Goal: Task Accomplishment & Management: Complete application form

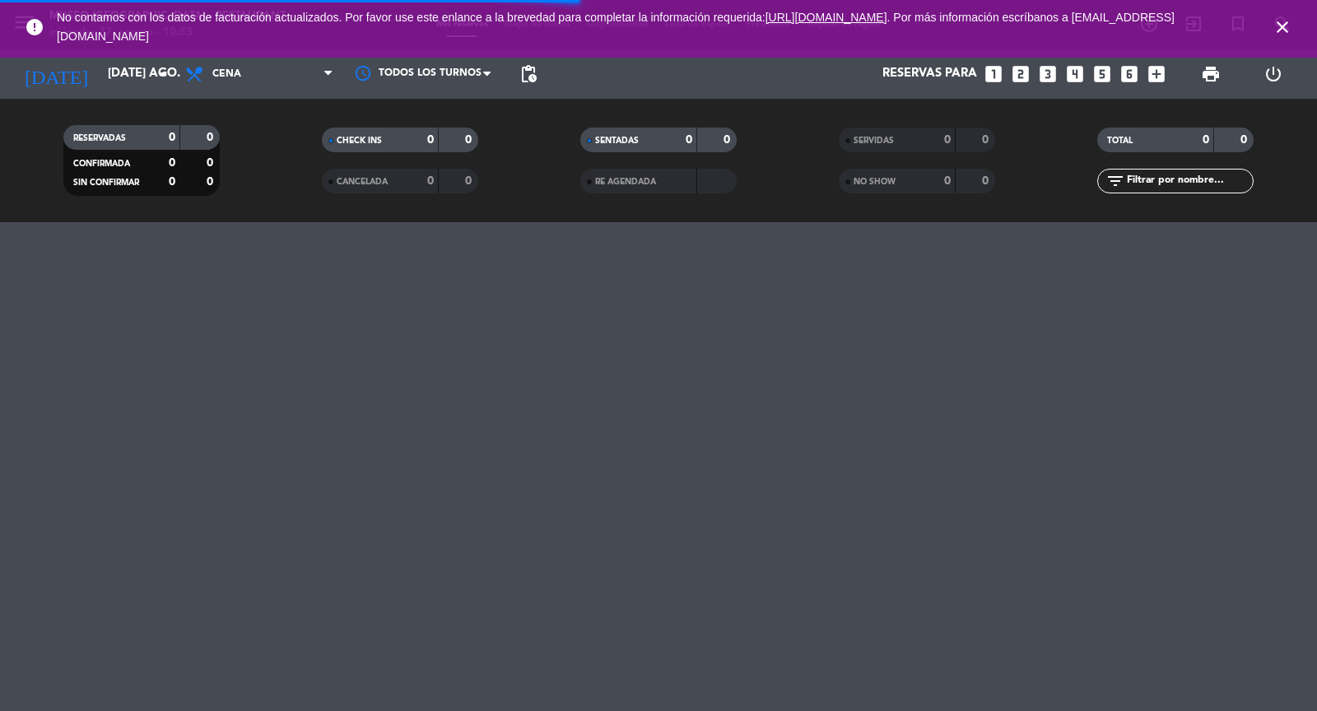
click at [1277, 26] on icon "close" at bounding box center [1282, 27] width 20 height 20
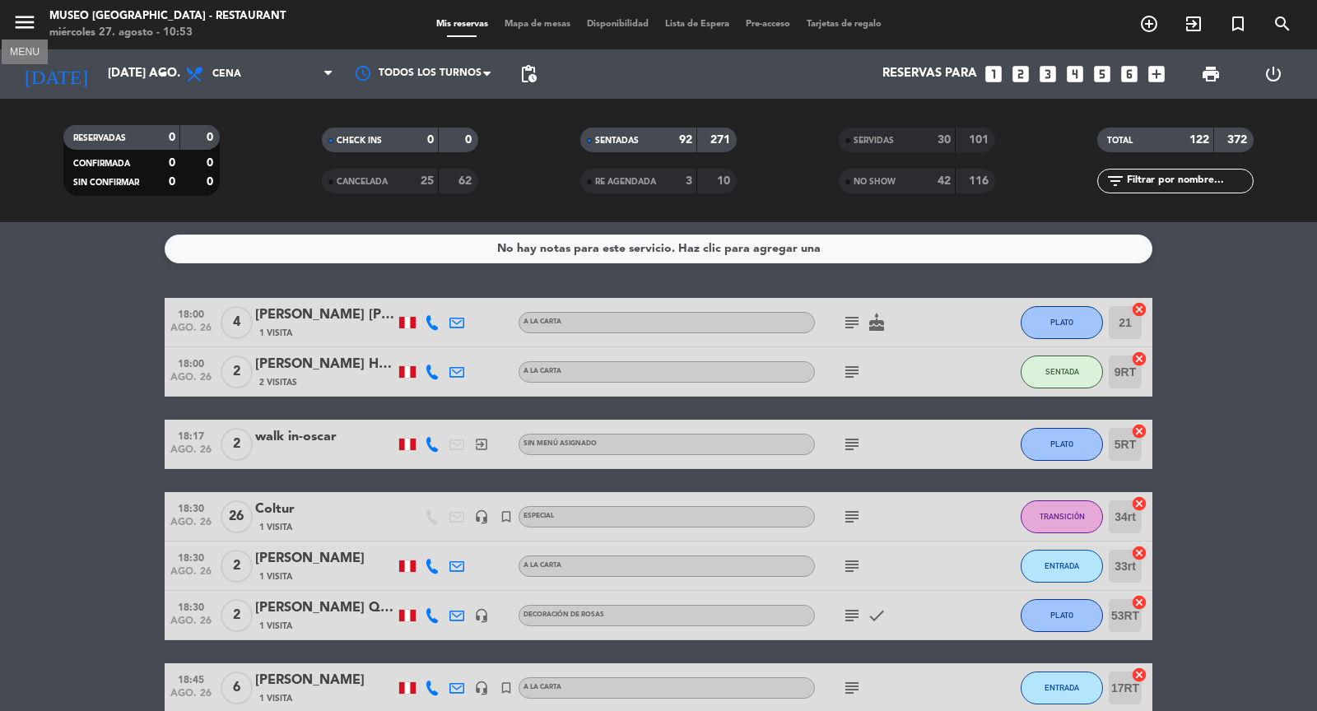
click at [26, 26] on icon "menu" at bounding box center [24, 22] width 25 height 25
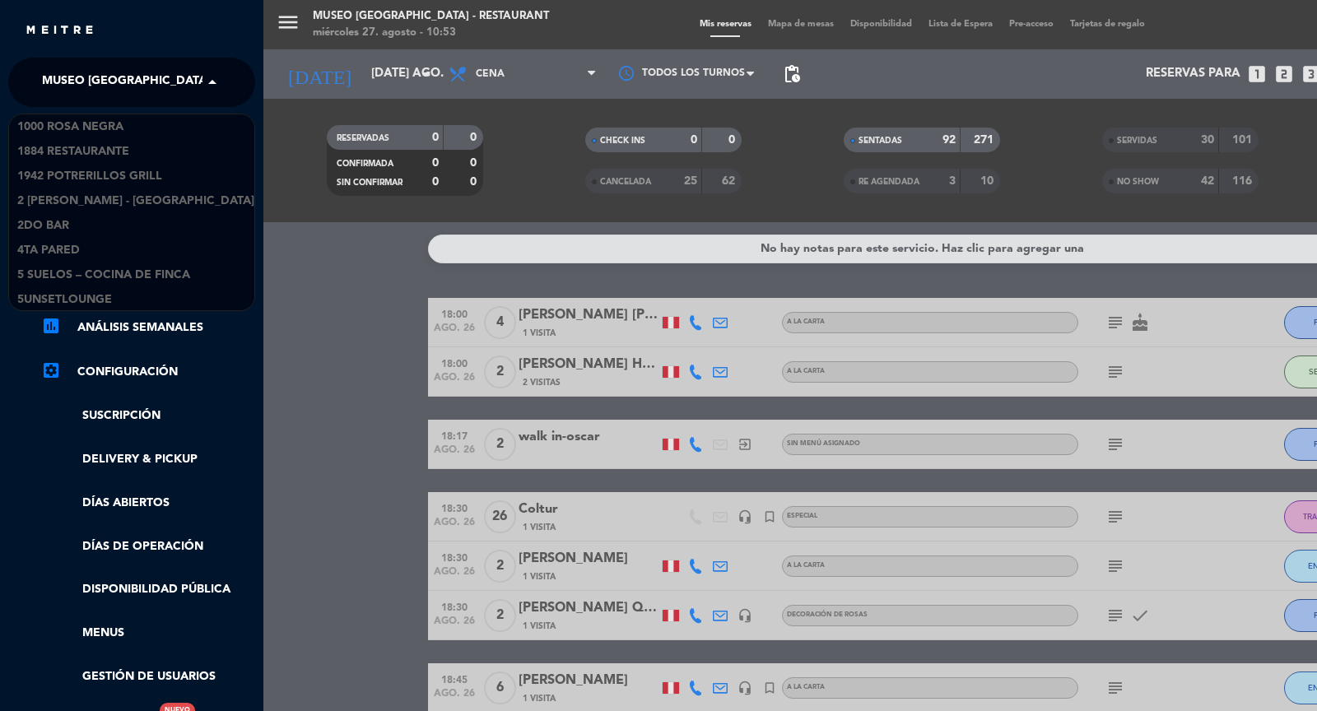
click at [216, 90] on span at bounding box center [216, 82] width 28 height 35
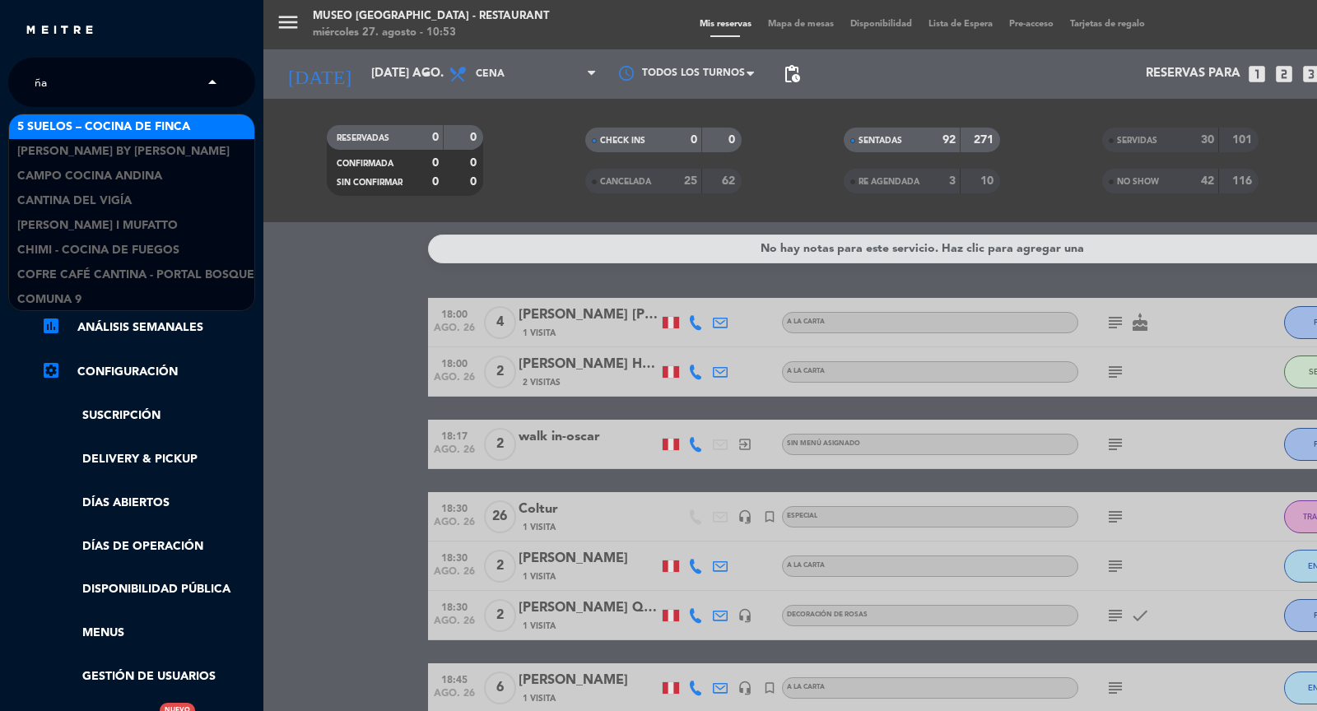
type input "ñ"
type input "la ni"
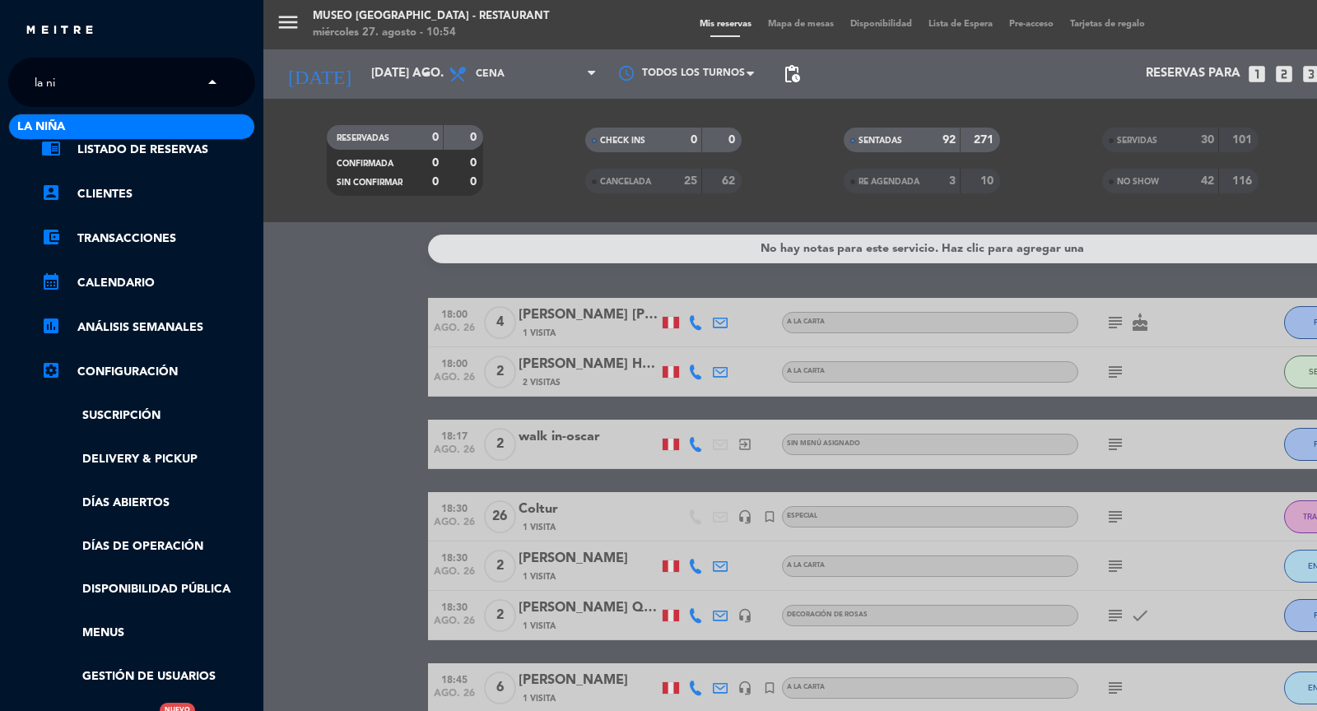
click at [155, 124] on div "La Niña" at bounding box center [131, 126] width 245 height 25
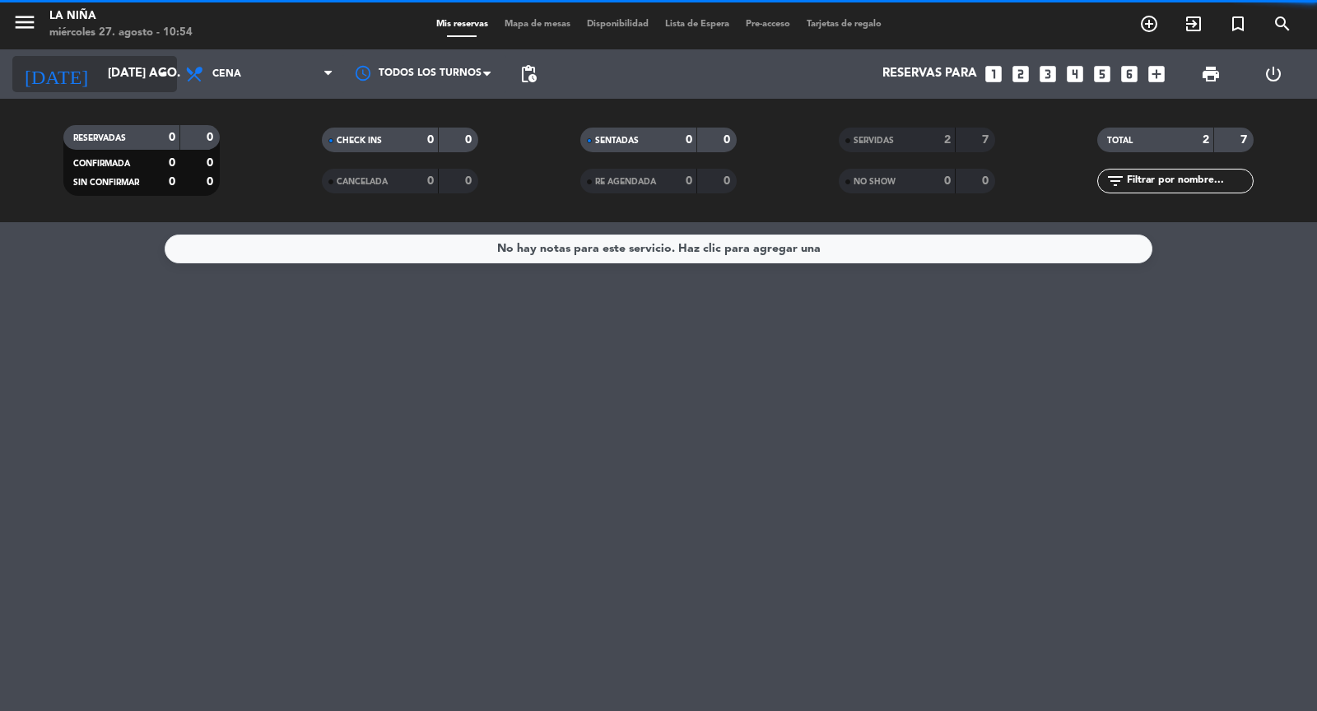
click at [149, 78] on input "[DATE] ago." at bounding box center [179, 73] width 159 height 31
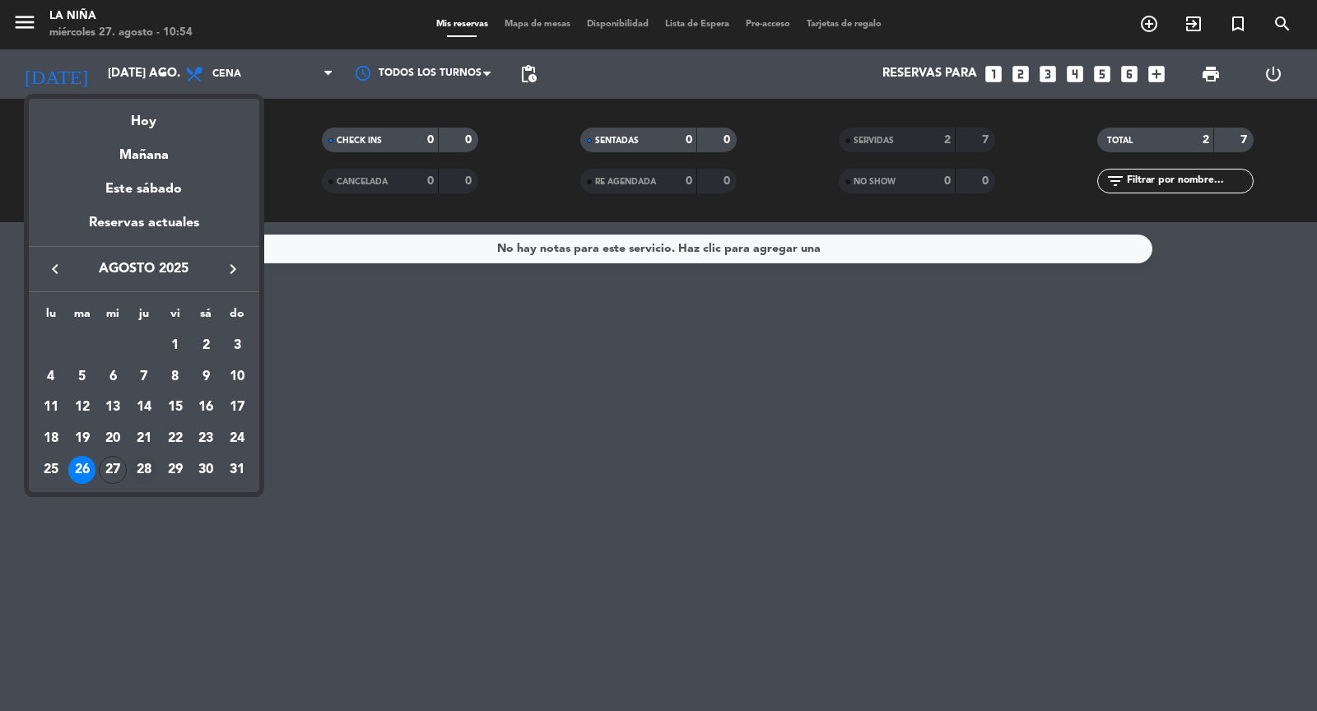
click at [157, 468] on div "28" at bounding box center [144, 470] width 28 height 28
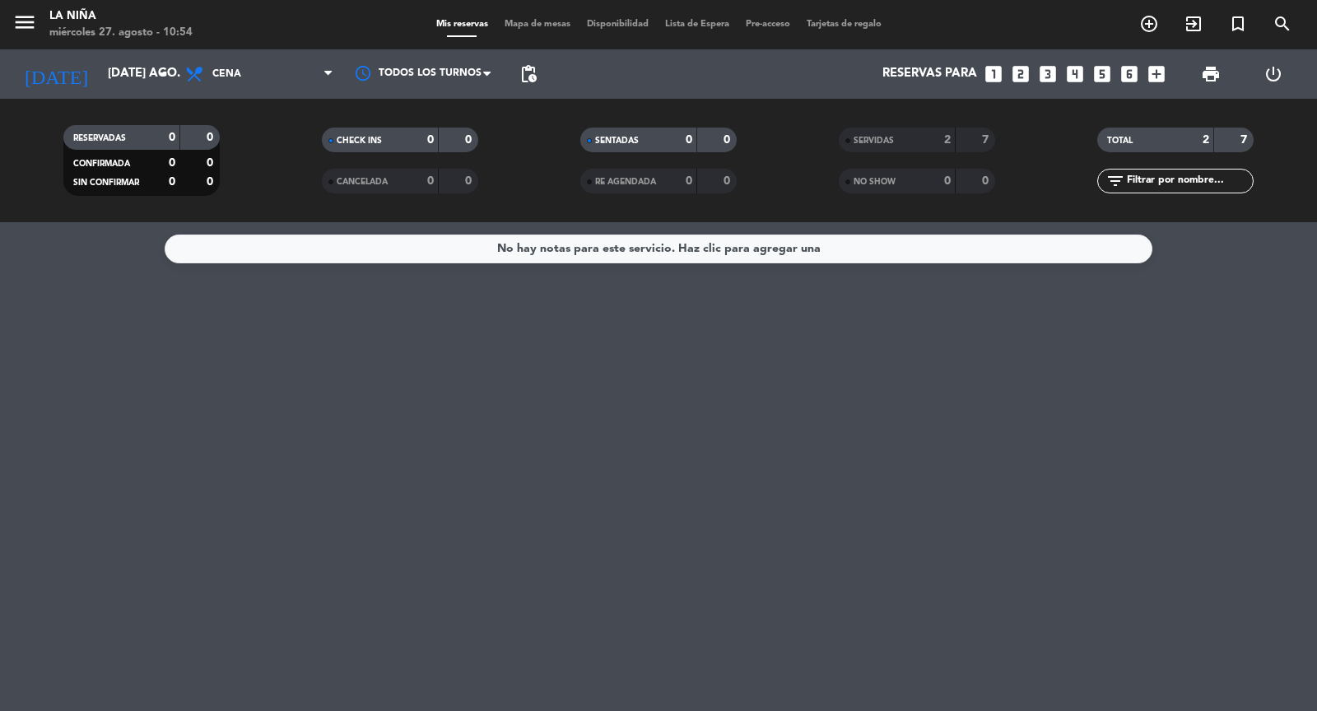
type input "jue. 28 ago."
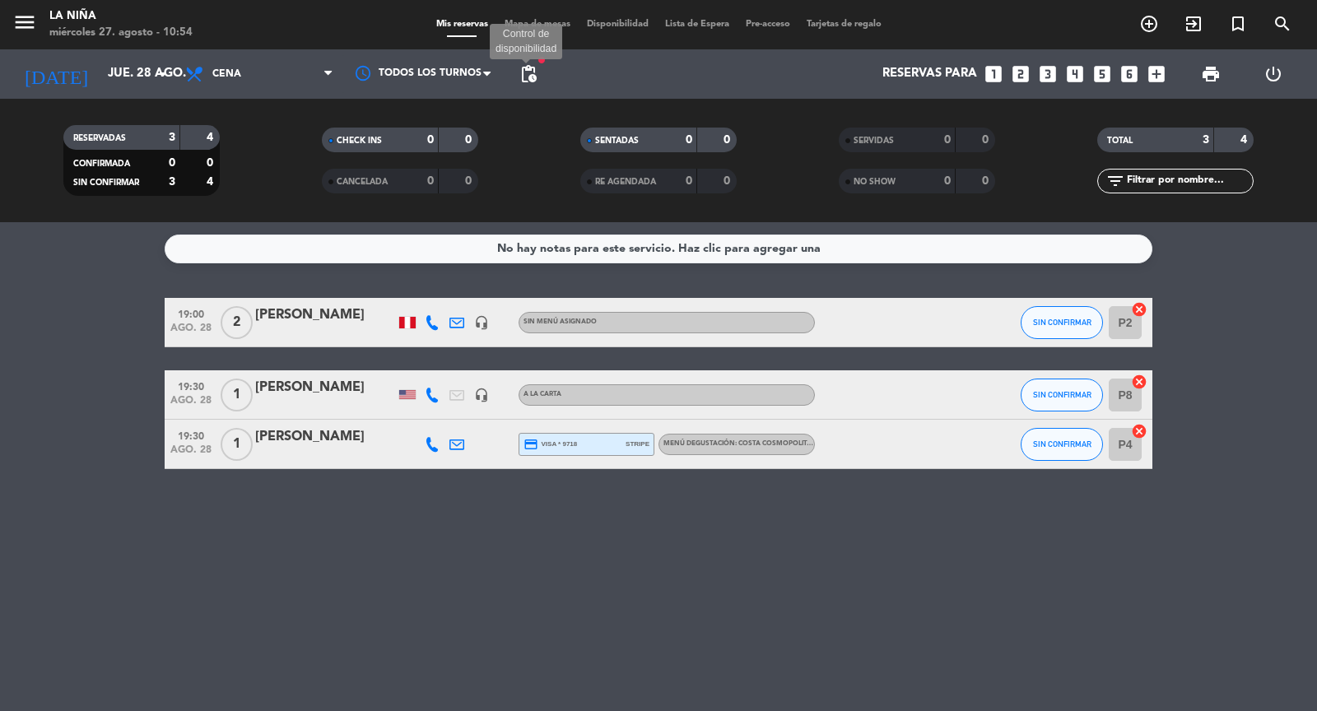
click at [528, 70] on span "pending_actions" at bounding box center [528, 74] width 20 height 20
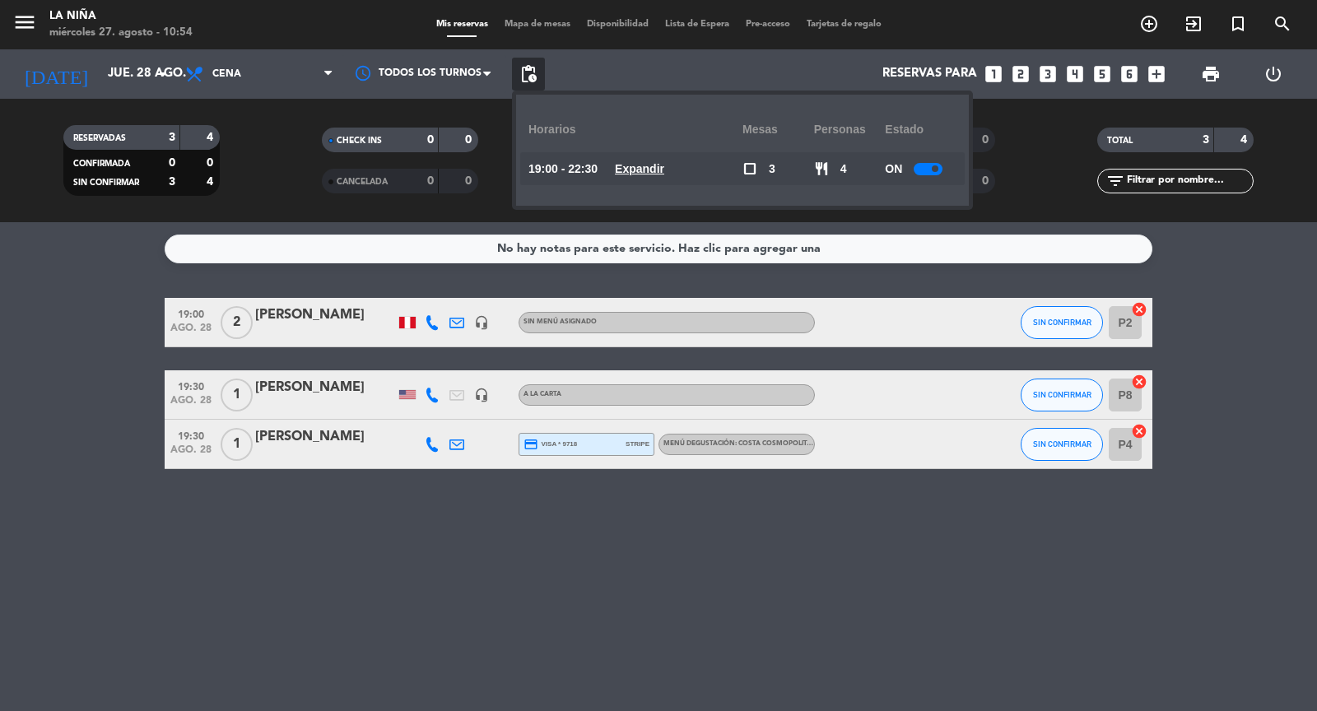
click at [651, 172] on u "Expandir" at bounding box center [639, 168] width 49 height 13
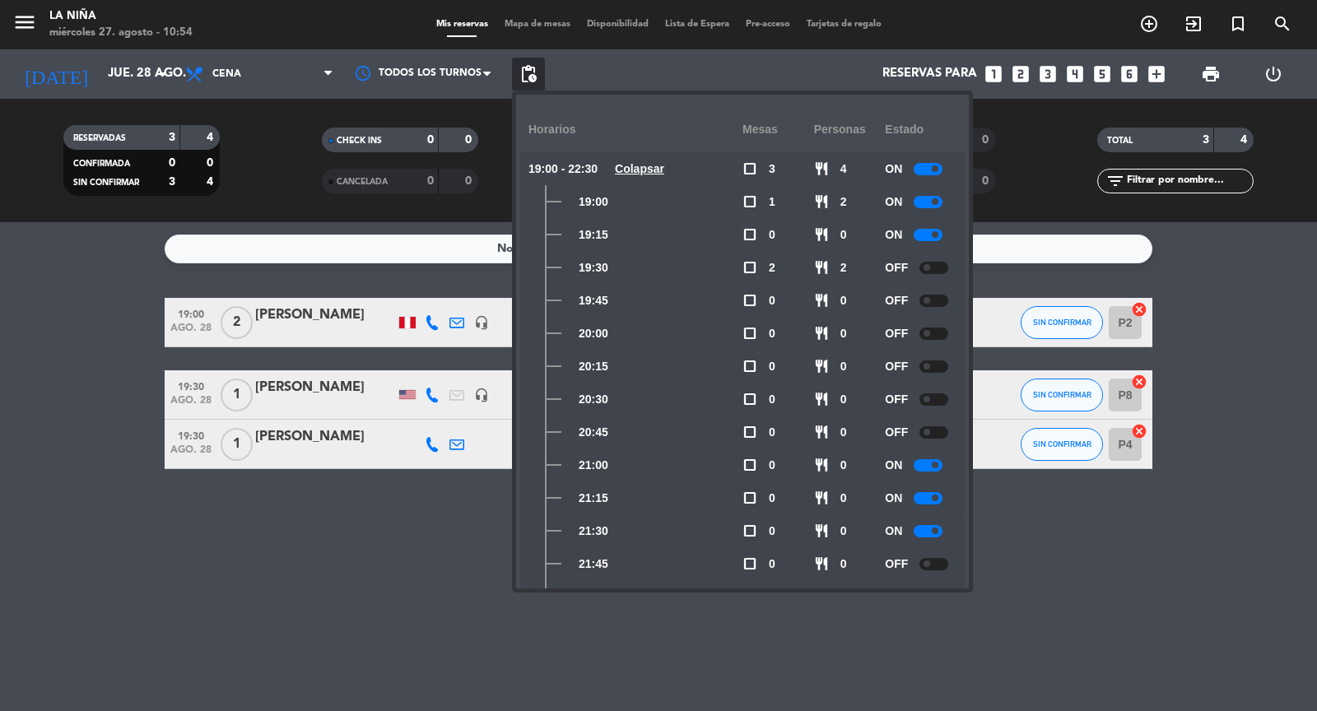
click at [932, 267] on div at bounding box center [933, 268] width 29 height 12
click at [933, 302] on div at bounding box center [933, 301] width 29 height 12
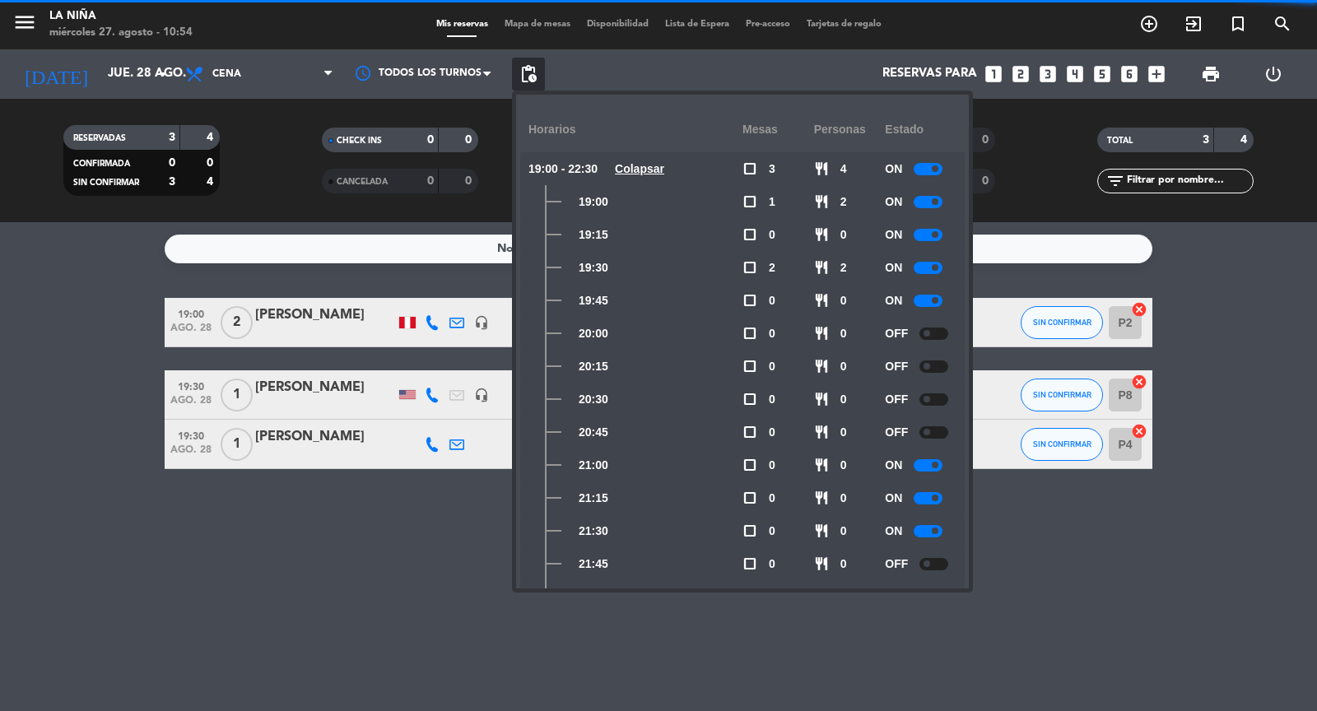
click at [936, 331] on div at bounding box center [933, 334] width 29 height 12
click at [933, 369] on div at bounding box center [933, 366] width 29 height 12
click at [934, 404] on div at bounding box center [933, 399] width 29 height 12
click at [936, 432] on div at bounding box center [933, 432] width 29 height 12
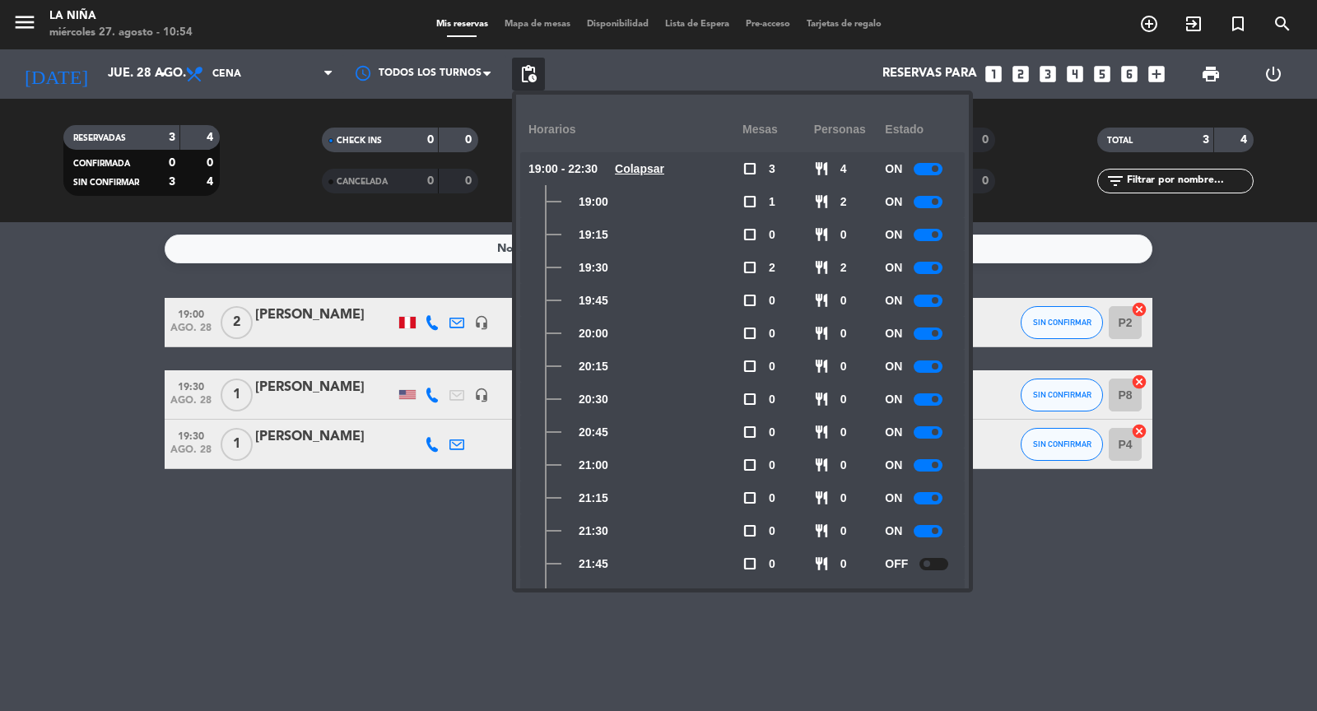
click at [934, 560] on div at bounding box center [933, 564] width 29 height 12
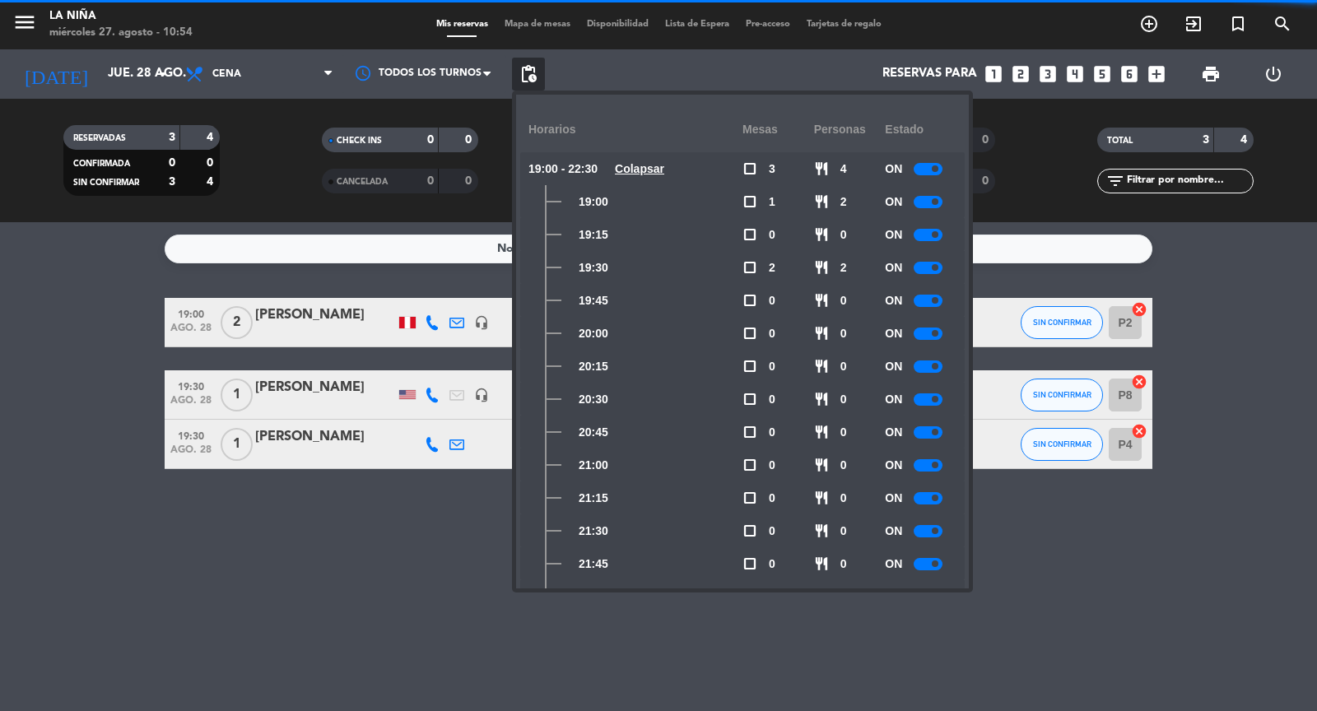
scroll to position [111, 0]
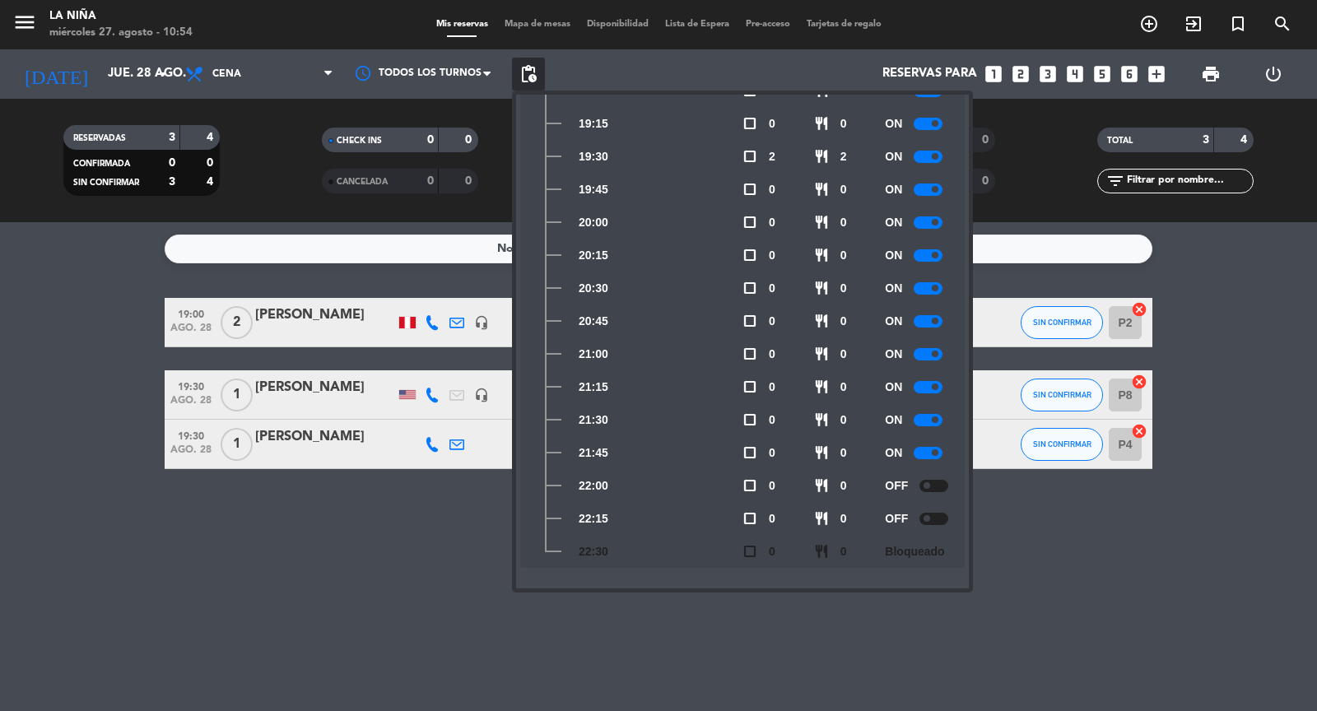
click at [933, 484] on div at bounding box center [933, 486] width 29 height 12
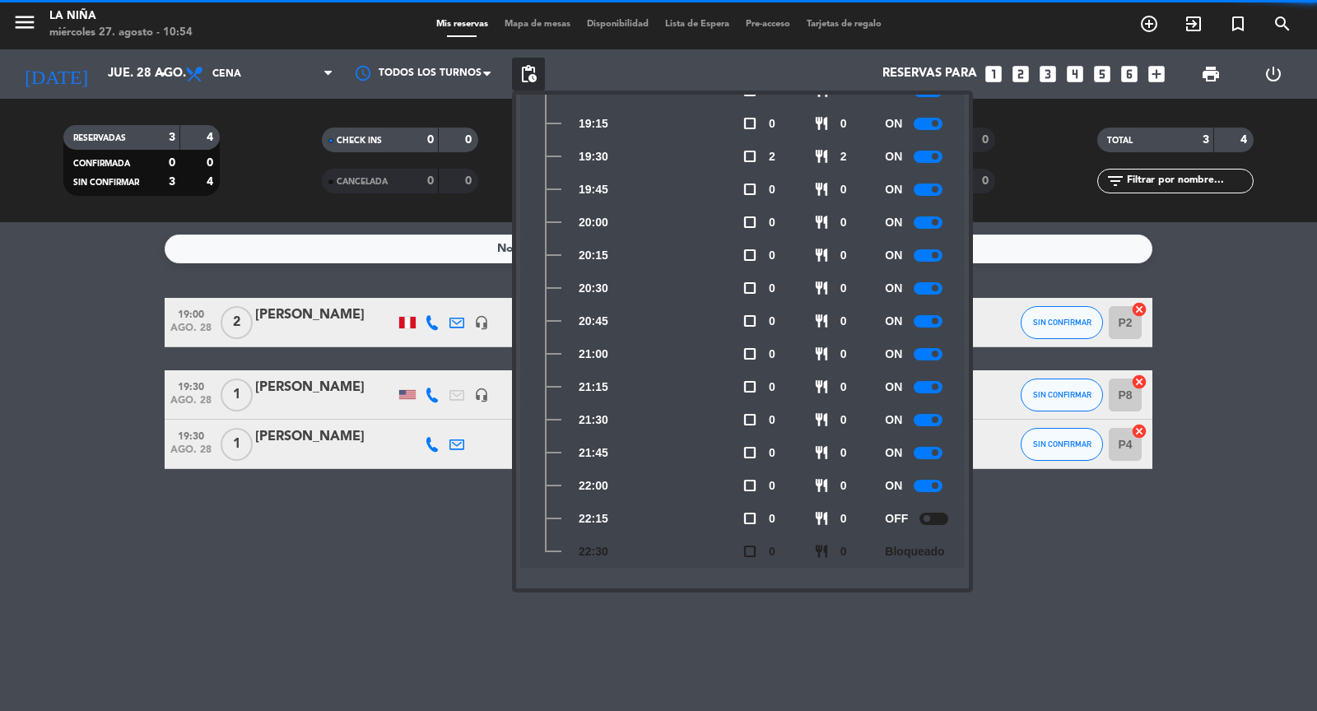
click at [932, 519] on div at bounding box center [933, 519] width 29 height 12
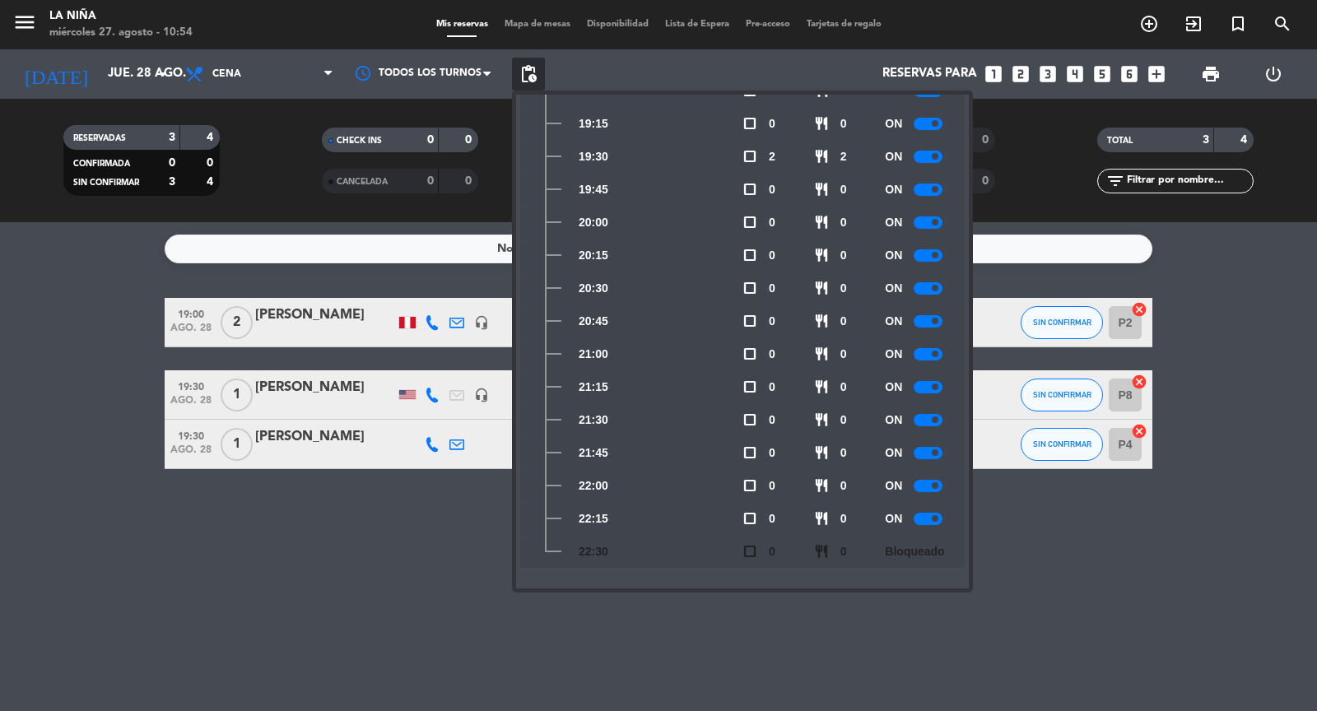
scroll to position [0, 0]
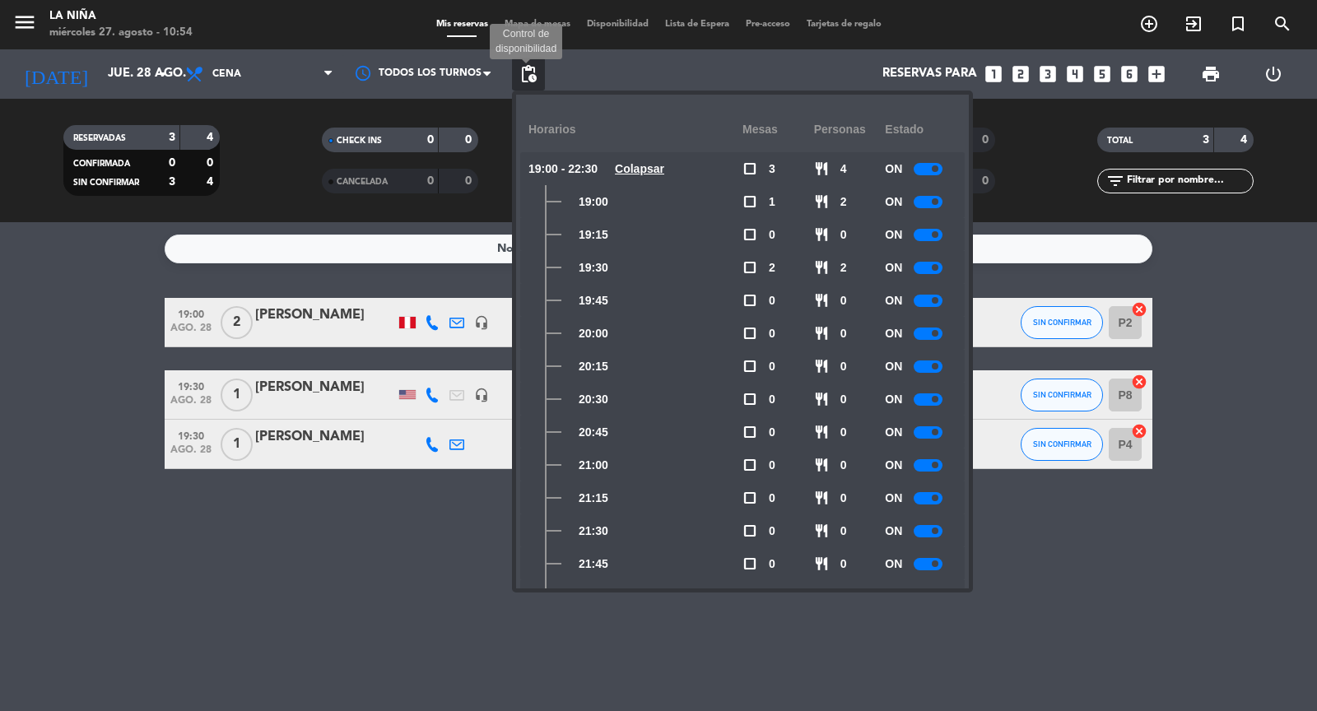
click at [523, 67] on span "pending_actions" at bounding box center [528, 74] width 20 height 20
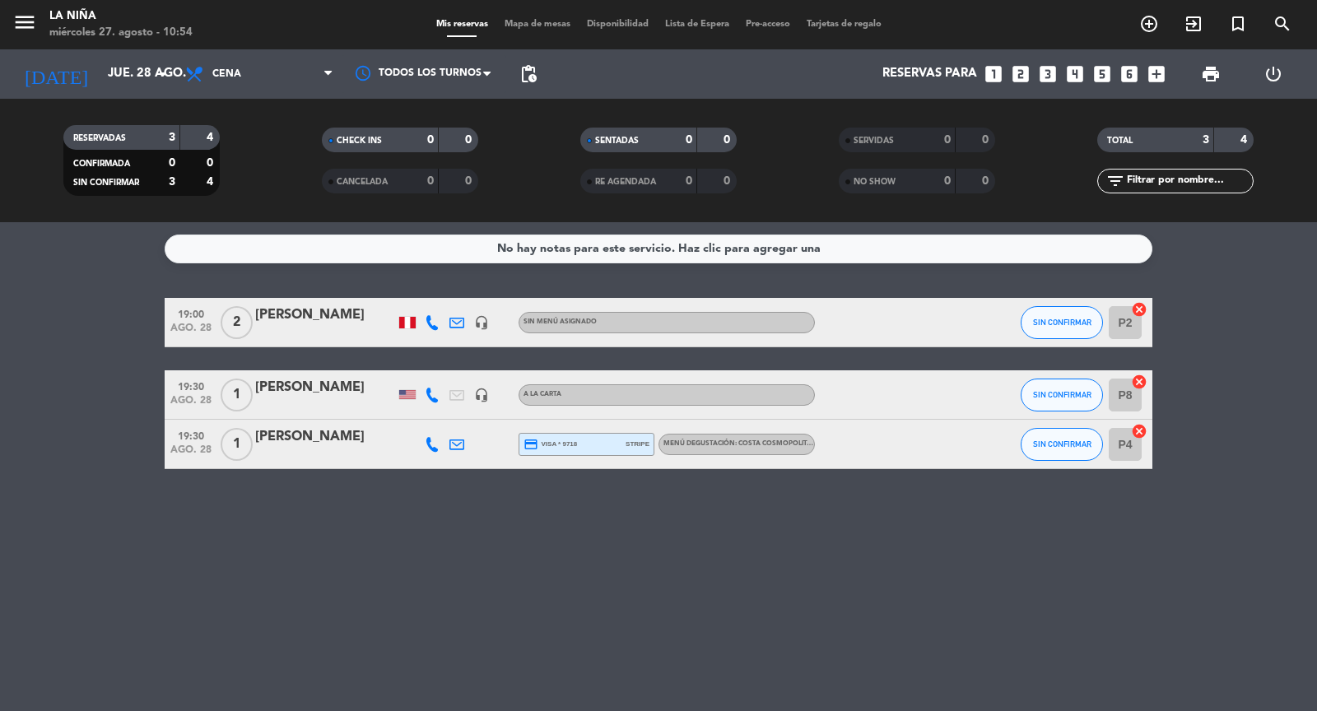
click at [515, 82] on span "pending_actions" at bounding box center [528, 74] width 33 height 33
click at [527, 77] on span "pending_actions" at bounding box center [528, 74] width 20 height 20
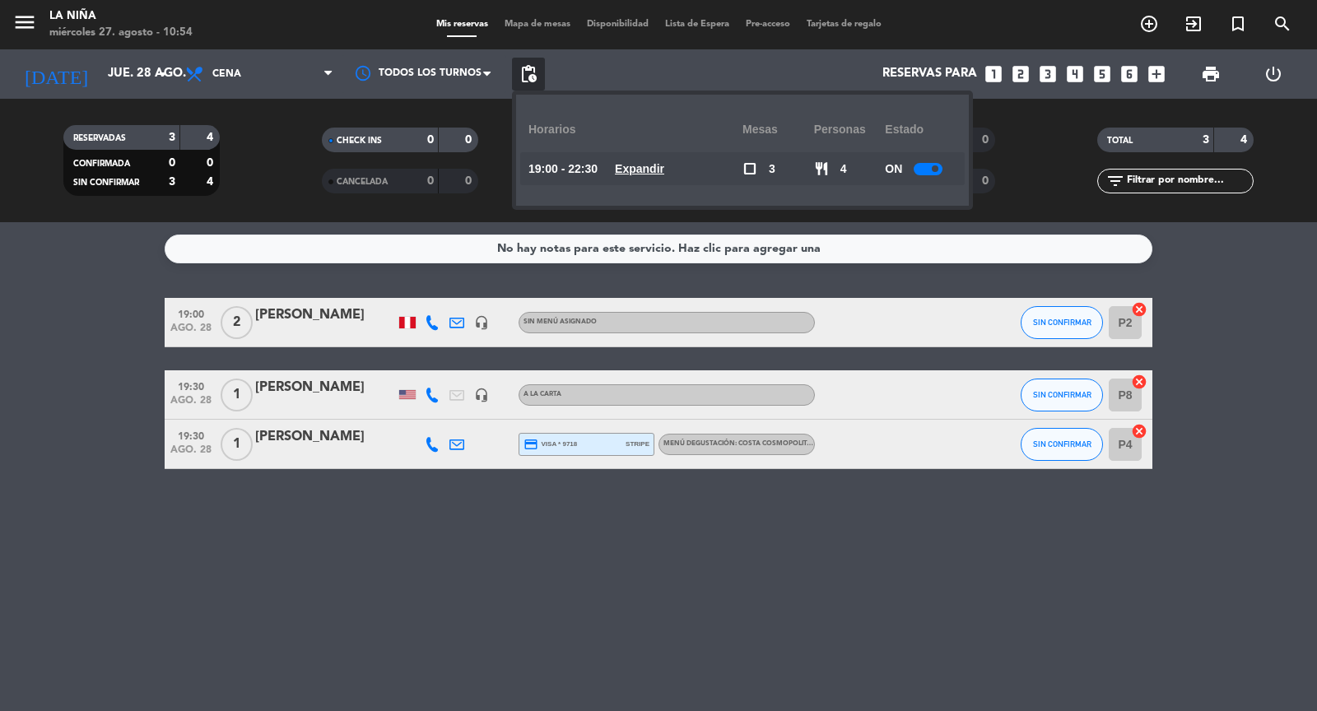
click at [644, 167] on u "Expandir" at bounding box center [639, 168] width 49 height 13
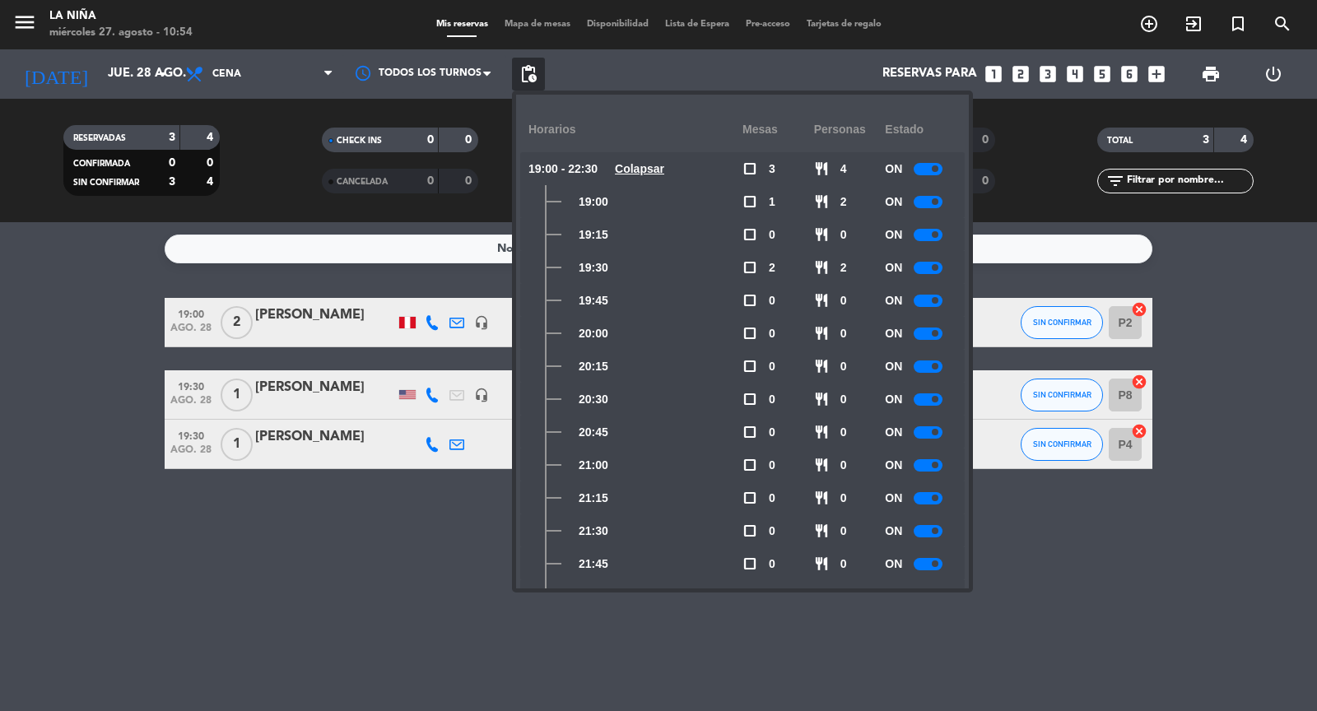
click at [535, 60] on span "pending_actions" at bounding box center [528, 74] width 33 height 33
click at [1, 13] on div "menu La Niña miércoles 27. agosto - 10:54" at bounding box center [164, 25] width 329 height 39
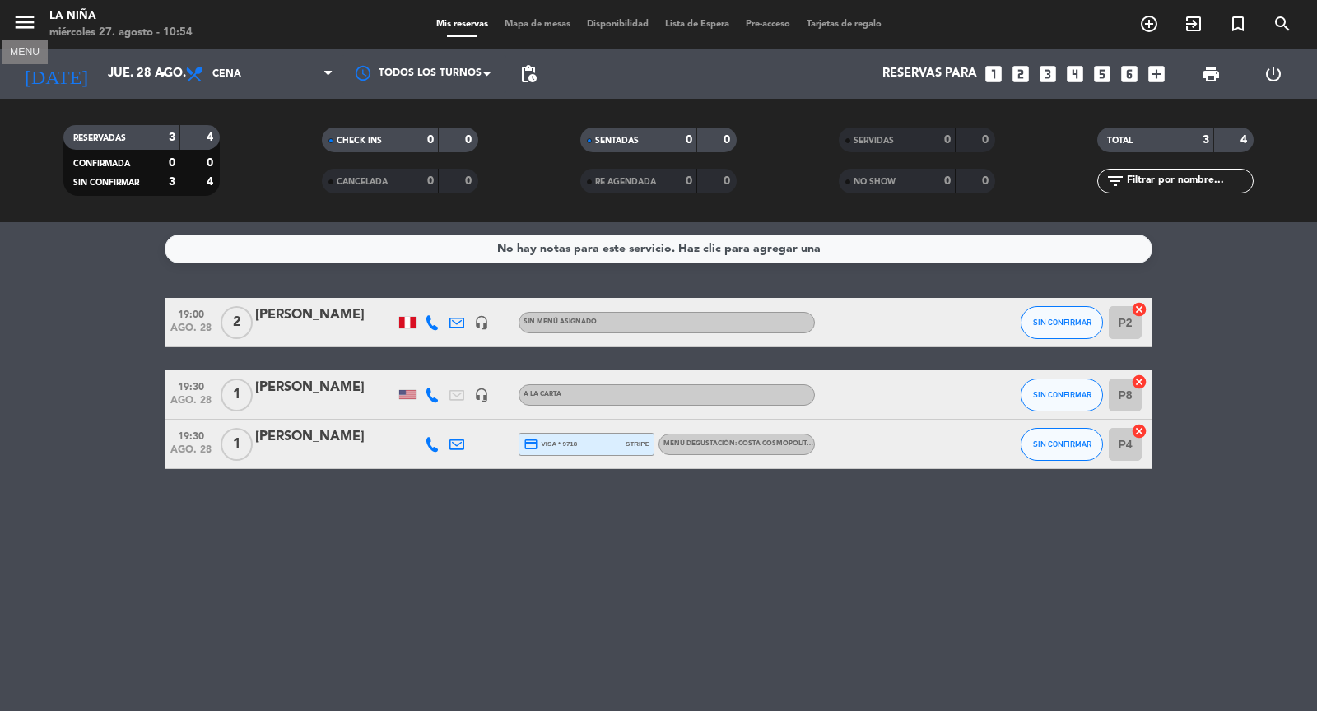
click at [22, 14] on icon "menu" at bounding box center [24, 22] width 25 height 25
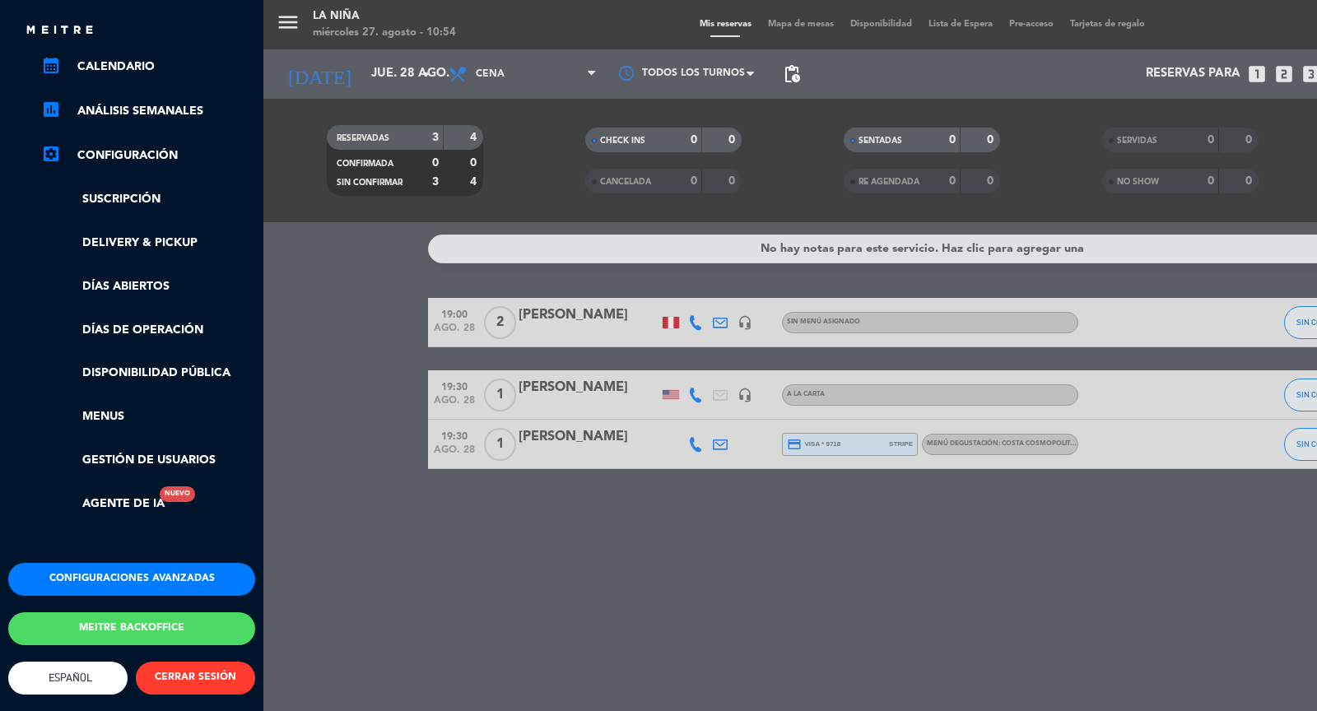
scroll to position [230, 0]
click at [114, 563] on button "Configuraciones avanzadas" at bounding box center [131, 579] width 247 height 33
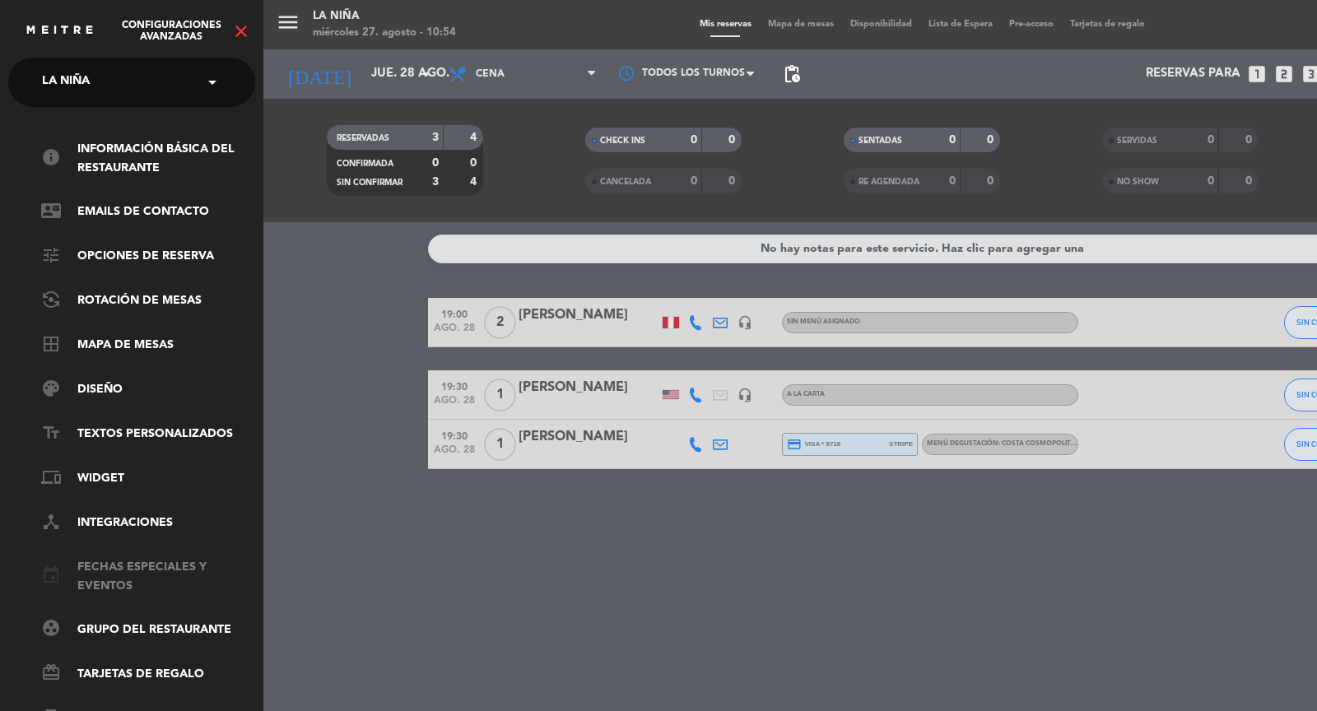
click at [134, 560] on link "event Fechas especiales y eventos" at bounding box center [148, 577] width 214 height 38
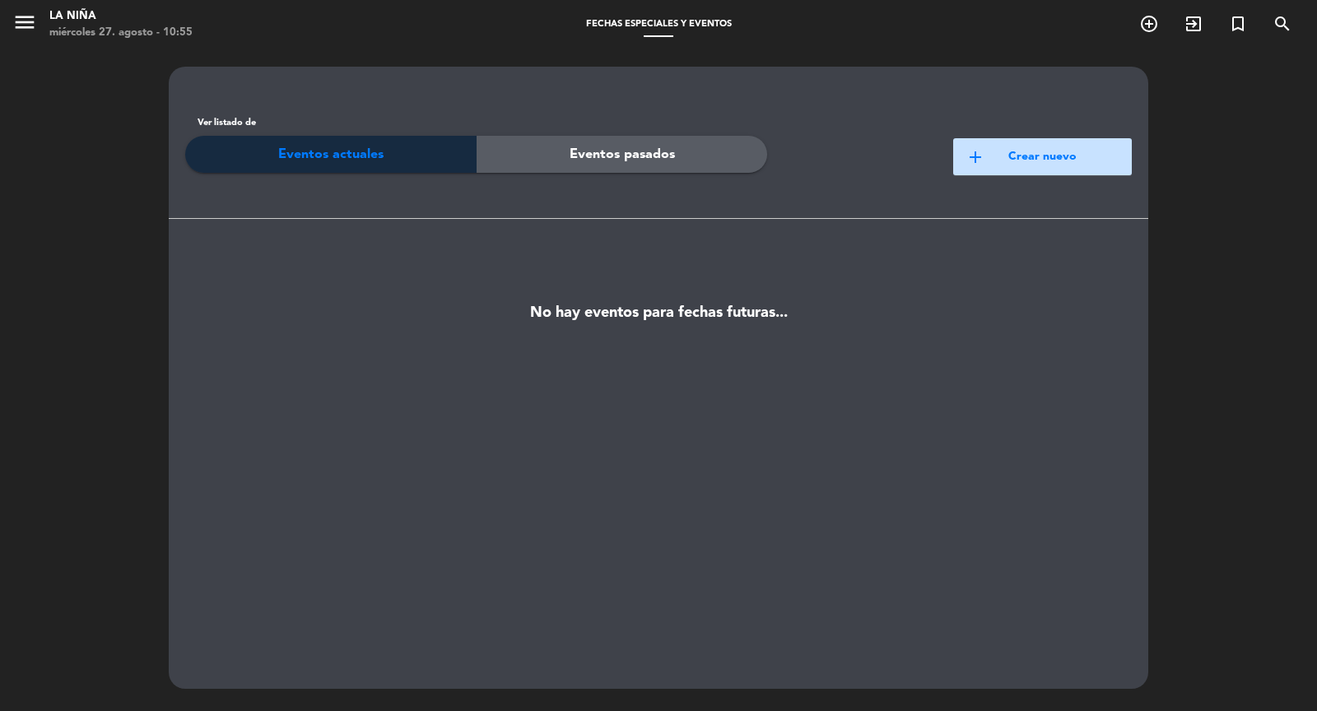
click at [1017, 160] on button "add Crear nuevo" at bounding box center [1042, 156] width 179 height 37
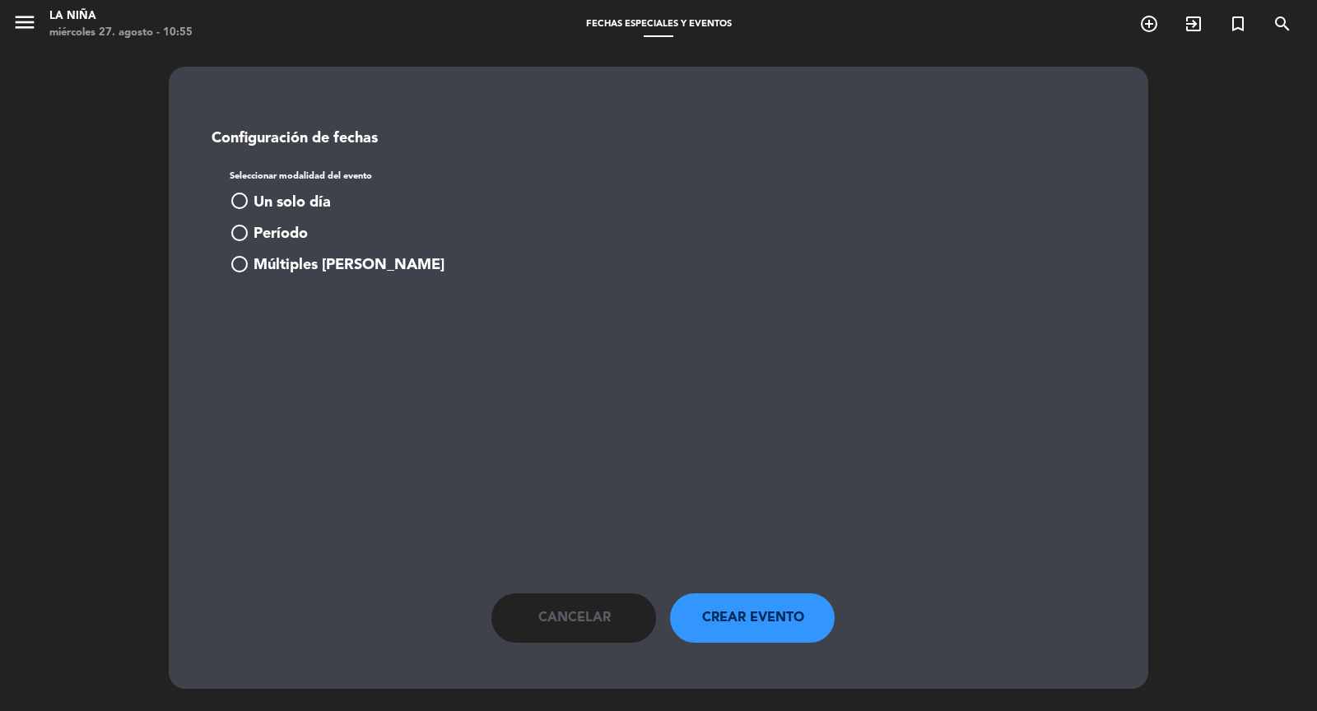
click at [236, 198] on span "radio_button_unchecked" at bounding box center [240, 201] width 20 height 20
click at [300, 337] on input at bounding box center [322, 327] width 159 height 31
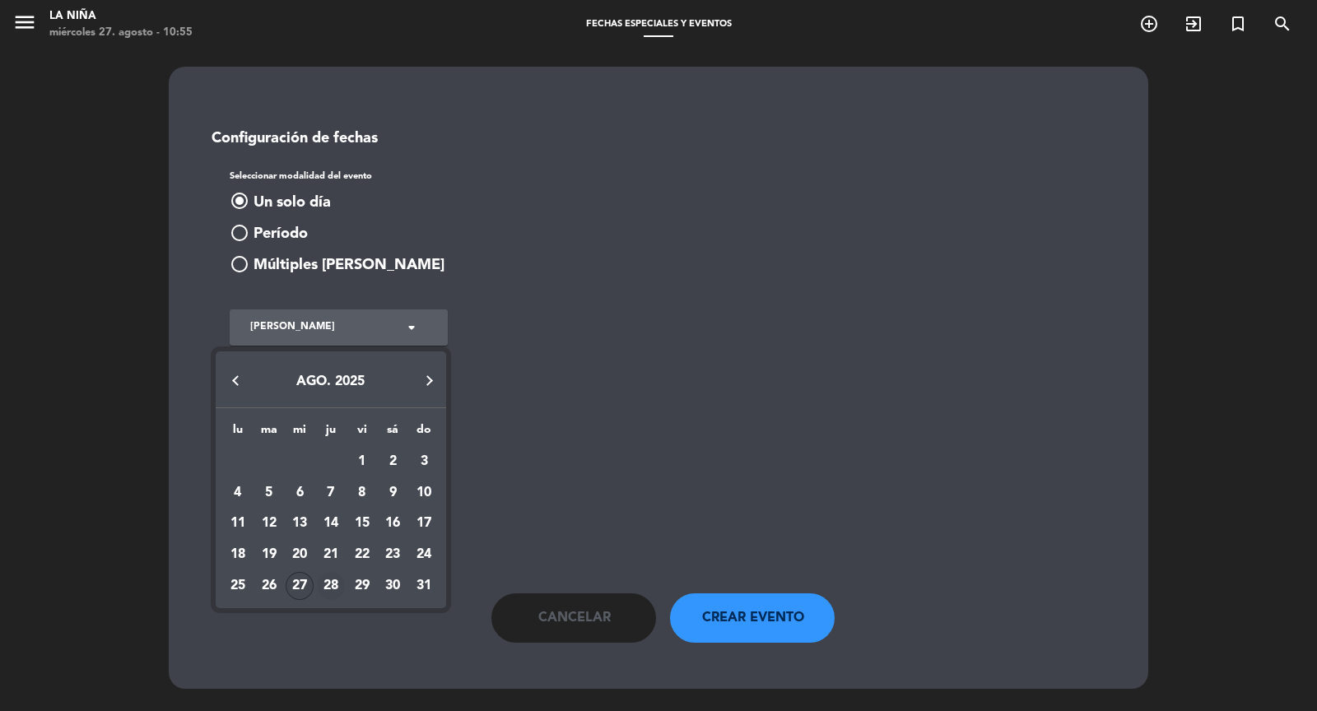
click at [328, 584] on div "28" at bounding box center [331, 586] width 28 height 28
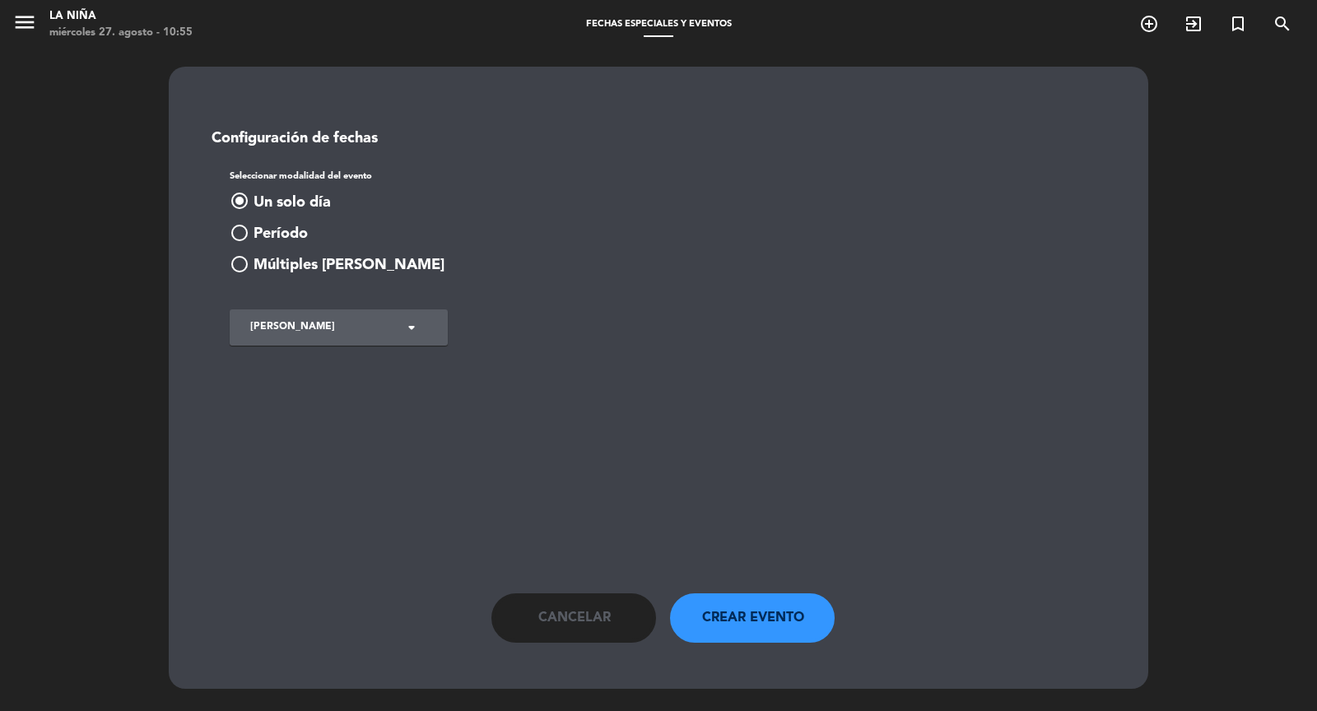
type input "jue. 28 ago."
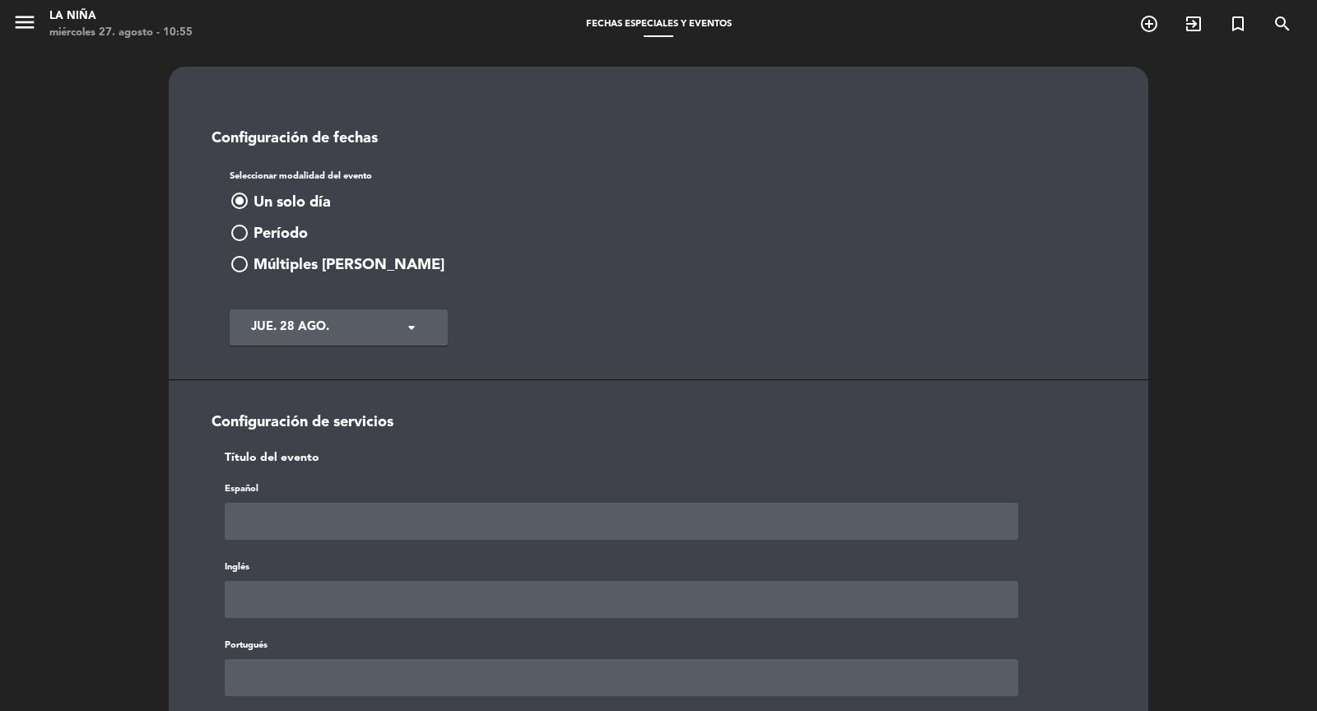
click at [317, 523] on input "text" at bounding box center [621, 521] width 793 height 37
type input "r"
type input "T"
type input "Remix [PERSON_NAME] - La [PERSON_NAME]"
click at [451, 528] on input "Remix [PERSON_NAME] - La [PERSON_NAME]" at bounding box center [621, 521] width 793 height 37
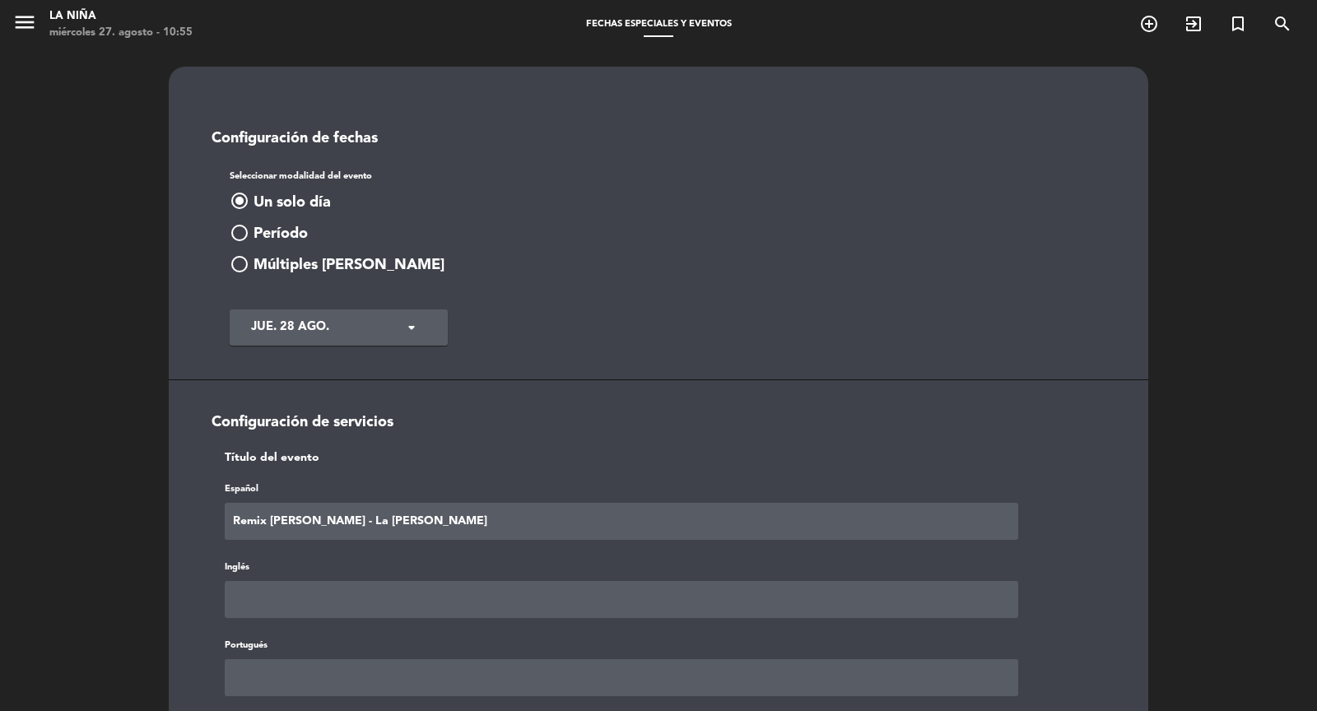
click at [451, 528] on input "Remix [PERSON_NAME] - La [PERSON_NAME]" at bounding box center [621, 521] width 793 height 37
click at [393, 597] on input "text" at bounding box center [621, 599] width 793 height 37
paste input "Remix [PERSON_NAME] - La [PERSON_NAME]"
type input "Remix [PERSON_NAME] - La [PERSON_NAME]"
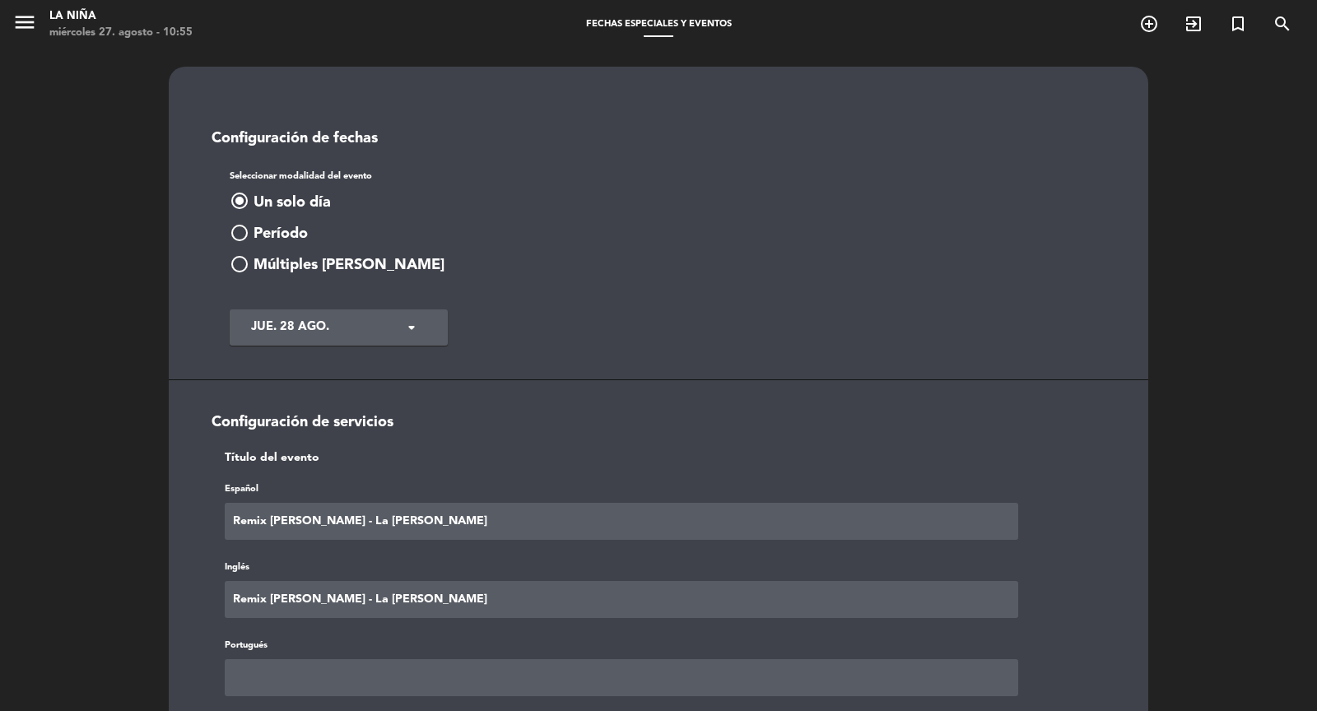
click at [360, 671] on input "text" at bounding box center [621, 677] width 793 height 37
paste input "Remix [PERSON_NAME] - La [PERSON_NAME]"
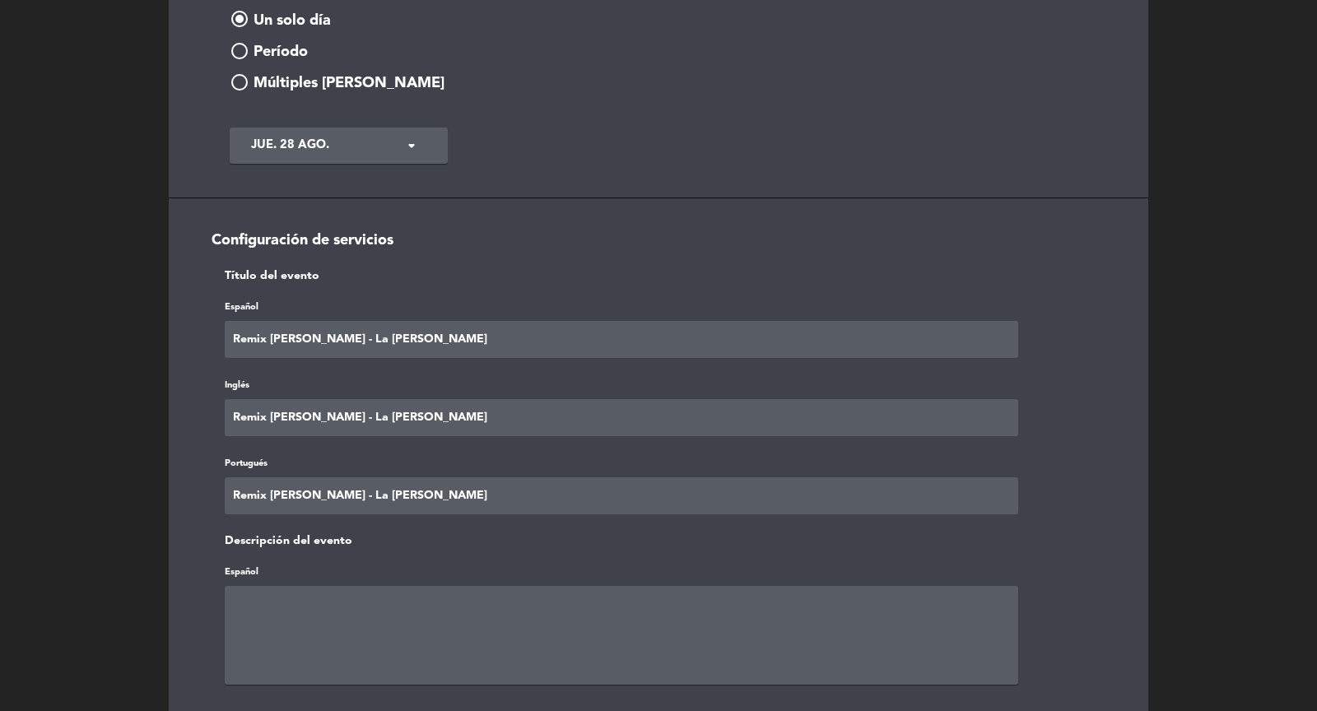
scroll to position [220, 0]
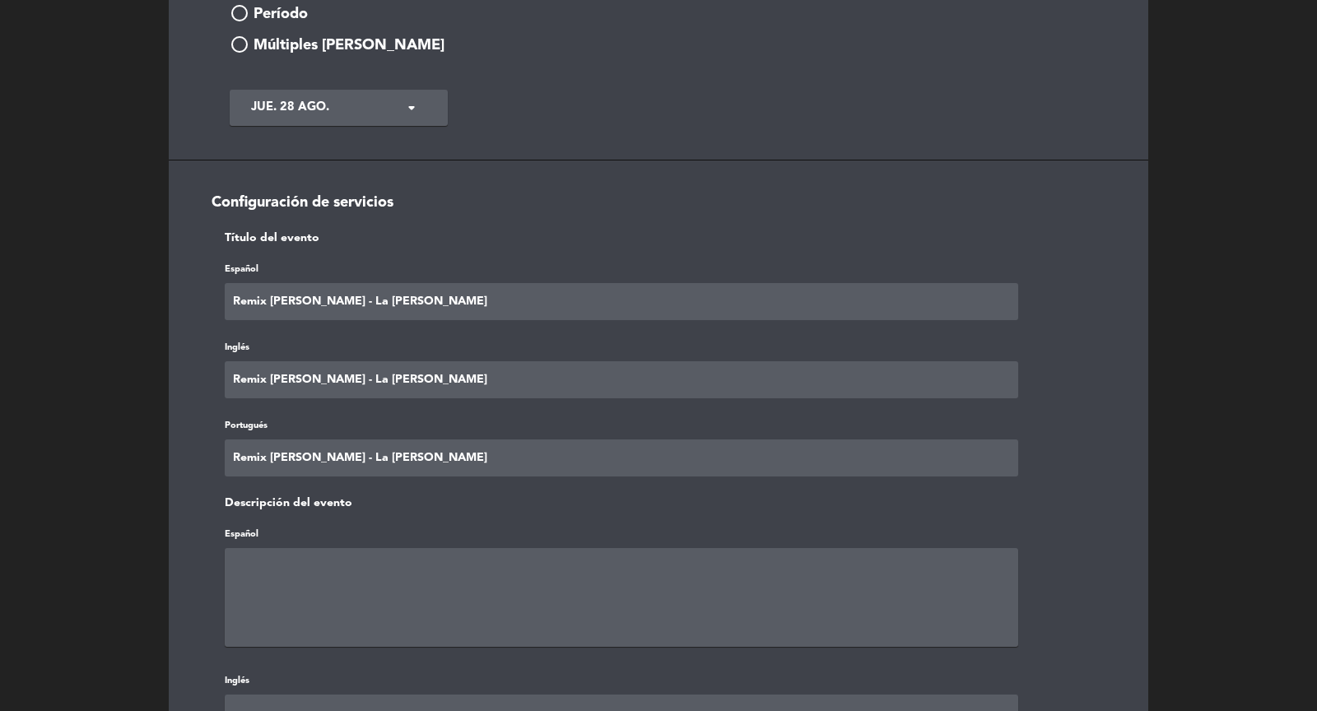
type input "Remix [PERSON_NAME] - La [PERSON_NAME]"
click at [335, 550] on textarea at bounding box center [621, 597] width 793 height 99
click at [579, 565] on textarea at bounding box center [621, 597] width 793 height 99
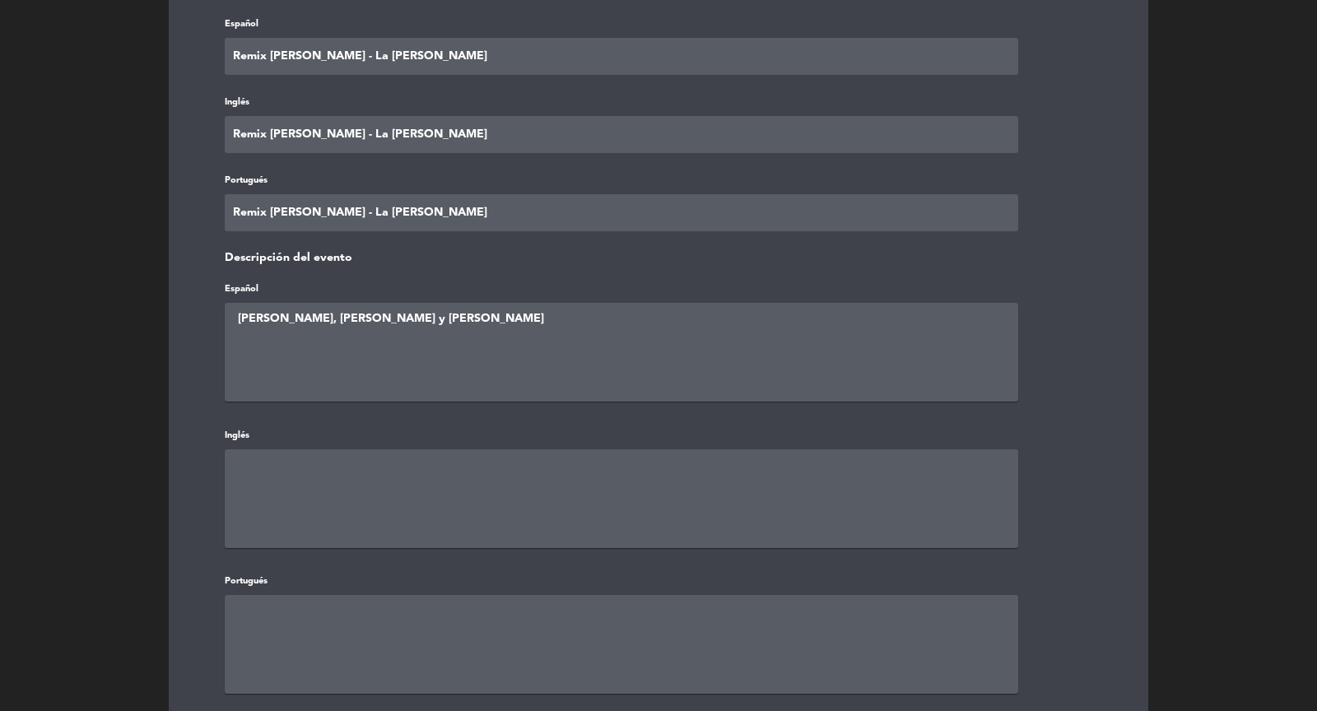
scroll to position [466, 0]
type textarea "[PERSON_NAME], [PERSON_NAME] y [PERSON_NAME]"
click at [537, 461] on textarea at bounding box center [621, 498] width 793 height 99
paste textarea "[PERSON_NAME], [PERSON_NAME] y [PERSON_NAME]"
type textarea "[PERSON_NAME], [PERSON_NAME] y [PERSON_NAME]"
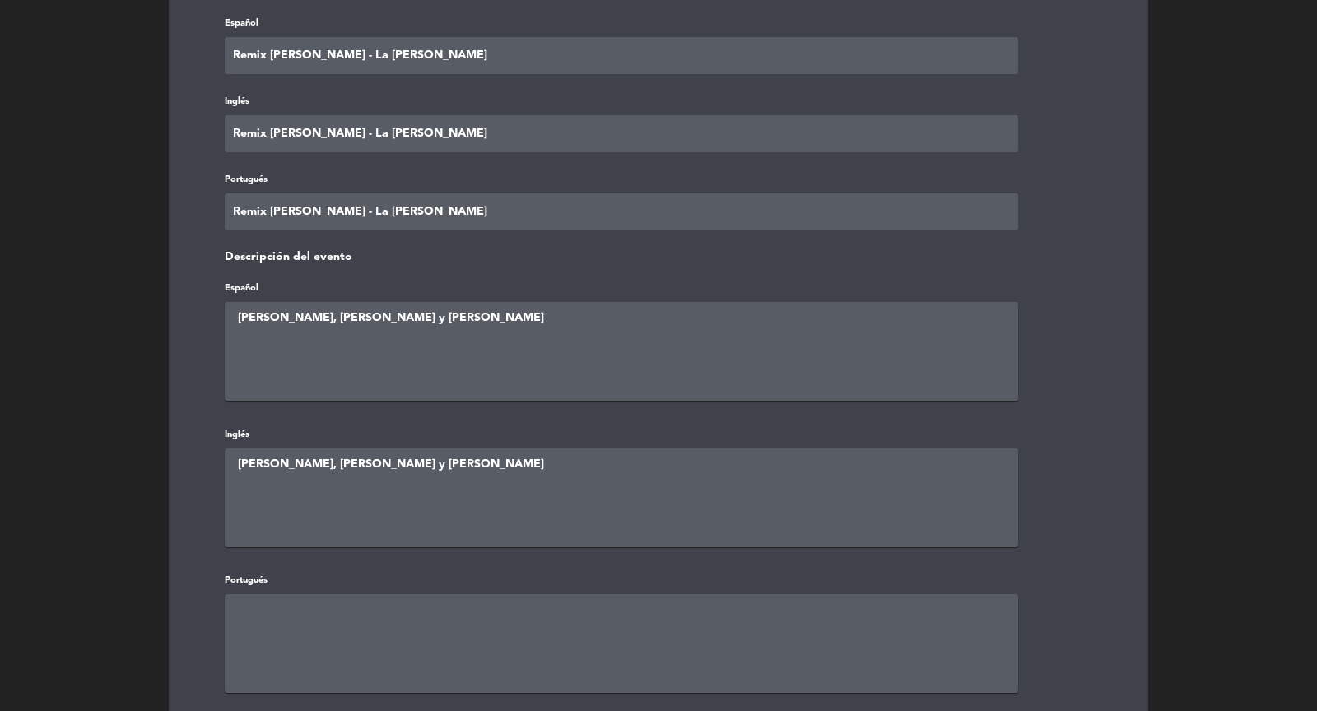
click at [465, 639] on textarea at bounding box center [621, 643] width 793 height 99
paste textarea "[PERSON_NAME], [PERSON_NAME] y [PERSON_NAME]"
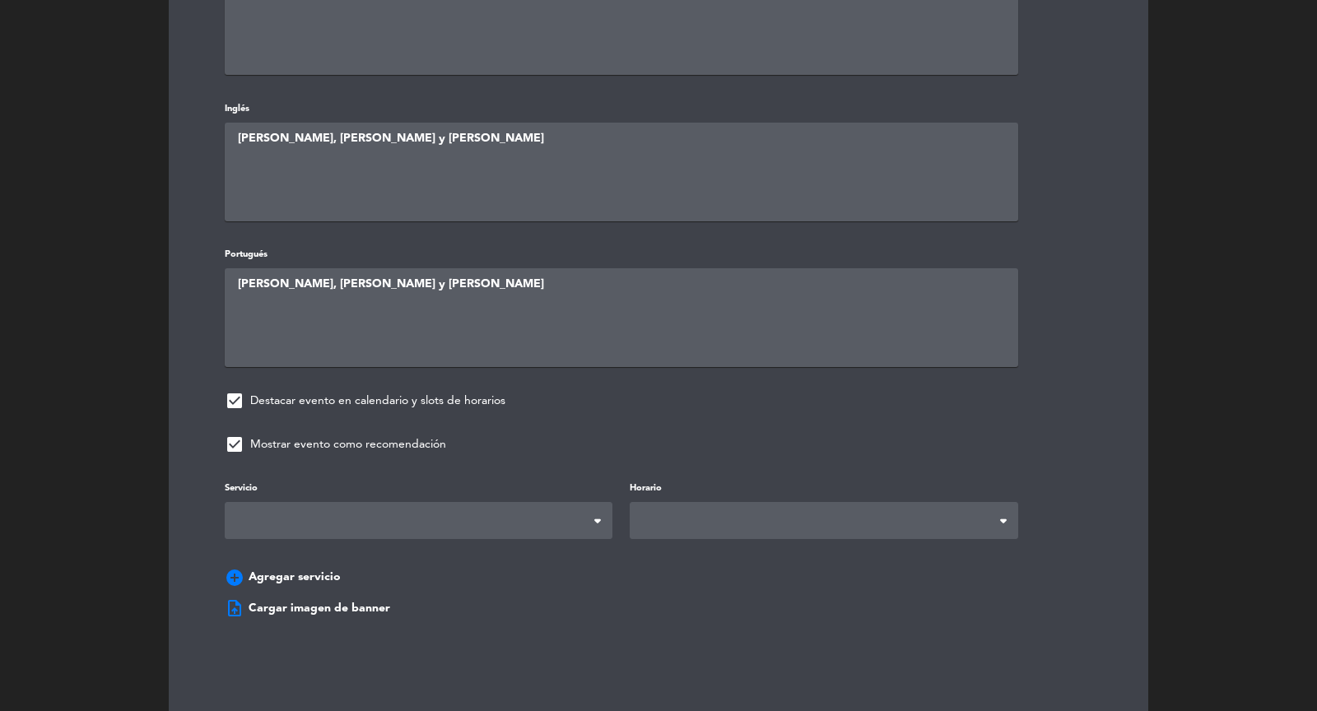
scroll to position [913, 0]
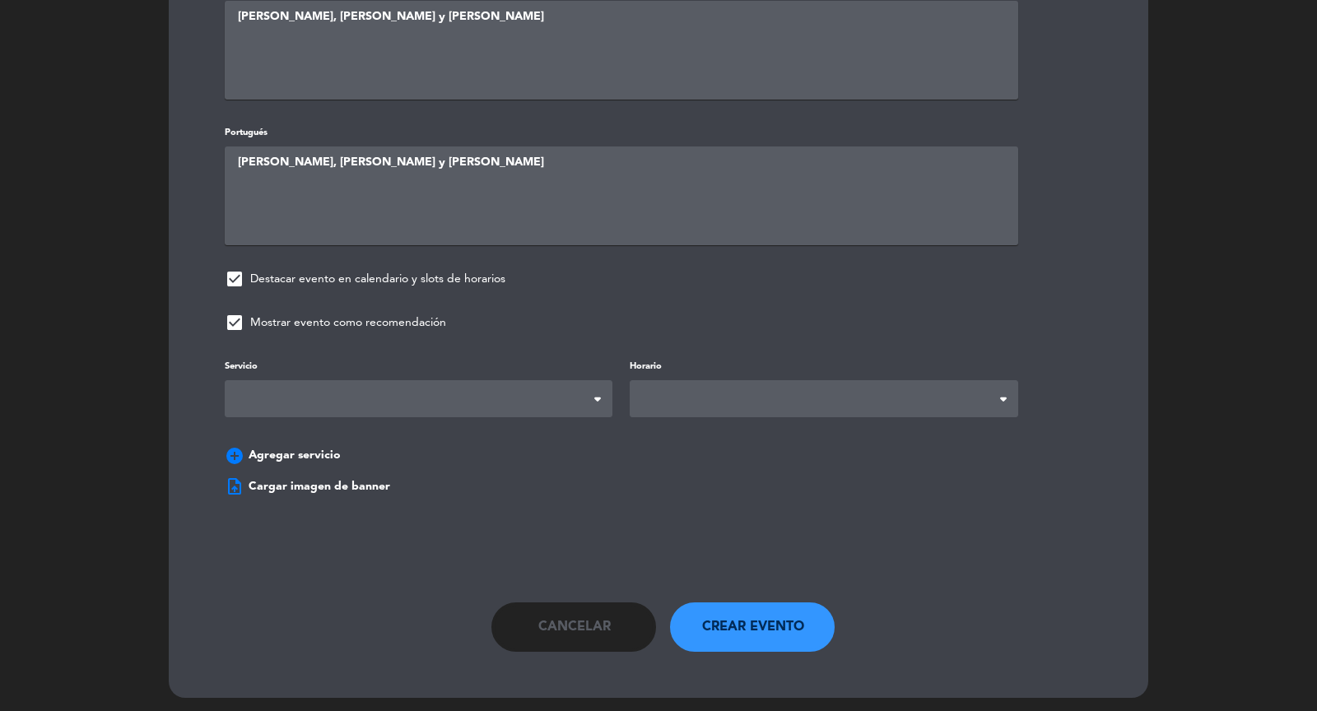
type textarea "[PERSON_NAME], [PERSON_NAME] y [PERSON_NAME]"
click at [452, 392] on span at bounding box center [419, 398] width 388 height 37
click at [757, 397] on span at bounding box center [824, 398] width 388 height 37
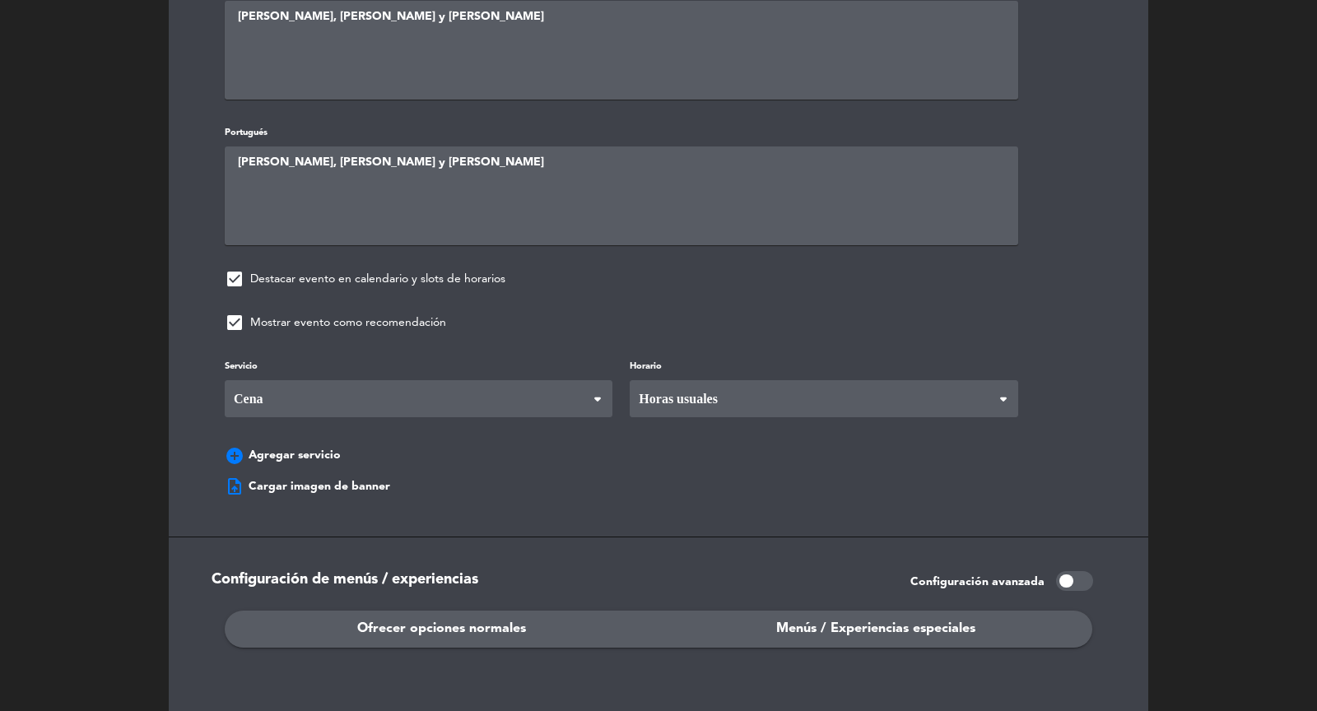
click at [732, 432] on div "Servicio Desayuno Brunch Almuerzo Cena Cena Desayuno Brunch Almuerzo Cena Horar…" at bounding box center [658, 414] width 917 height 116
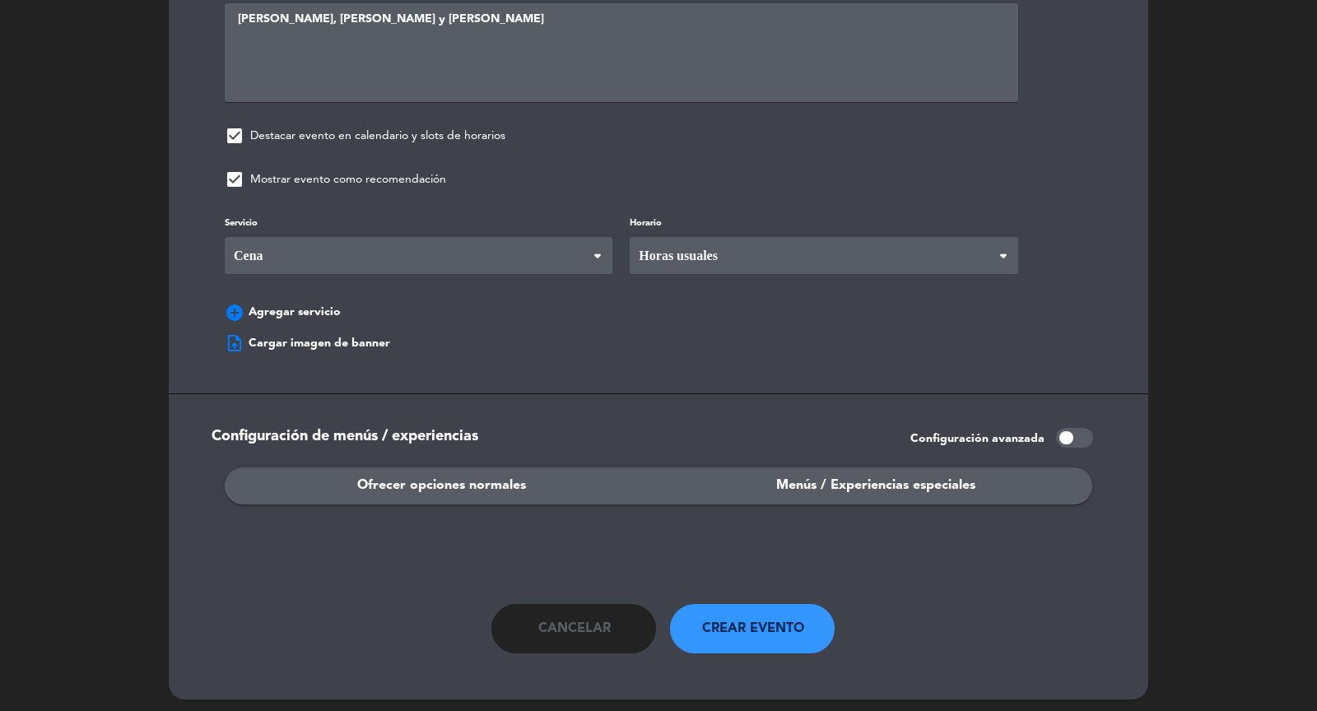
click at [368, 333] on ngx-dropzone-label "upload_file Cargar imagen de banner" at bounding box center [307, 343] width 165 height 20
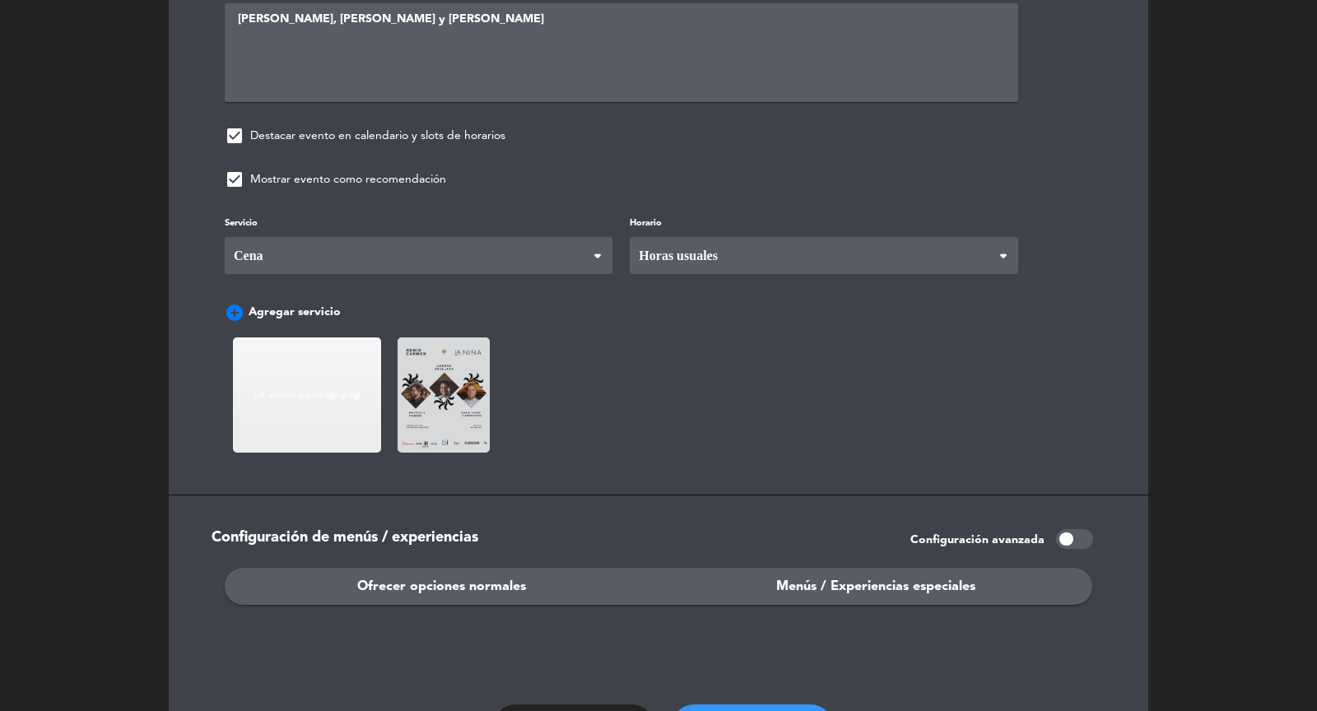
scroll to position [1158, 0]
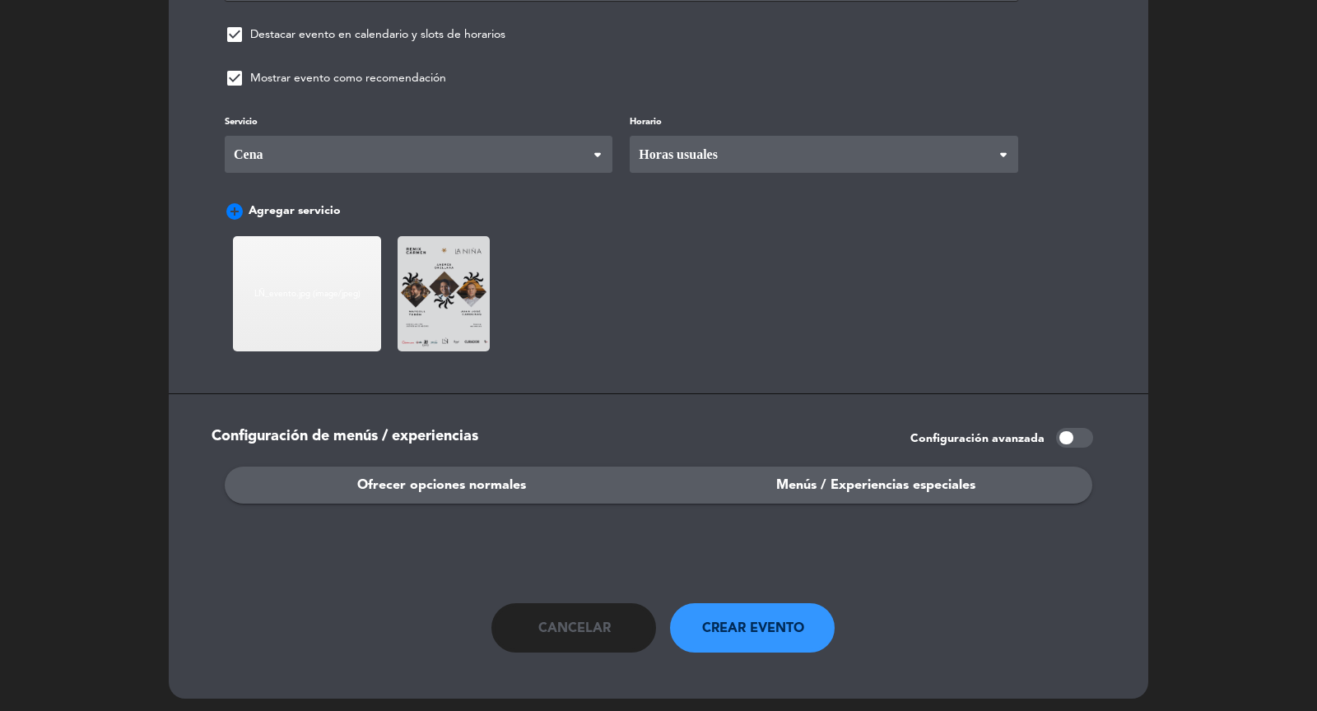
click at [920, 482] on span "Menús / Experiencias especiales" at bounding box center [875, 485] width 199 height 21
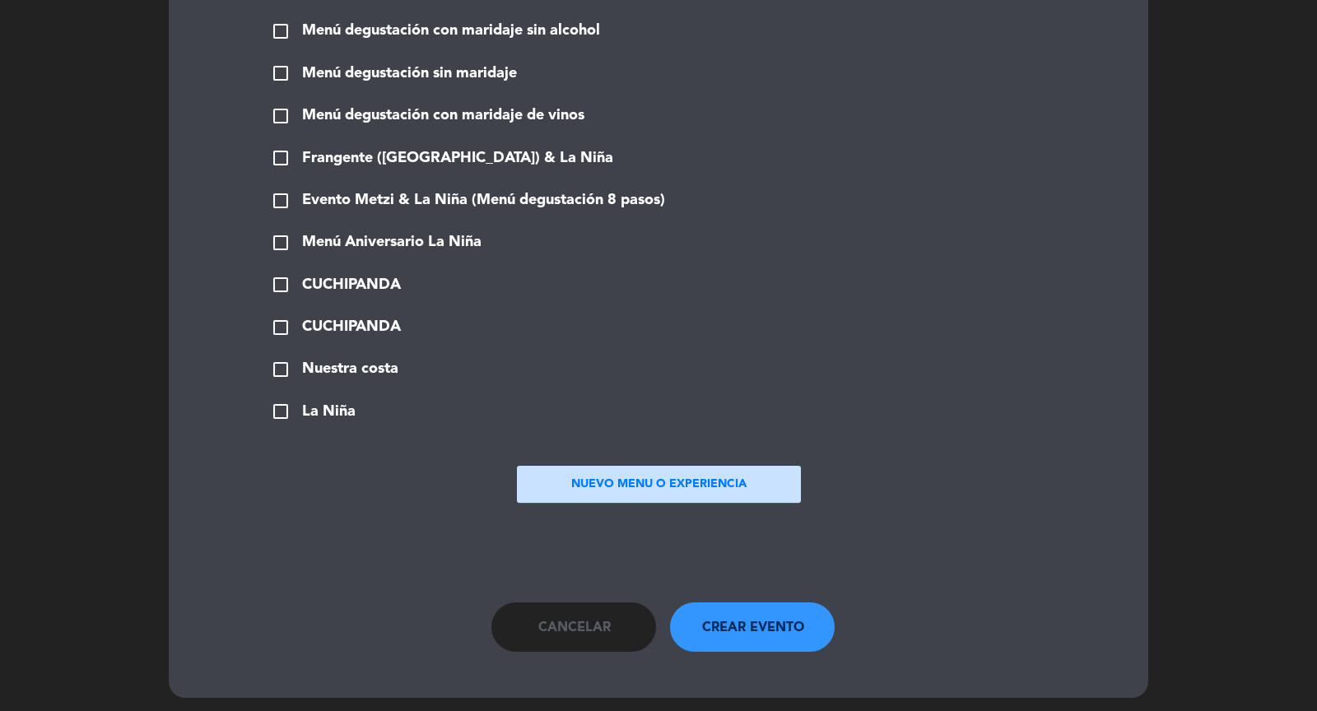
click at [614, 478] on button "NUEVO MENU O EXPERIENCIA" at bounding box center [659, 484] width 284 height 37
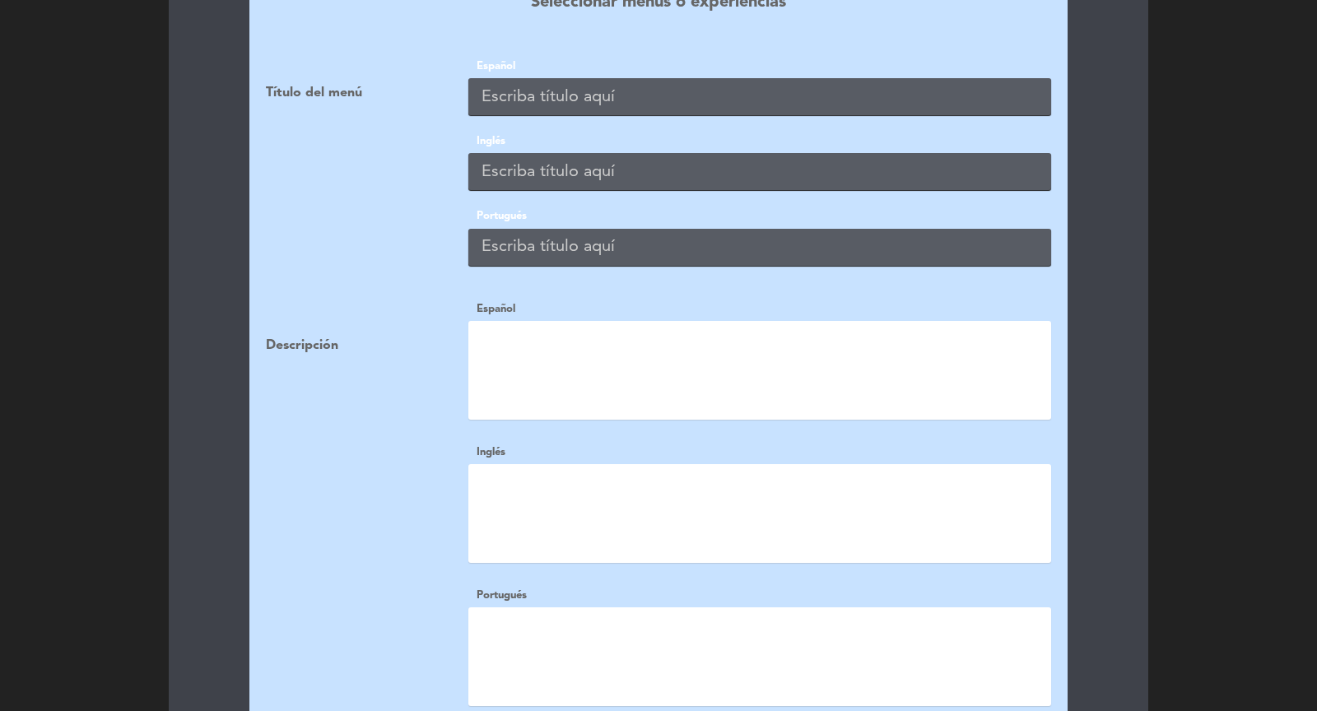
scroll to position [1896, 0]
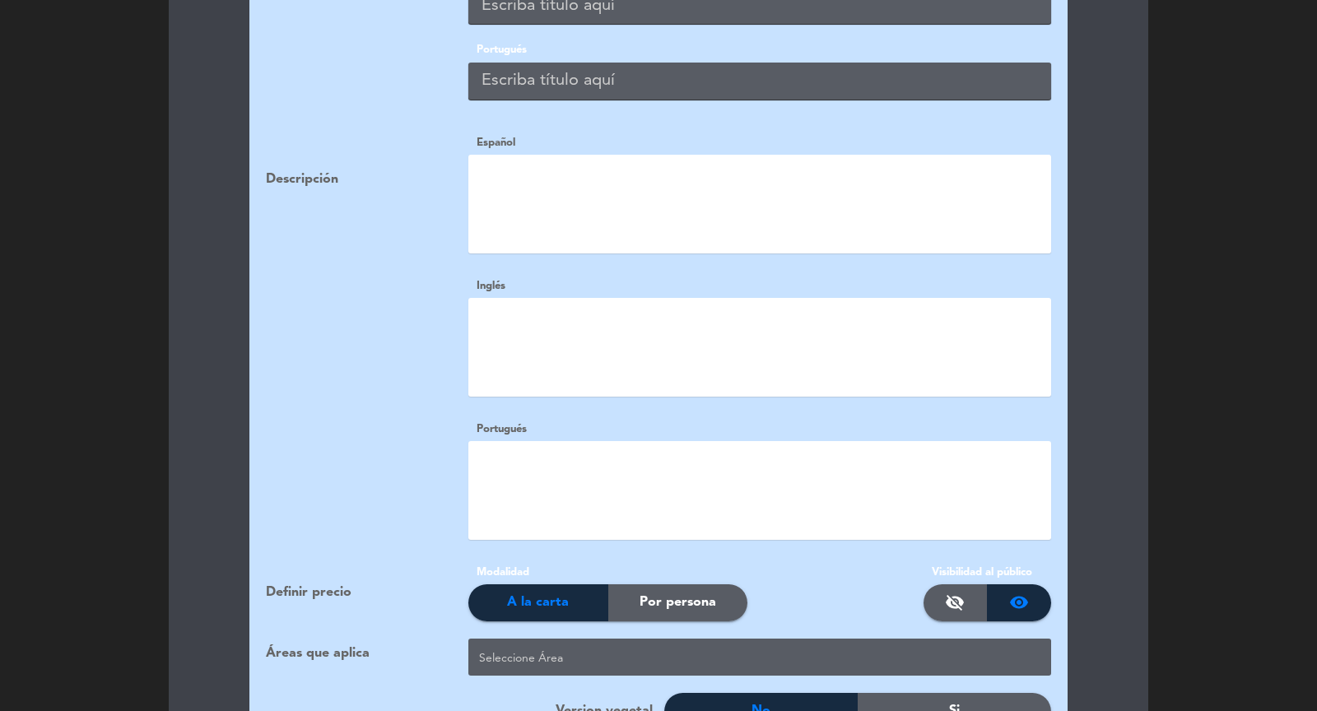
click at [549, 221] on textarea at bounding box center [759, 204] width 583 height 99
paste textarea "[PERSON_NAME], [PERSON_NAME] y [PERSON_NAME]"
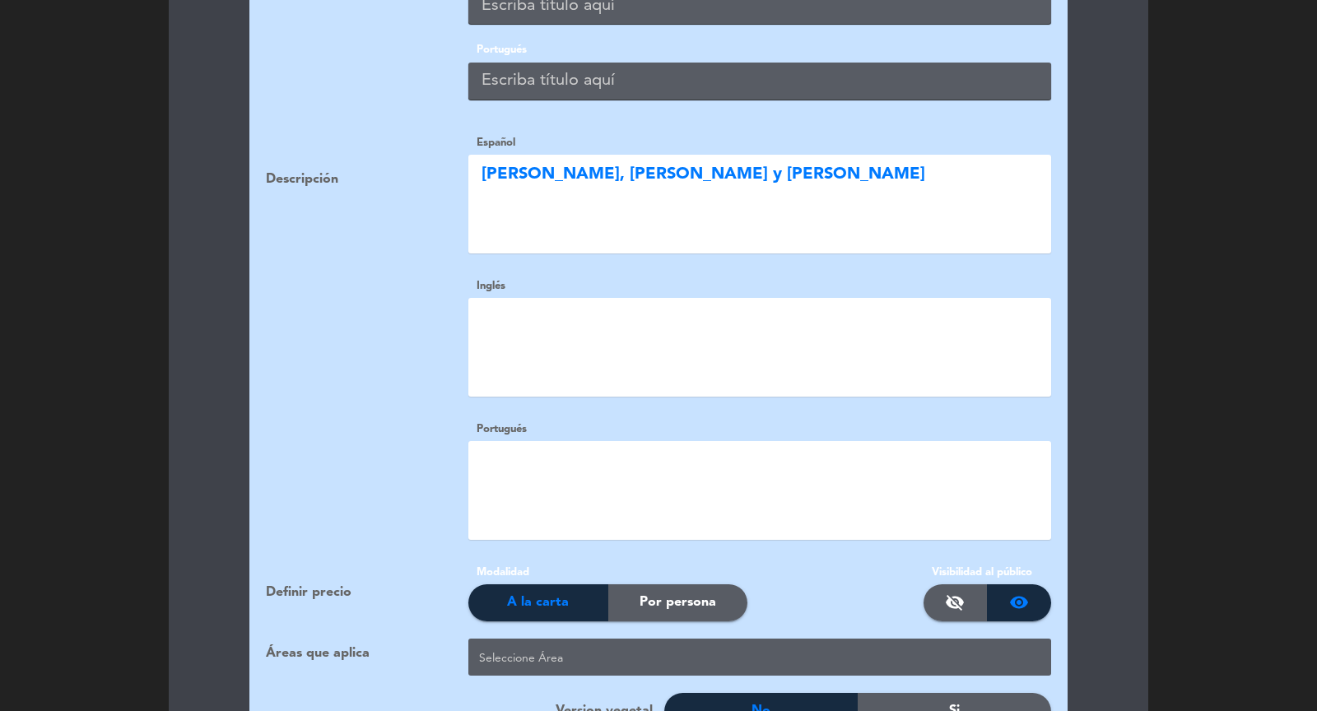
type textarea "[PERSON_NAME], [PERSON_NAME] y [PERSON_NAME]"
click at [567, 314] on textarea at bounding box center [759, 347] width 583 height 99
paste textarea "[PERSON_NAME], [PERSON_NAME] y [PERSON_NAME]"
type textarea "[PERSON_NAME], [PERSON_NAME] y [PERSON_NAME]"
click at [549, 469] on textarea at bounding box center [759, 490] width 583 height 99
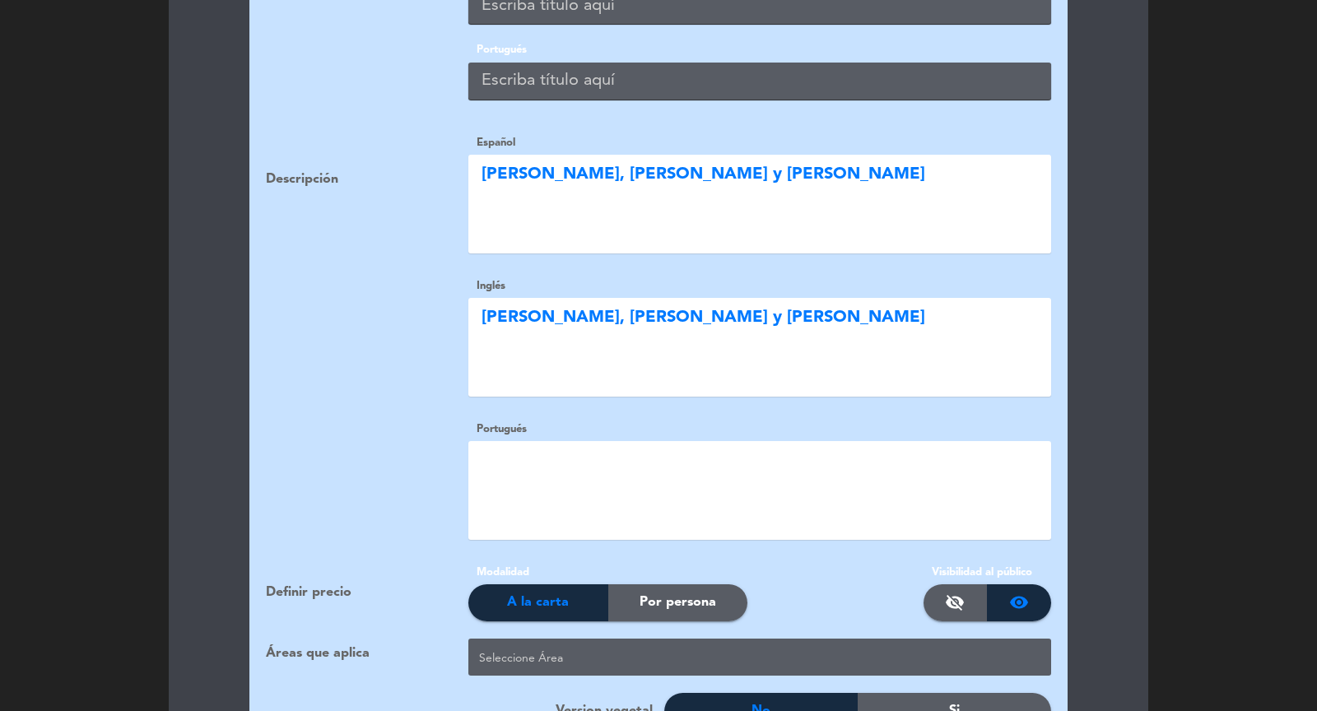
paste textarea "[PERSON_NAME], [PERSON_NAME] y [PERSON_NAME]"
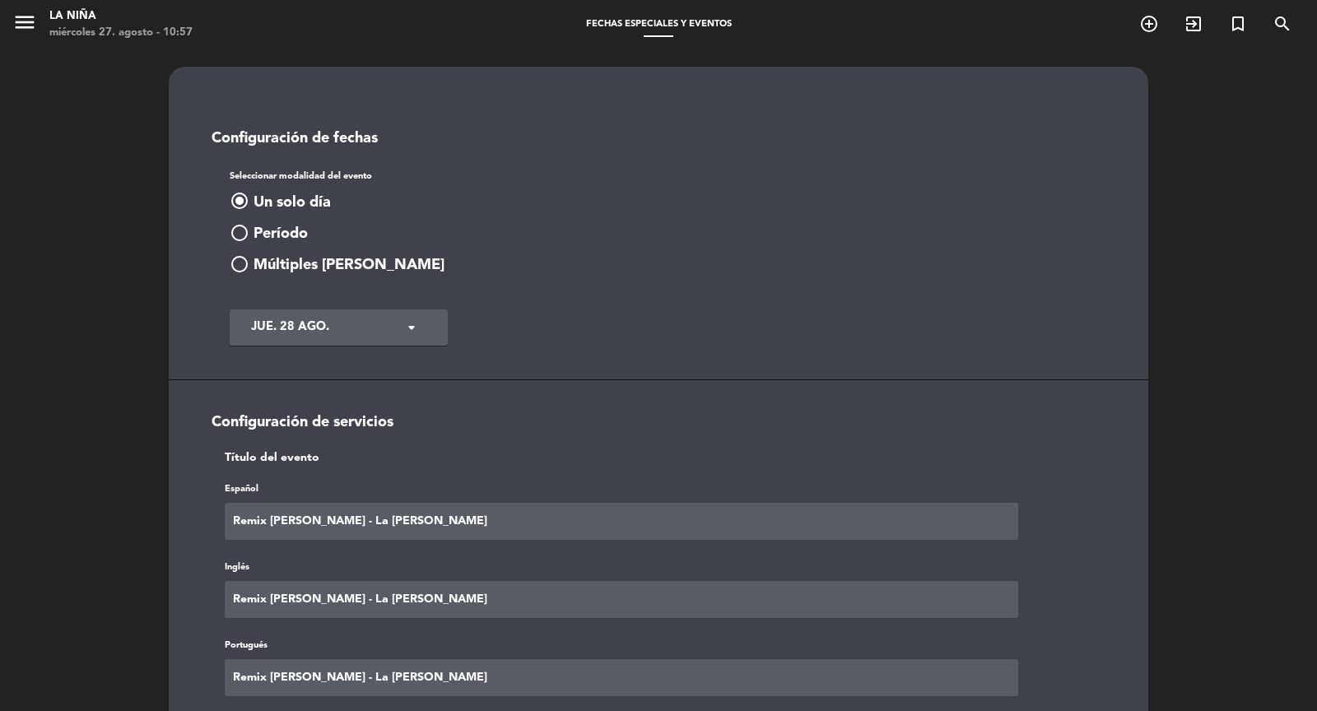
type textarea "[PERSON_NAME], [PERSON_NAME] y [PERSON_NAME]"
click at [401, 510] on input "Remix [PERSON_NAME] - La [PERSON_NAME]" at bounding box center [621, 521] width 793 height 37
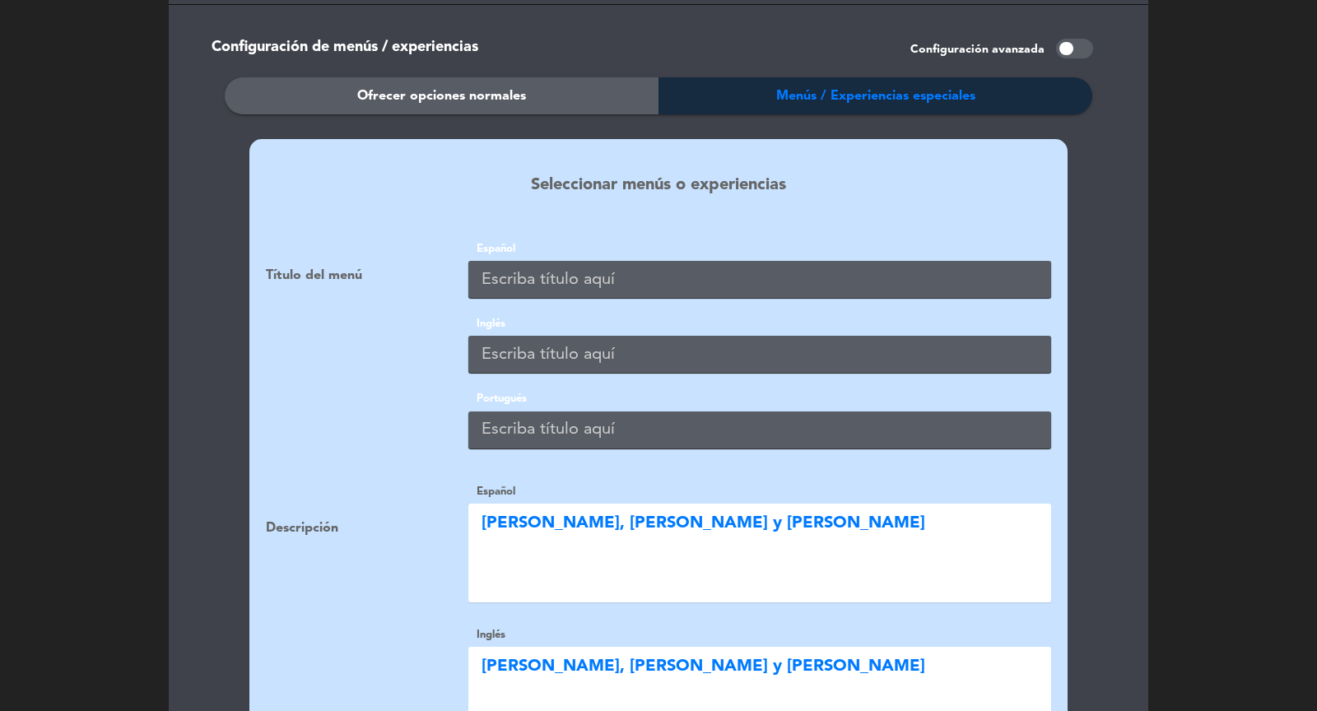
scroll to position [1493, 0]
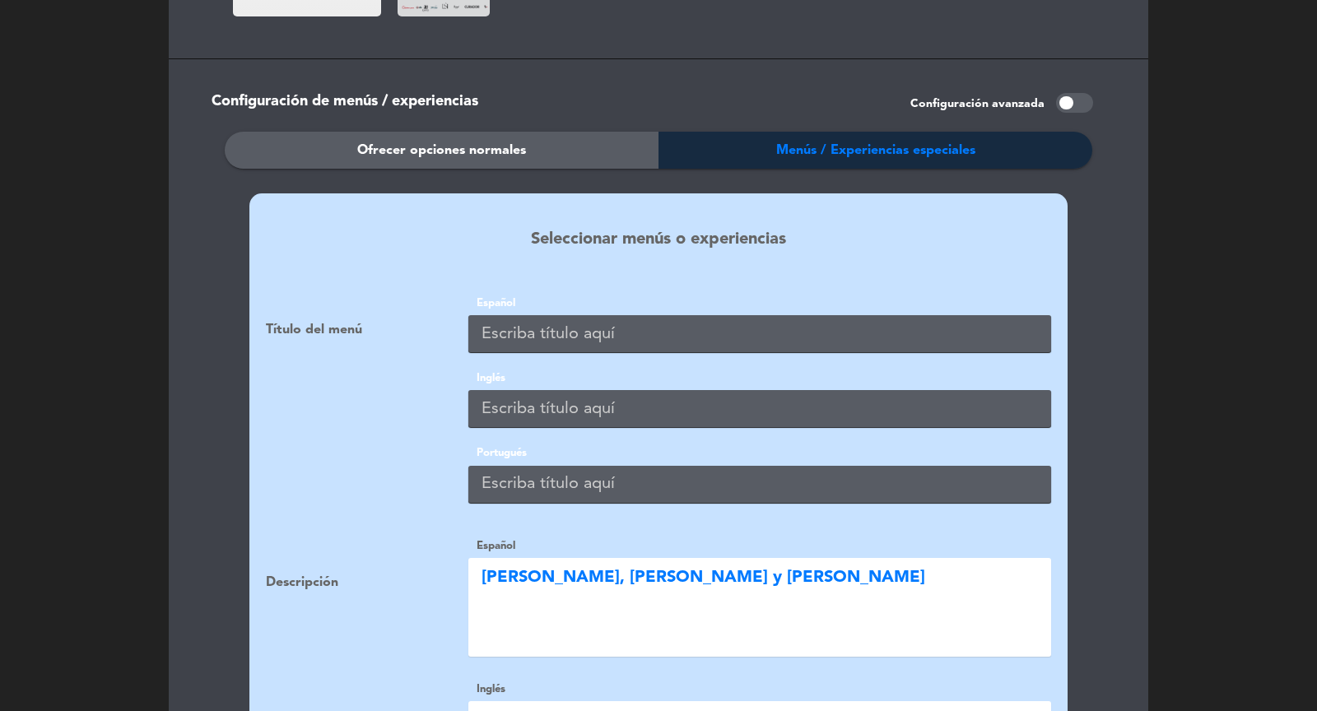
click at [504, 329] on input "text" at bounding box center [759, 333] width 583 height 37
paste input "Remix [PERSON_NAME] - La [PERSON_NAME]"
type input "Remix [PERSON_NAME] - La [PERSON_NAME]"
click at [517, 394] on input "text" at bounding box center [759, 408] width 583 height 37
paste input "Remix [PERSON_NAME] - La [PERSON_NAME]"
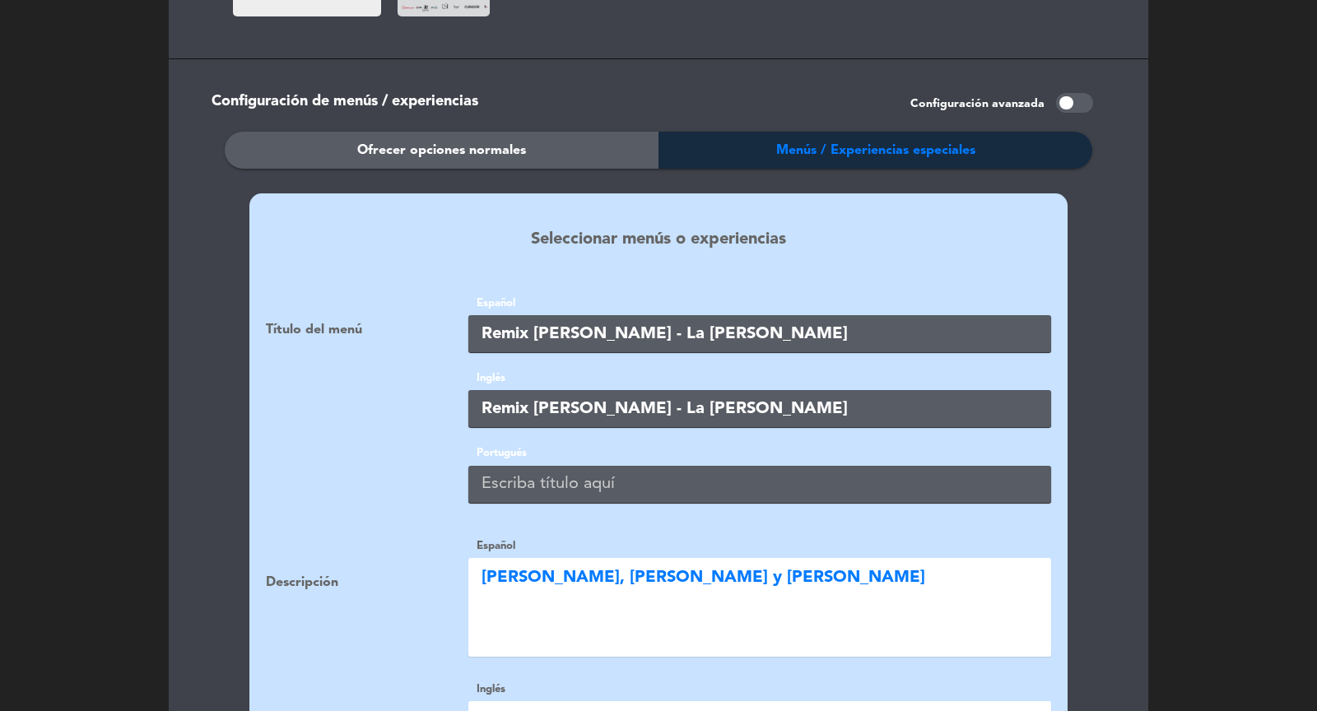
type input "Remix [PERSON_NAME] - La [PERSON_NAME]"
click at [518, 476] on input "text" at bounding box center [759, 484] width 583 height 37
paste input "Remix [PERSON_NAME] - La [PERSON_NAME]"
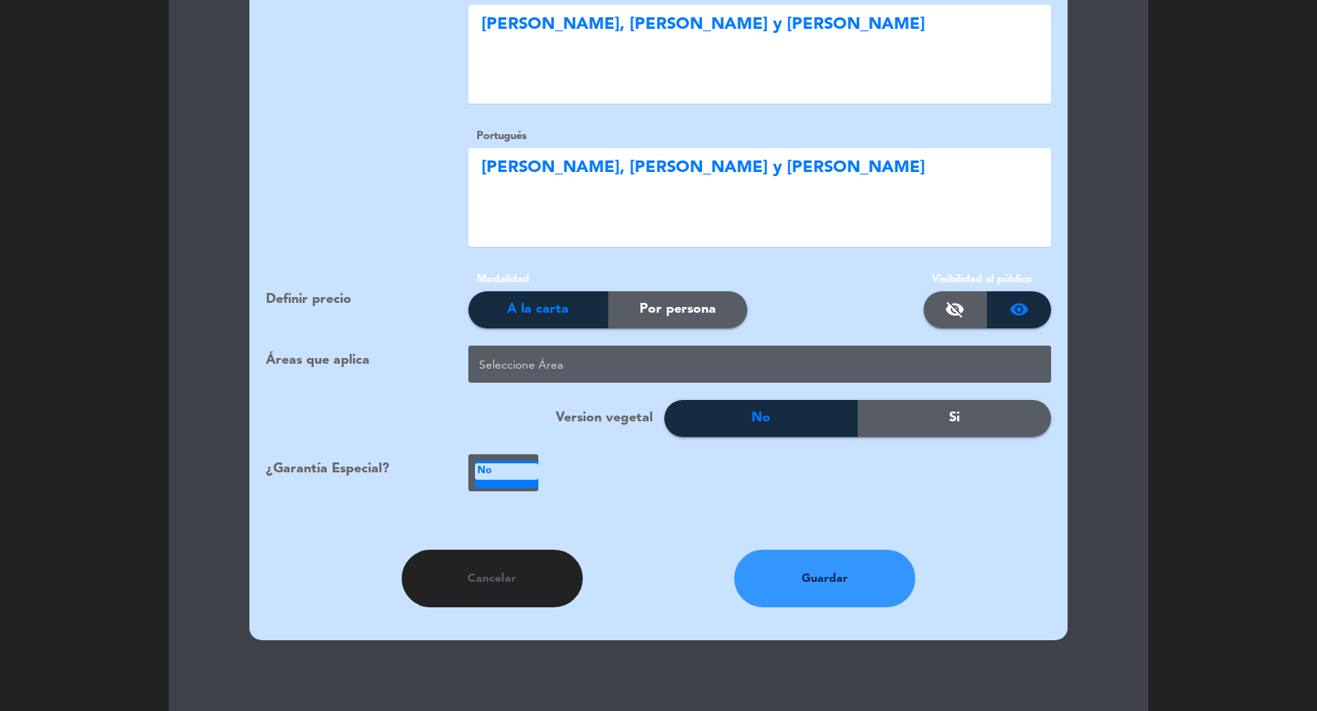
scroll to position [2191, 0]
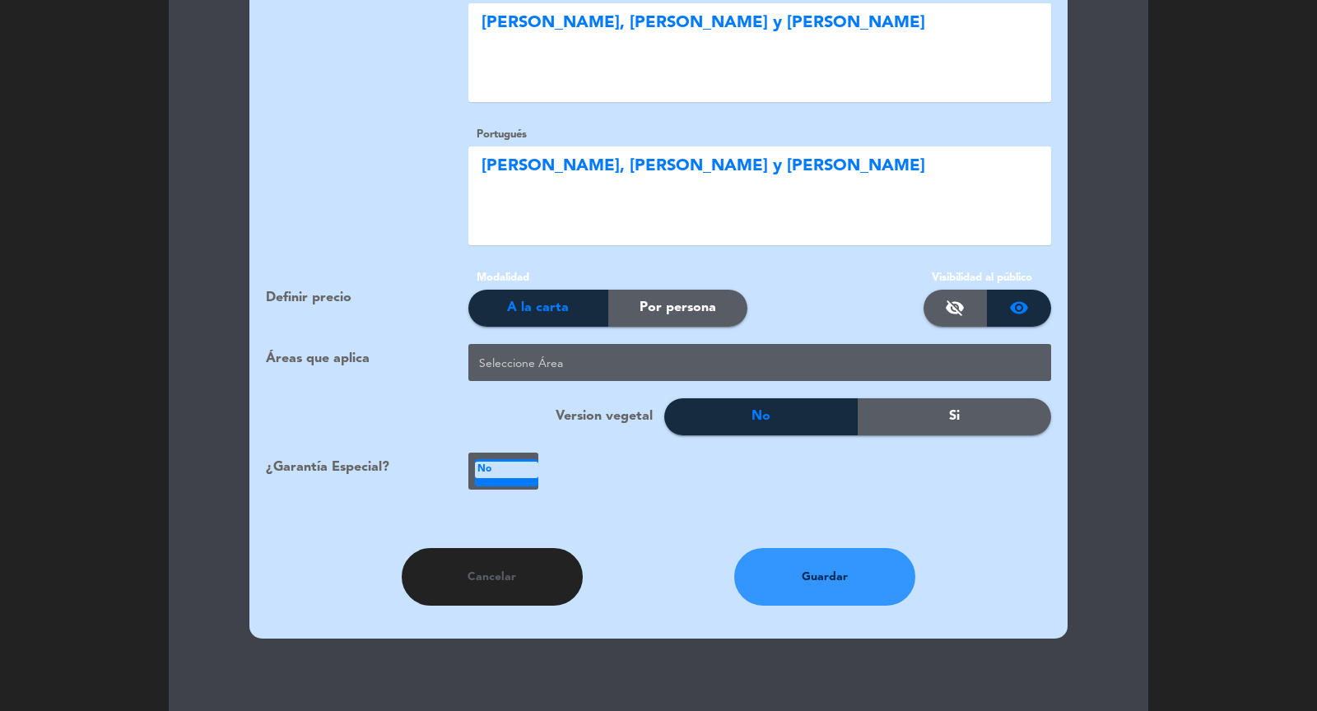
type input "Remix [PERSON_NAME] - La [PERSON_NAME]"
click at [678, 300] on span "Por persona" at bounding box center [677, 307] width 77 height 21
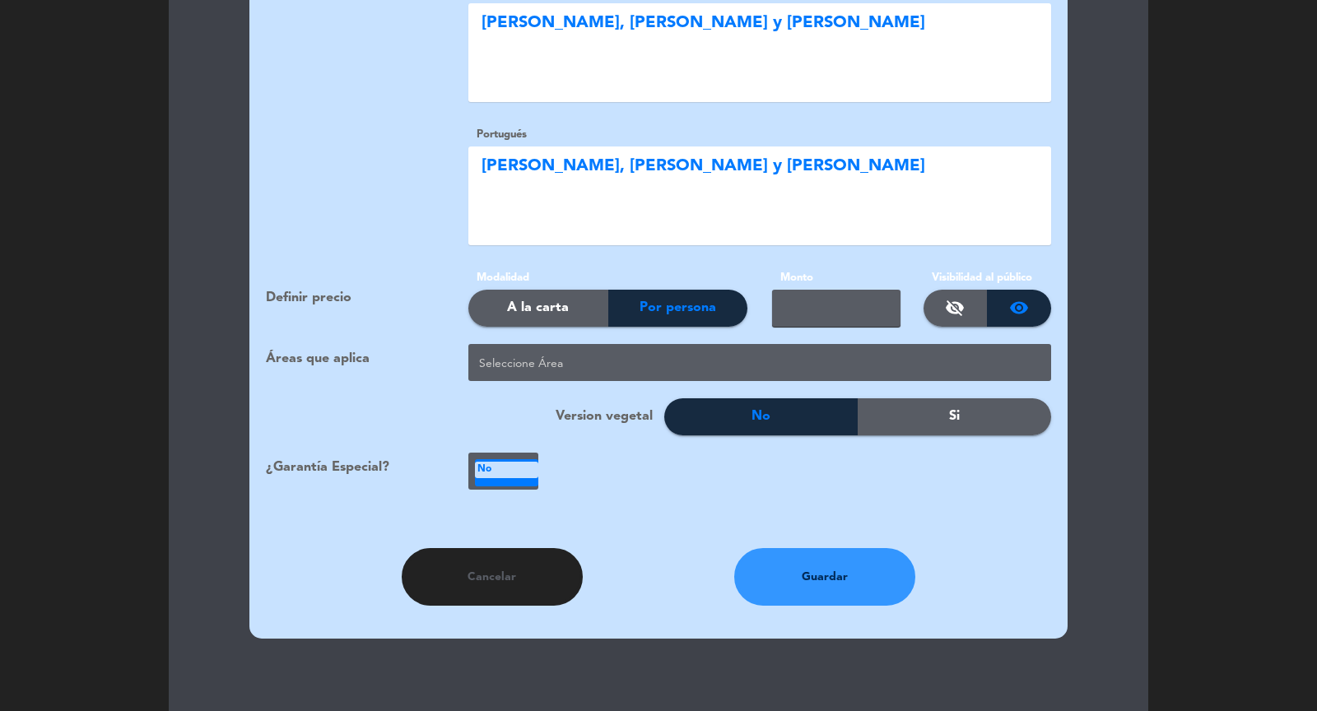
click at [826, 302] on input "text" at bounding box center [836, 308] width 128 height 37
type input "PEN 50"
click at [532, 351] on div at bounding box center [763, 364] width 576 height 27
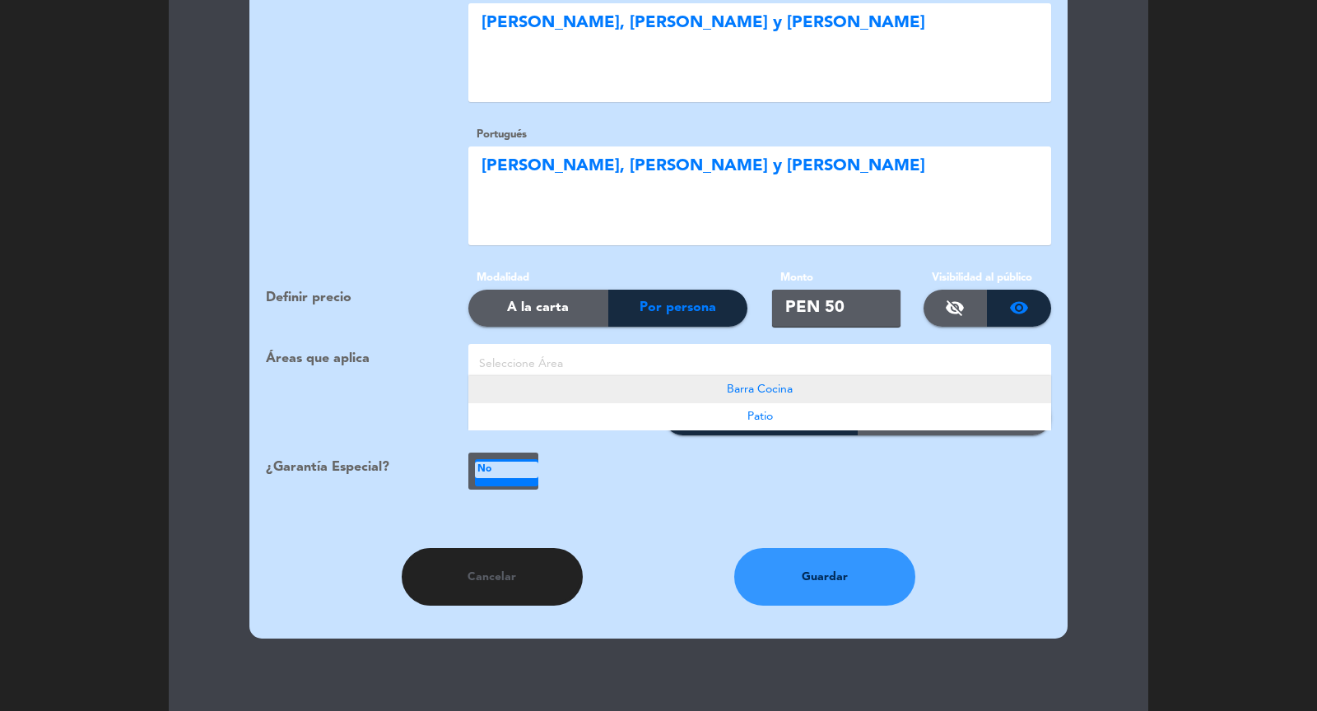
click at [719, 376] on div "Barra Cocina" at bounding box center [759, 389] width 583 height 27
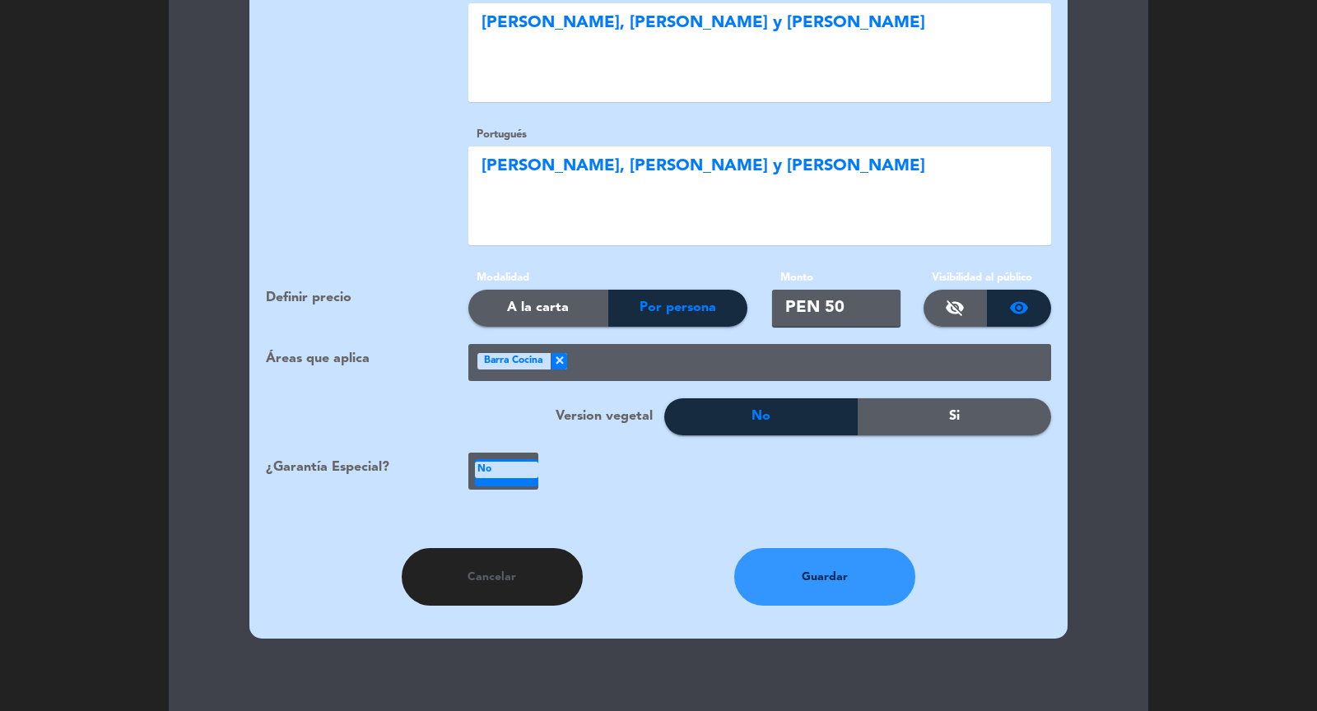
click at [757, 351] on div at bounding box center [809, 364] width 484 height 27
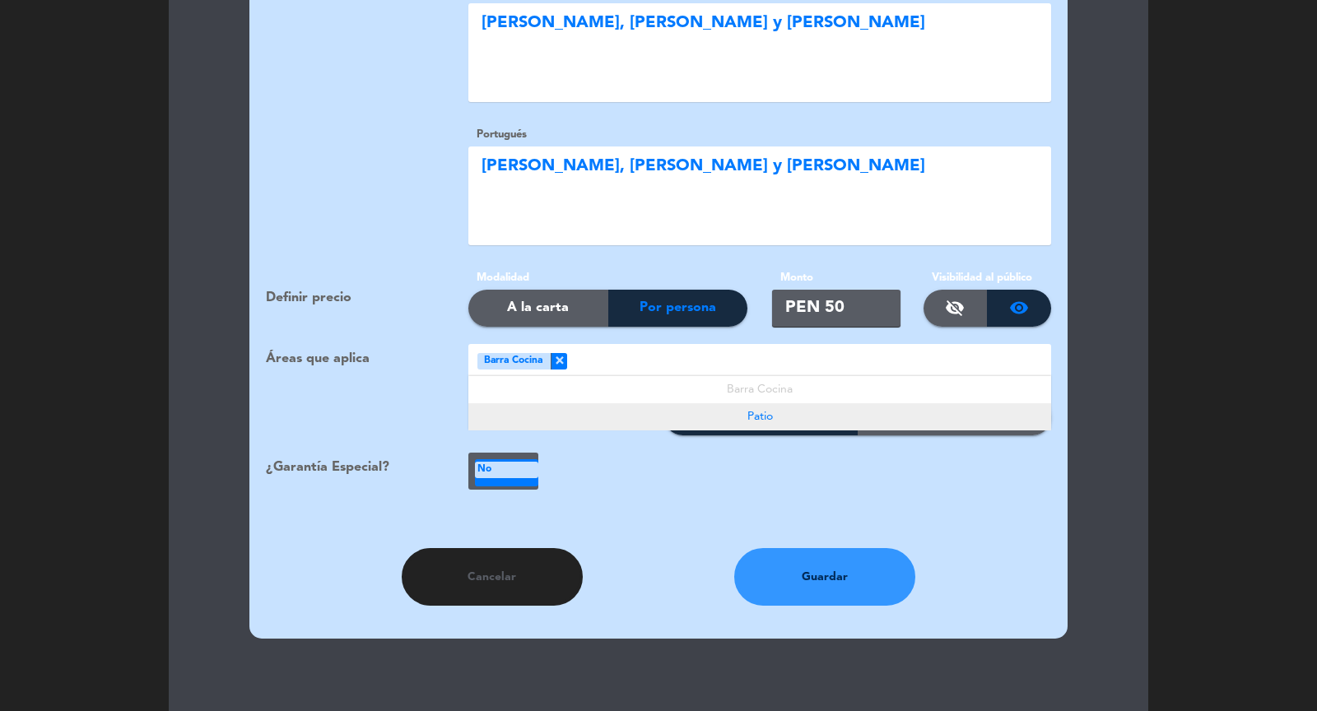
click at [769, 411] on span "Patio" at bounding box center [760, 417] width 26 height 12
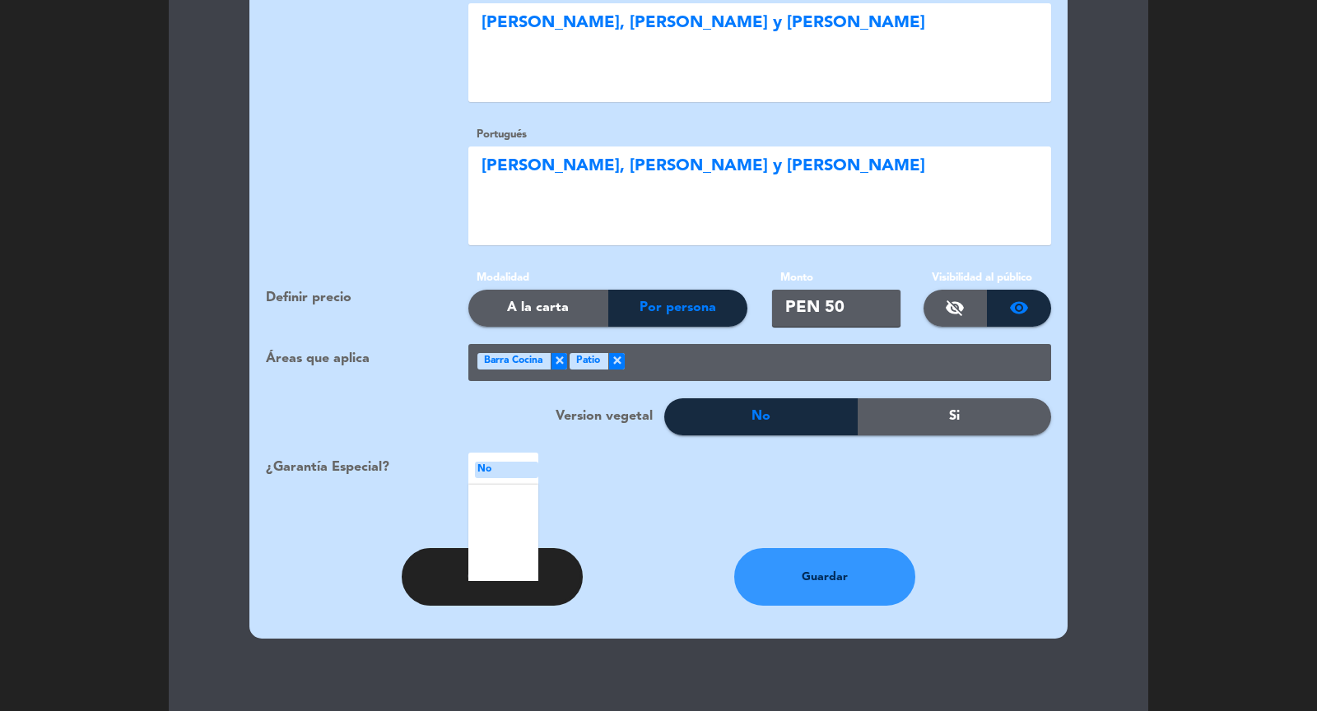
click at [516, 467] on div "NO No" at bounding box center [506, 472] width 63 height 27
click at [506, 500] on b "credit_card" at bounding box center [504, 506] width 20 height 12
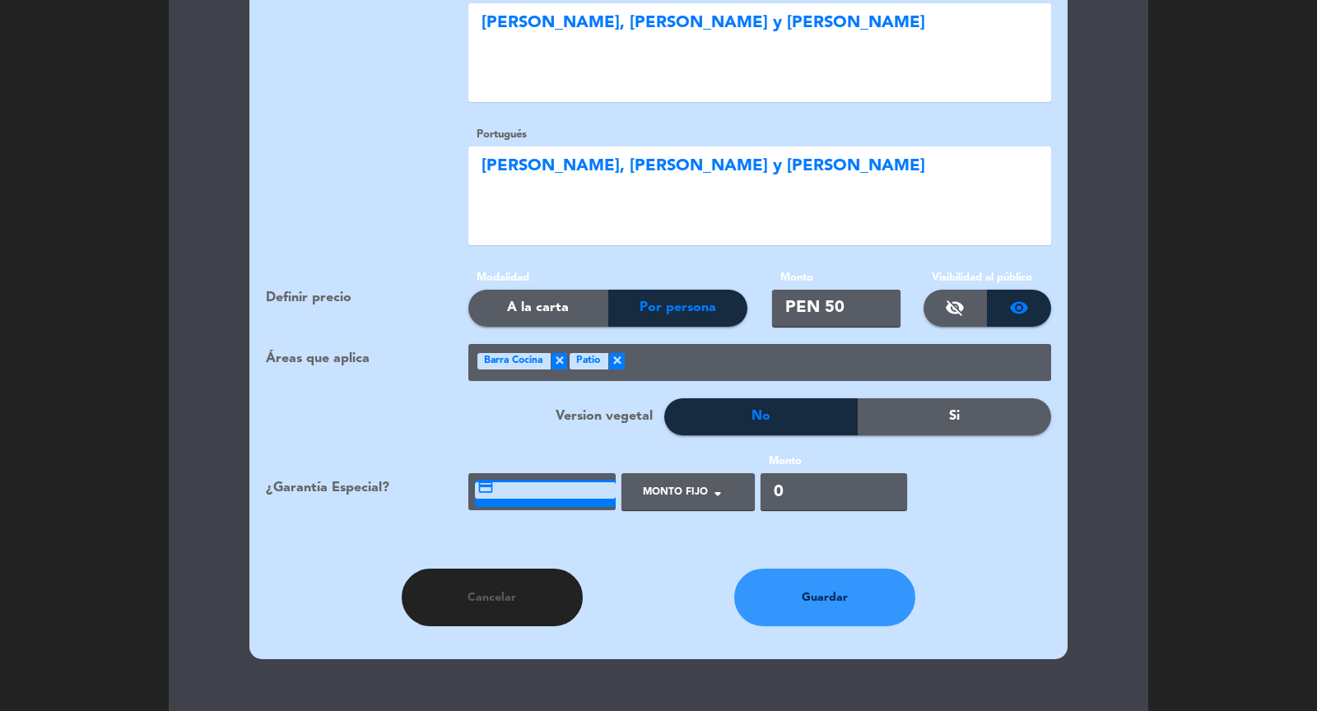
click at [649, 480] on div at bounding box center [681, 498] width 94 height 37
click at [657, 541] on div "Por persona" at bounding box center [687, 559] width 133 height 37
click at [769, 486] on input "0" at bounding box center [842, 491] width 147 height 37
type input "50"
click at [789, 579] on button "Guardar" at bounding box center [824, 598] width 181 height 58
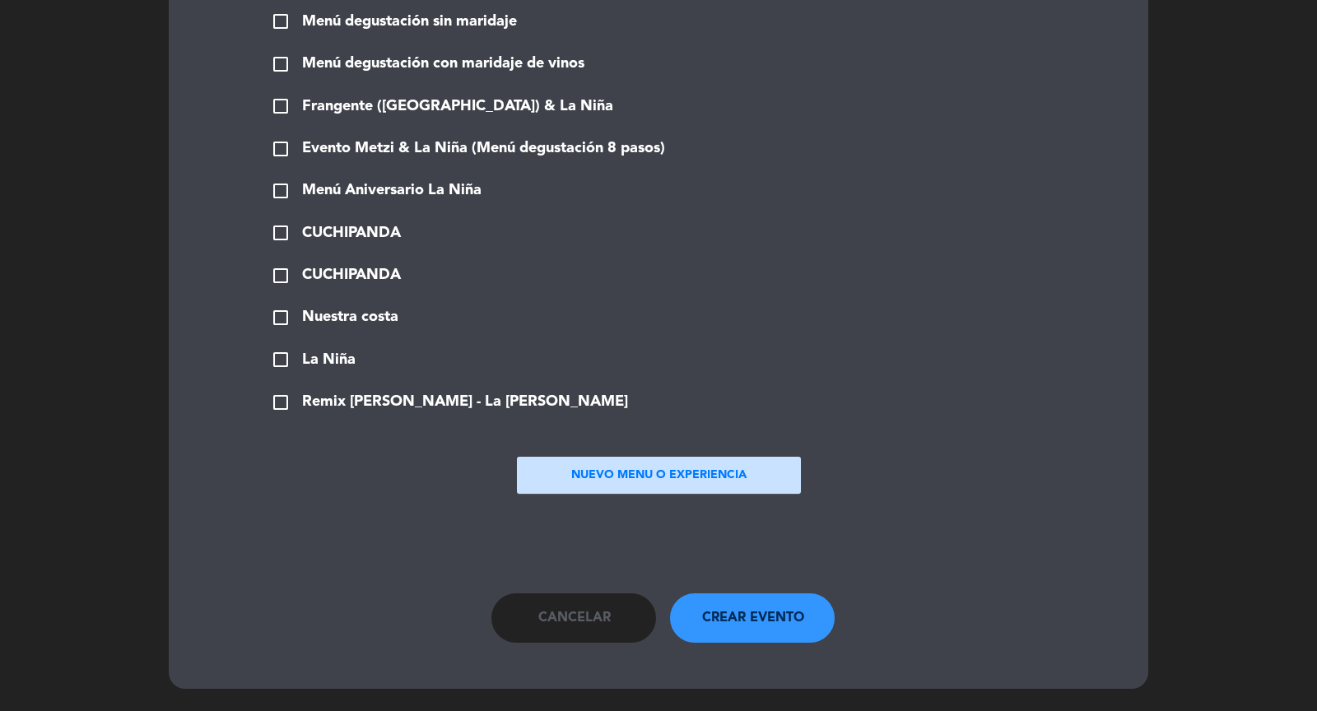
scroll to position [2175, 0]
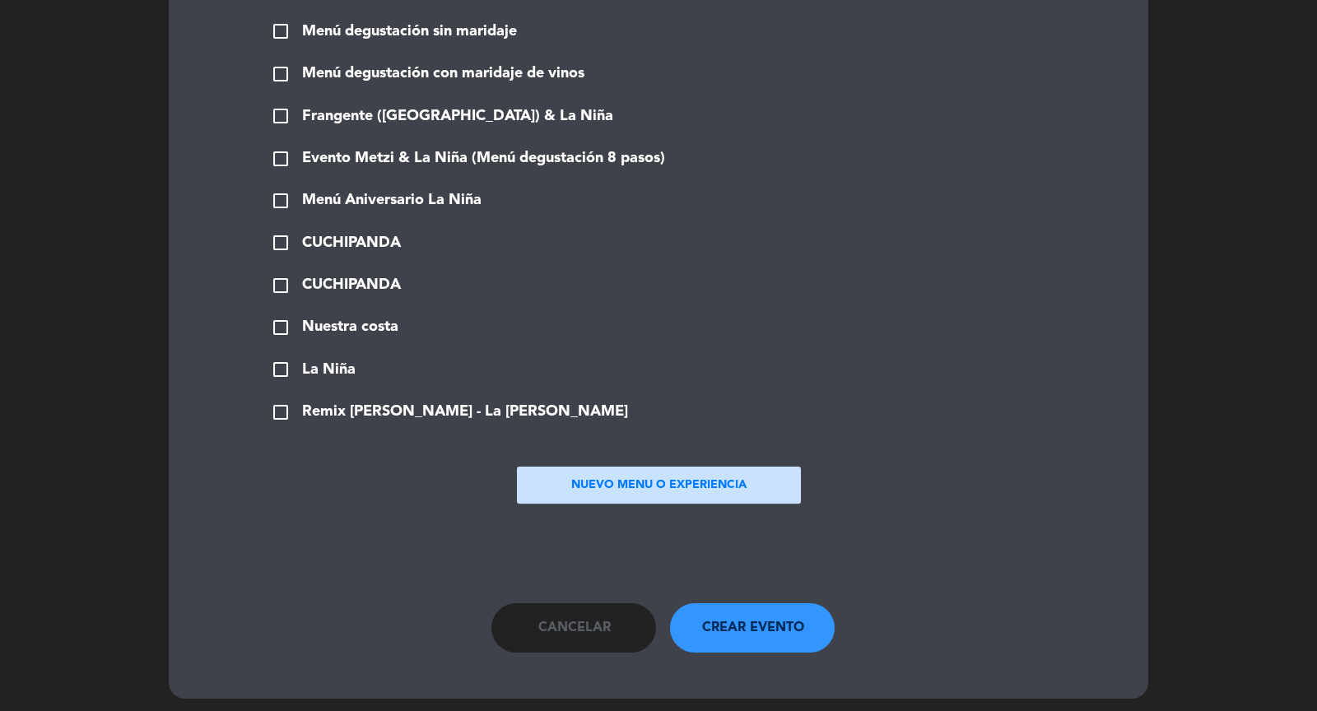
click at [283, 402] on span "check_box_outline_blank" at bounding box center [281, 412] width 20 height 20
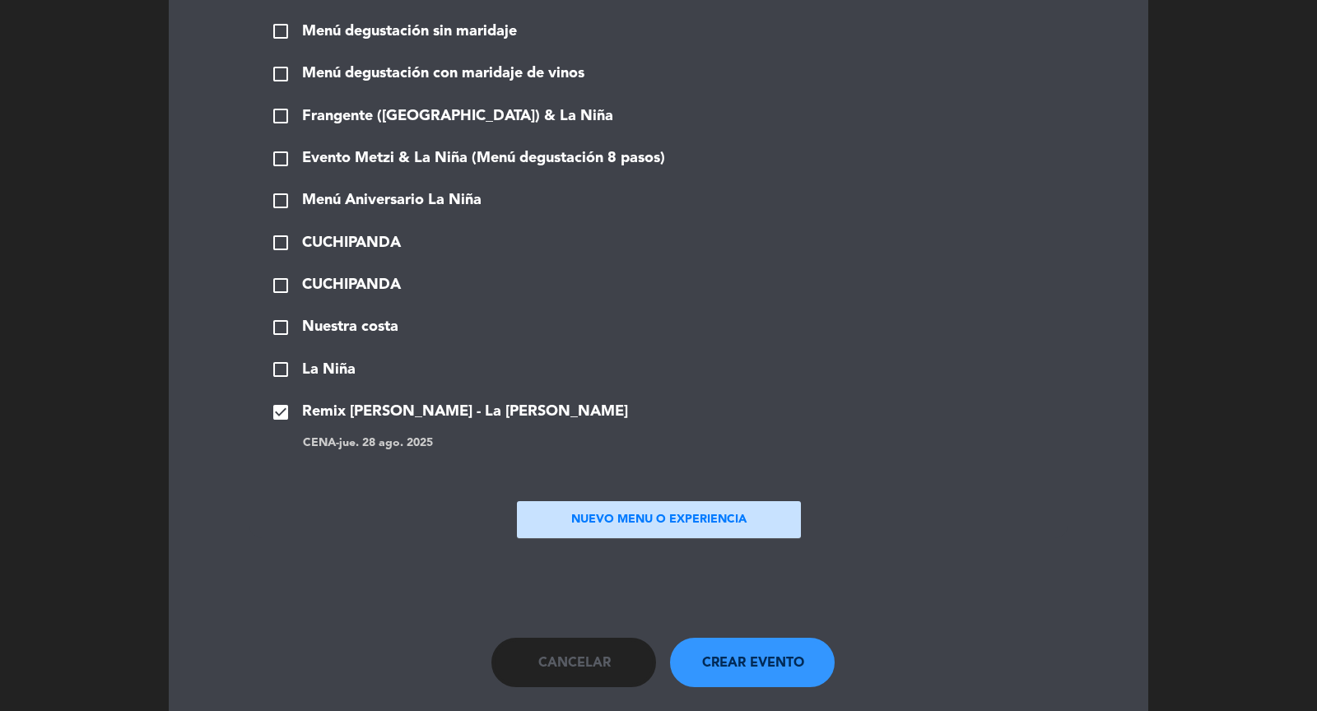
click at [756, 655] on span "Crear evento" at bounding box center [753, 663] width 102 height 21
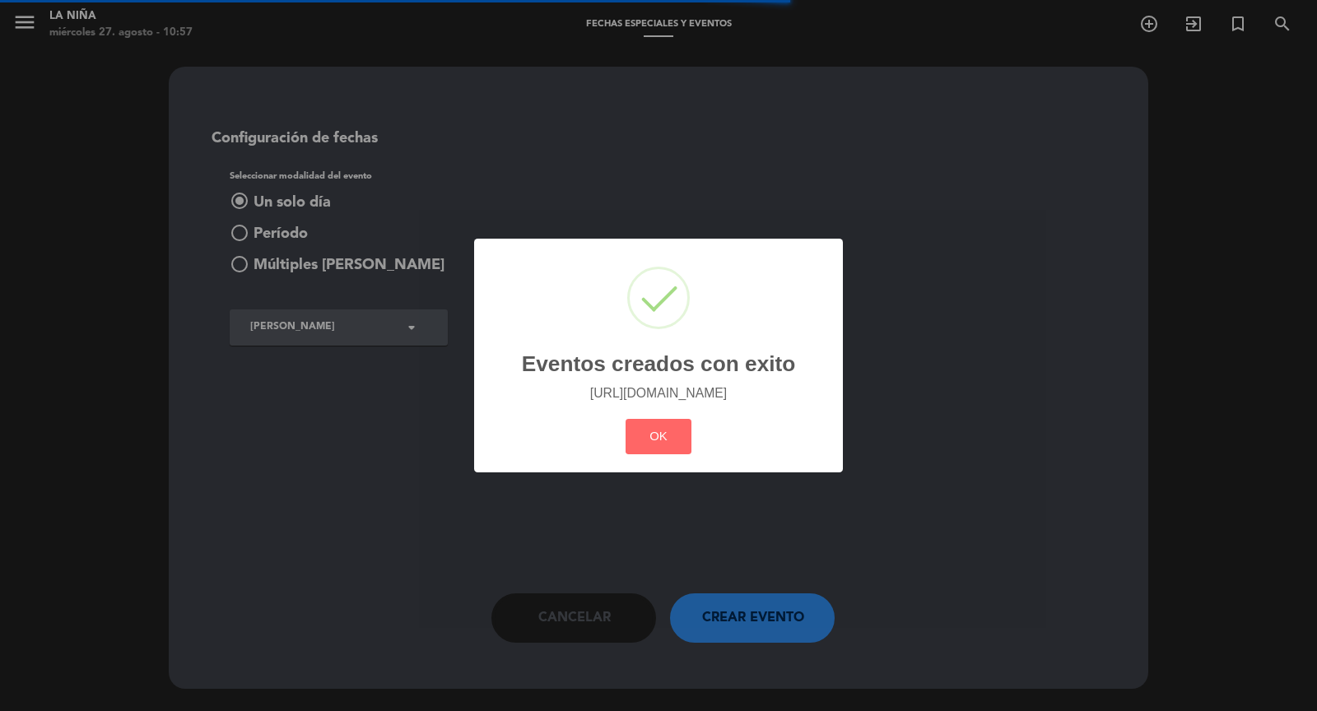
scroll to position [0, 0]
click at [660, 438] on button "OK" at bounding box center [658, 436] width 67 height 35
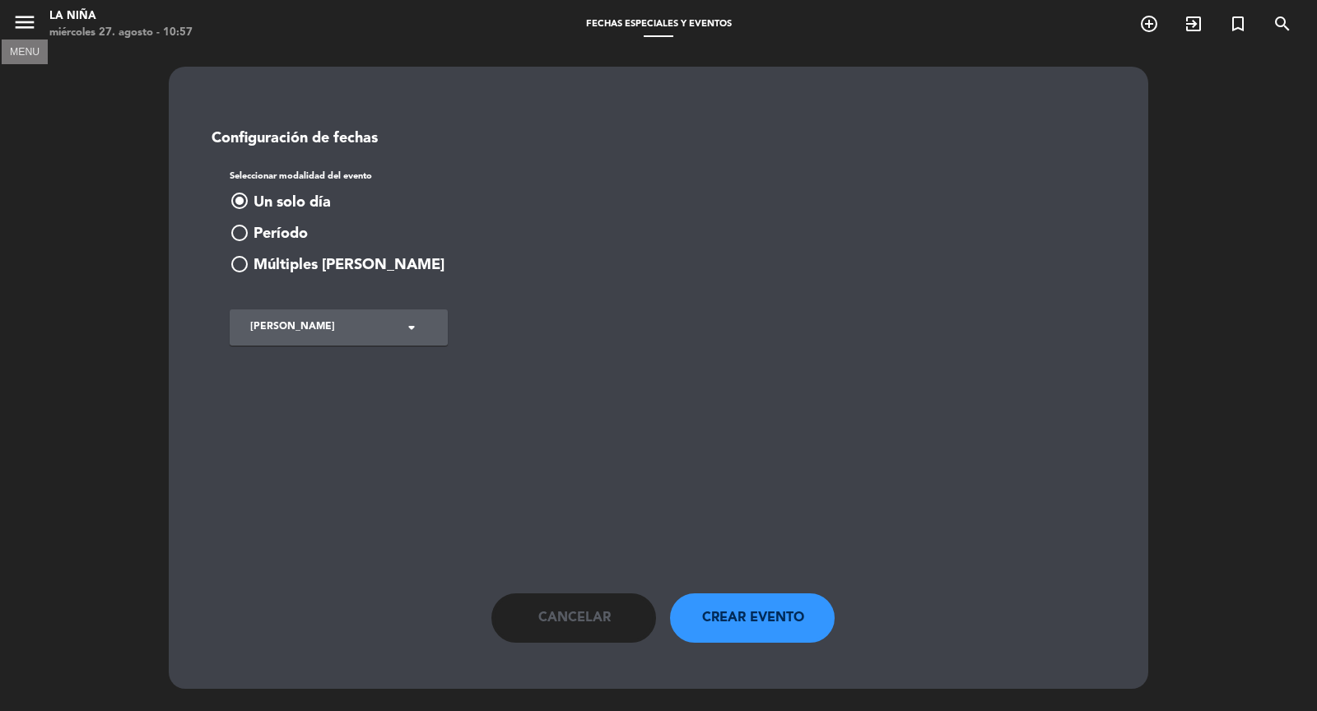
click at [35, 25] on icon "menu" at bounding box center [24, 22] width 25 height 25
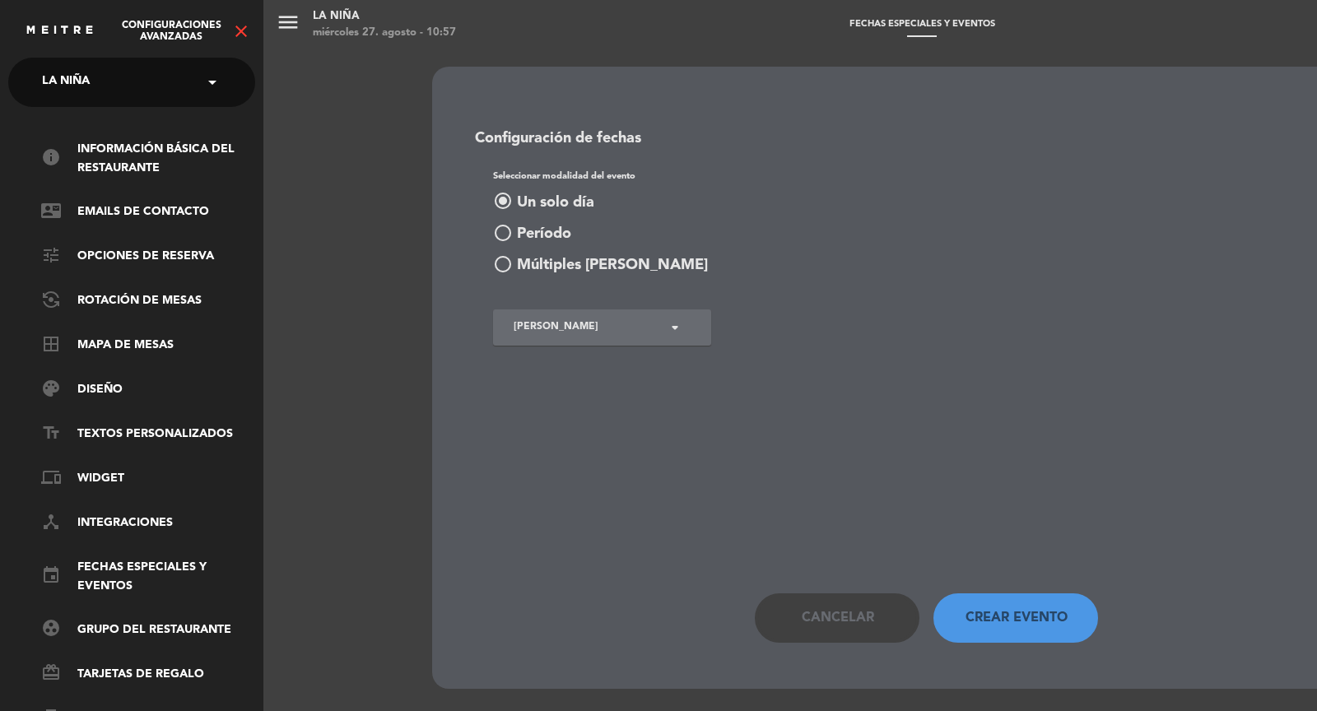
click at [240, 30] on icon "close" at bounding box center [241, 31] width 20 height 20
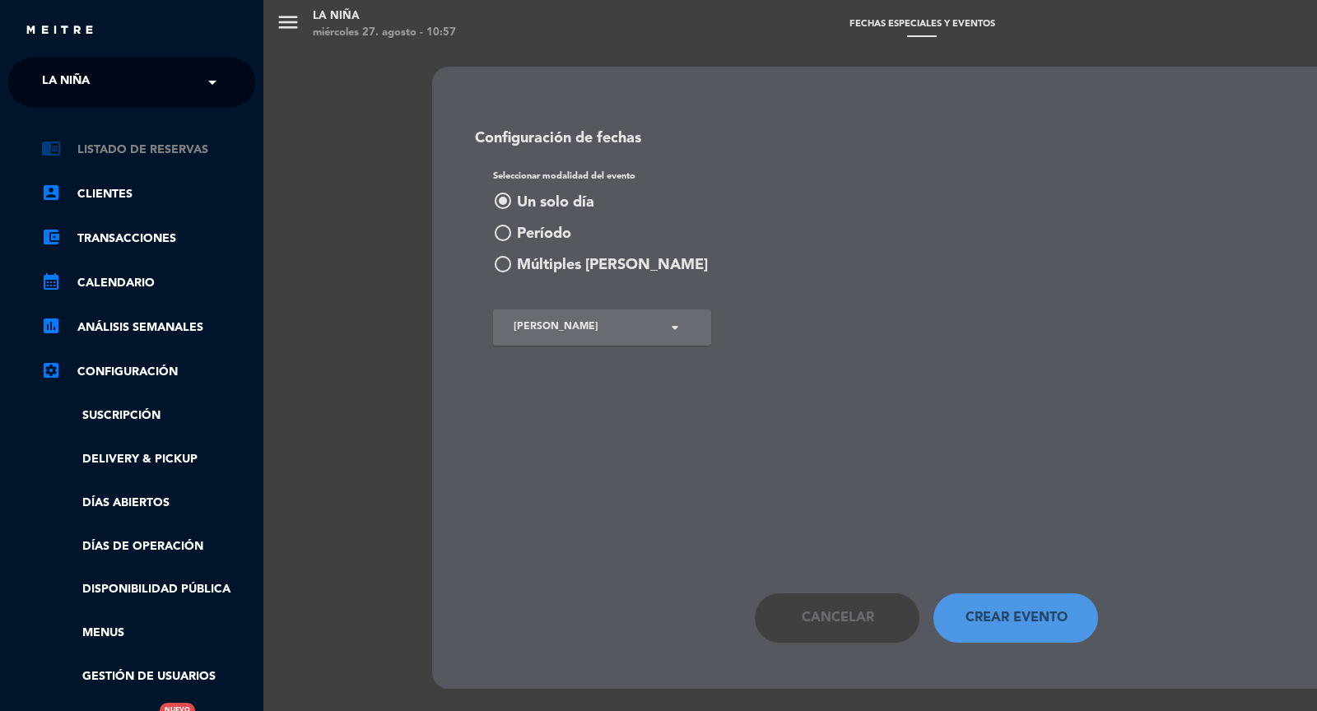
click at [151, 151] on link "chrome_reader_mode Listado de Reservas" at bounding box center [148, 150] width 214 height 20
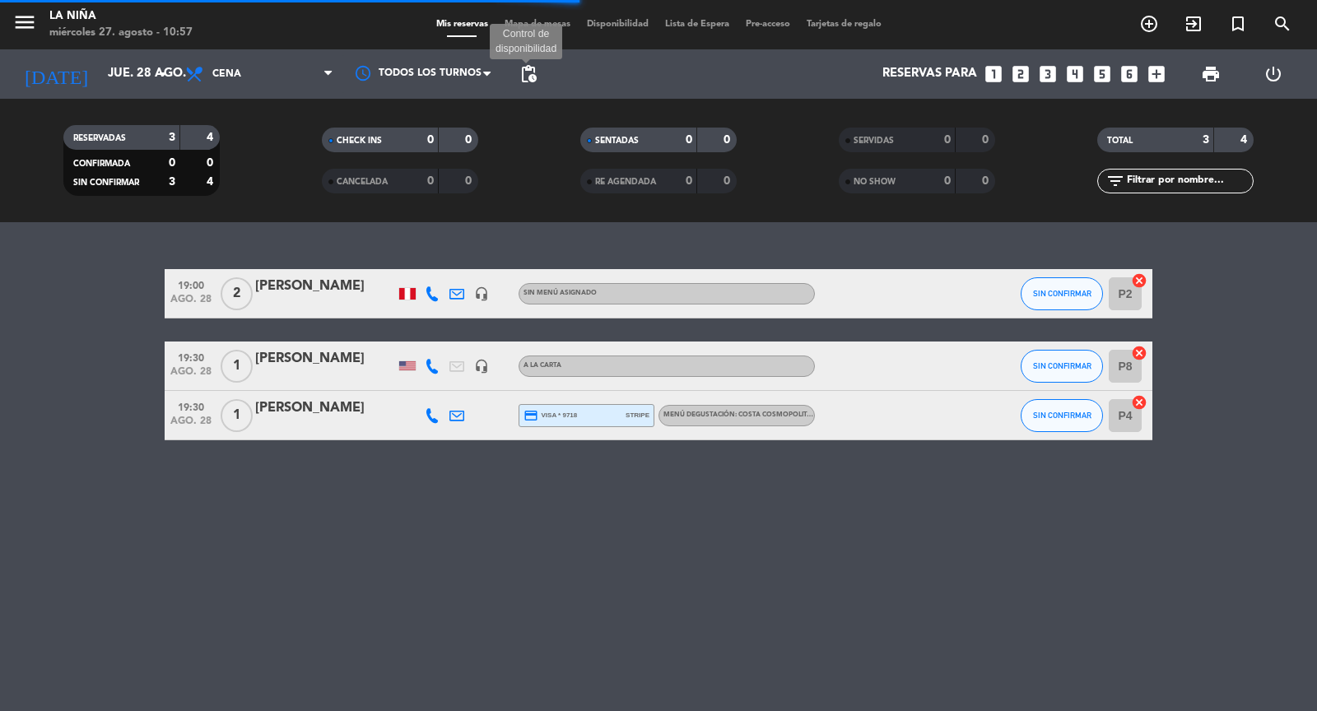
click at [534, 82] on span "pending_actions" at bounding box center [528, 74] width 20 height 20
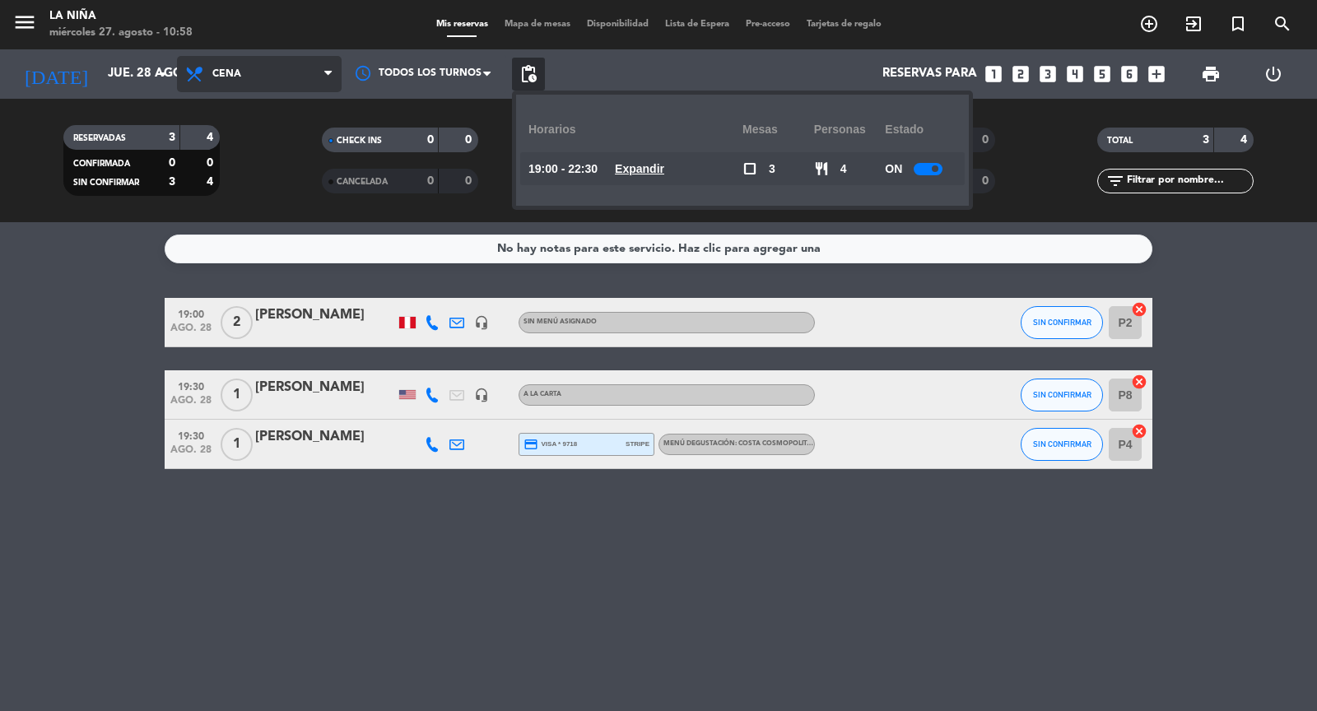
click at [333, 74] on span at bounding box center [332, 75] width 16 height 16
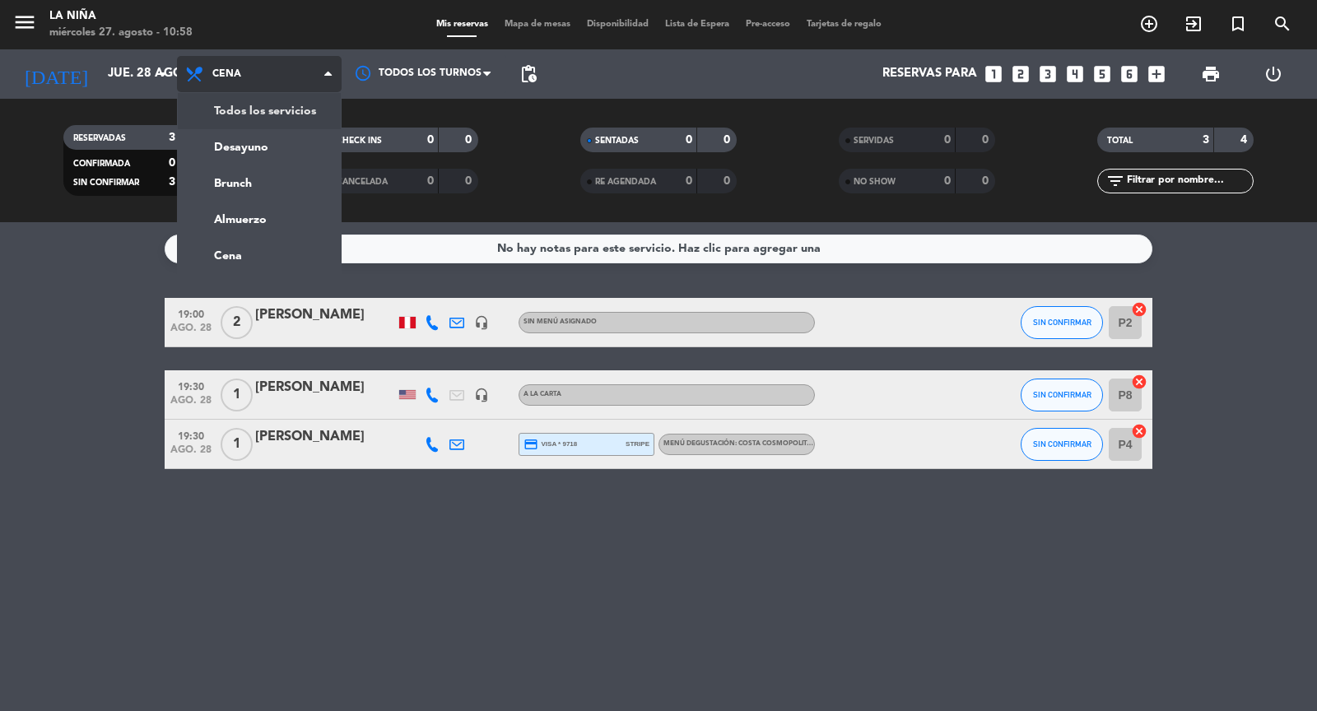
click at [304, 109] on div "menu La Niña miércoles 27. agosto - 10:58 Mis reservas Mapa de mesas Disponibil…" at bounding box center [658, 111] width 1317 height 222
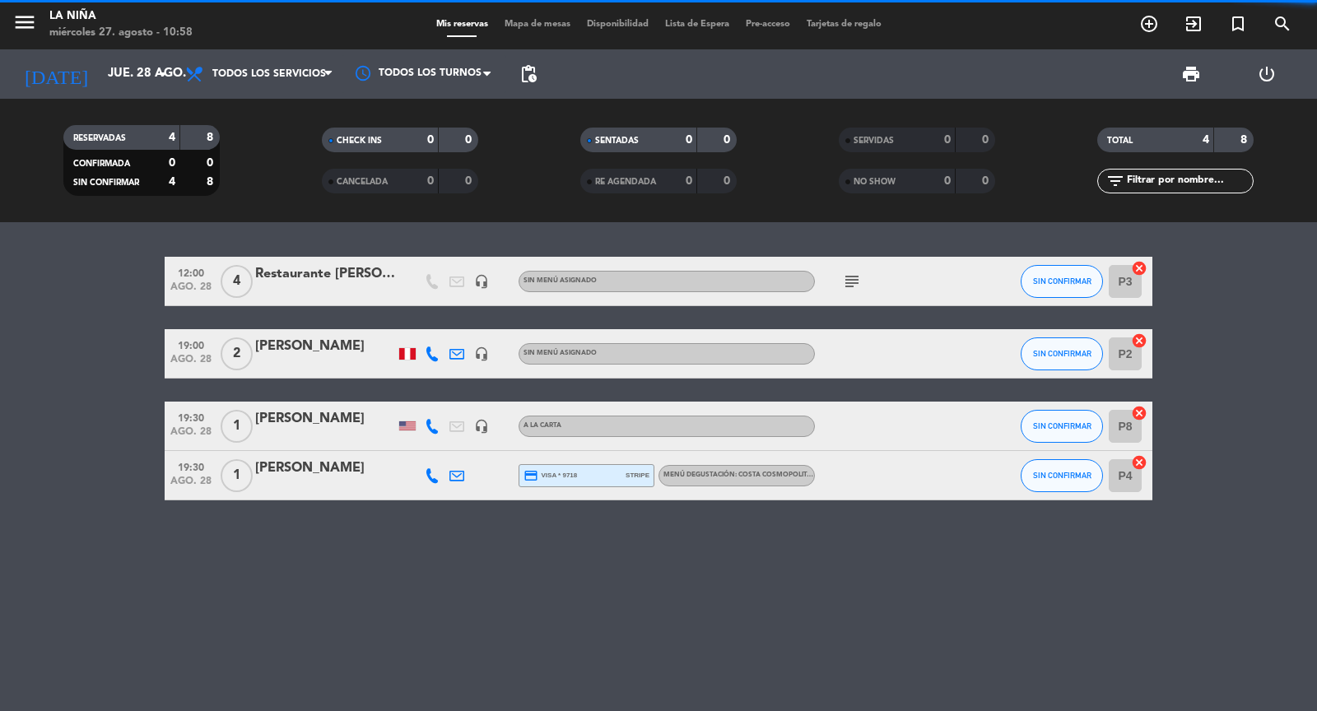
click at [539, 79] on span "pending_actions" at bounding box center [528, 74] width 33 height 33
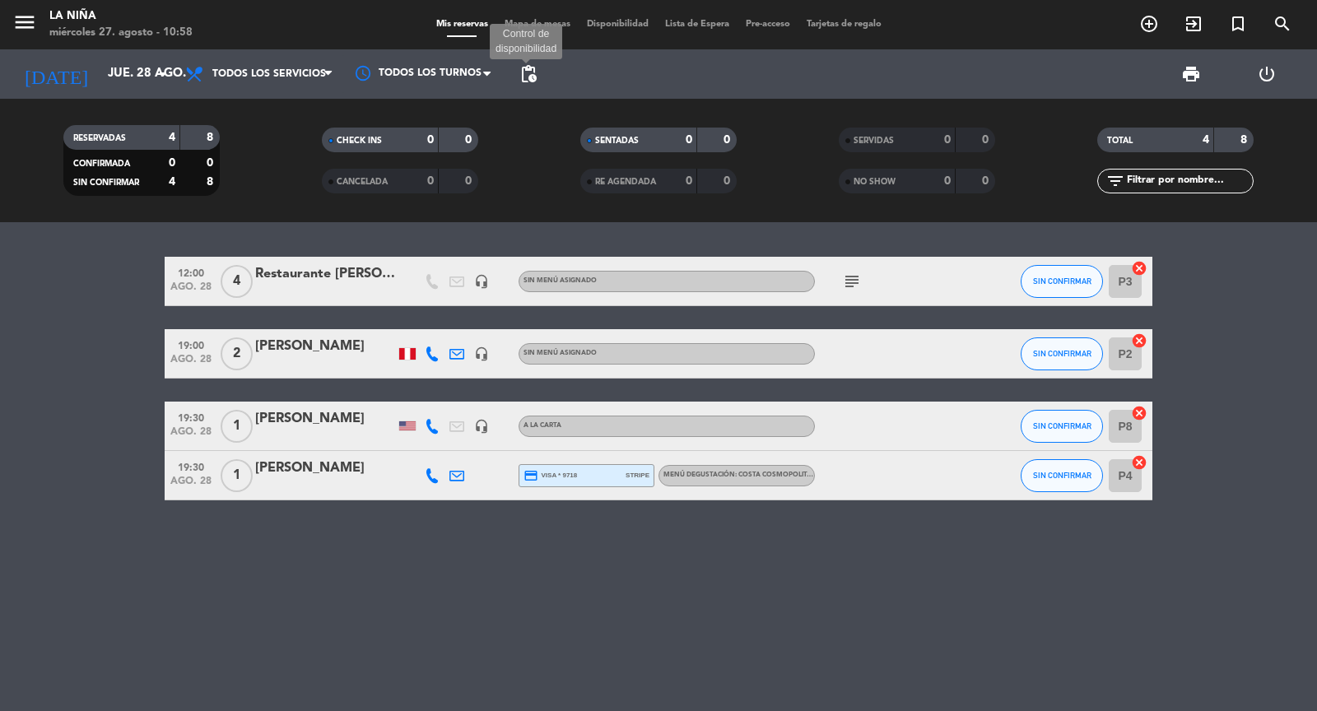
click at [528, 69] on span "pending_actions" at bounding box center [528, 74] width 20 height 20
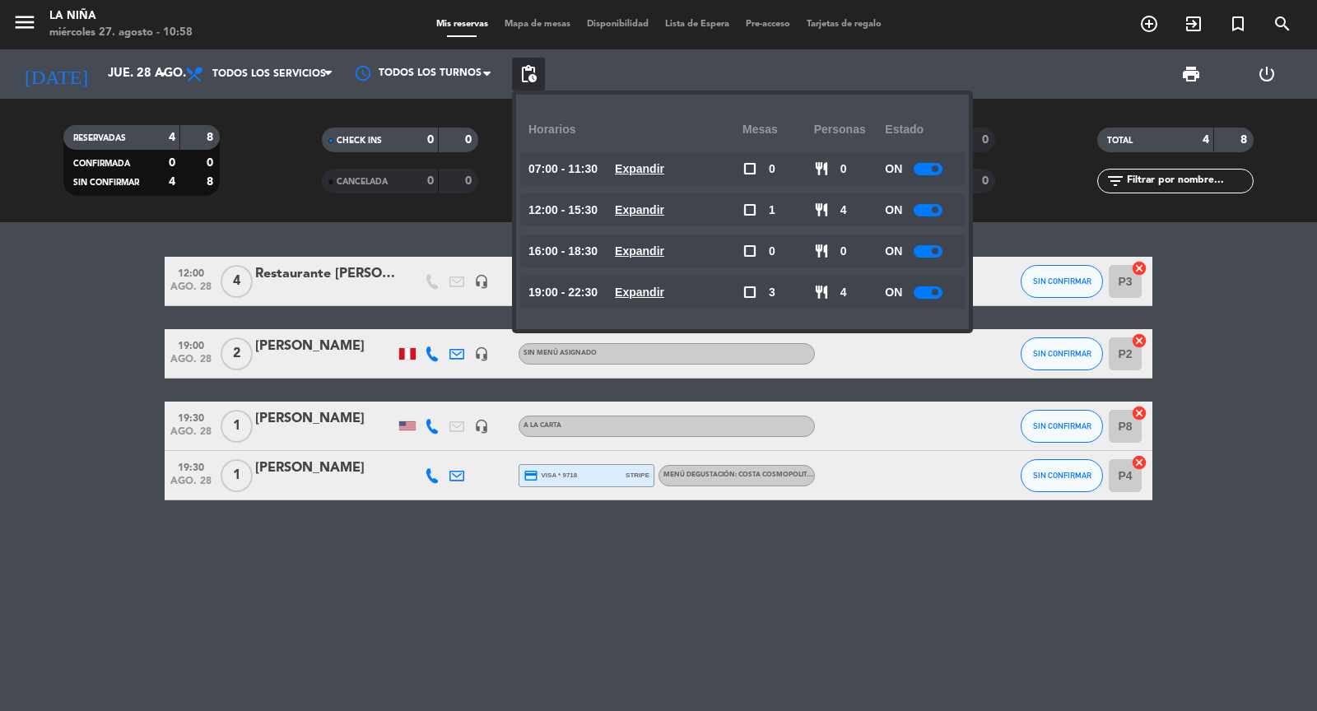
click at [936, 253] on span at bounding box center [935, 251] width 7 height 7
click at [653, 291] on u "Expandir" at bounding box center [639, 292] width 49 height 13
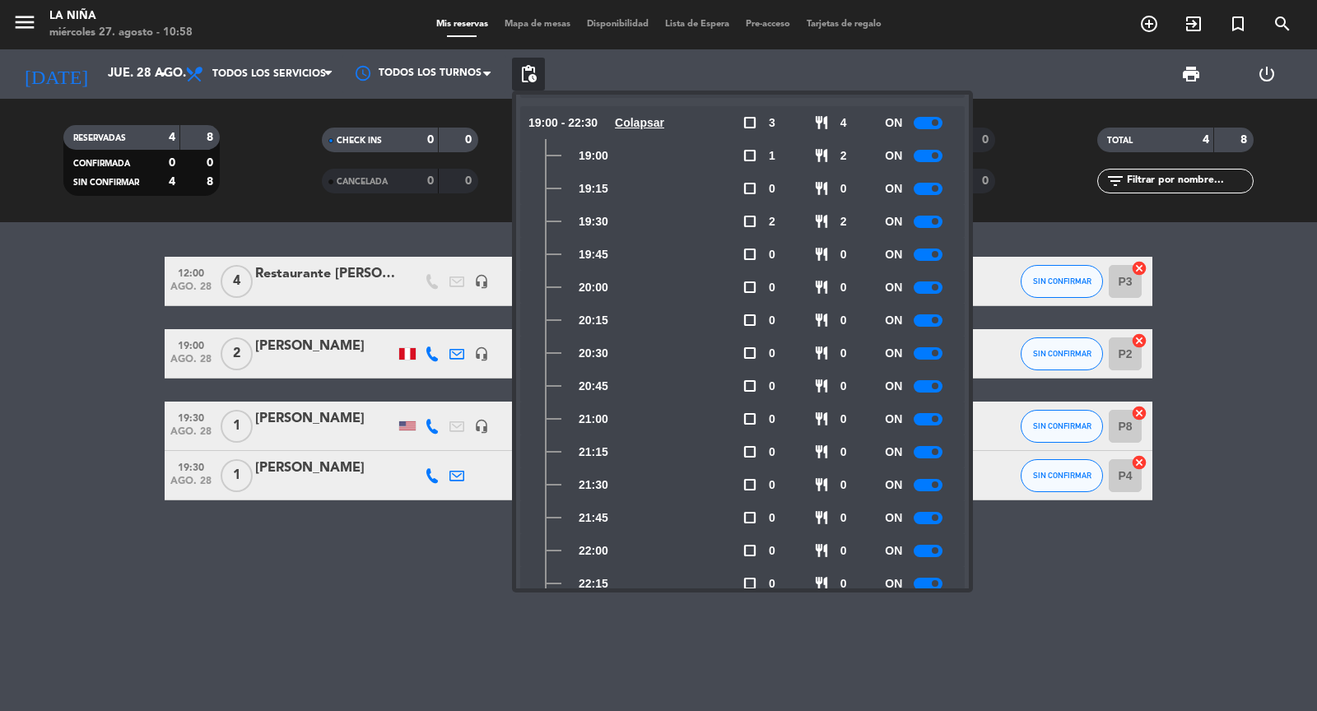
scroll to position [190, 0]
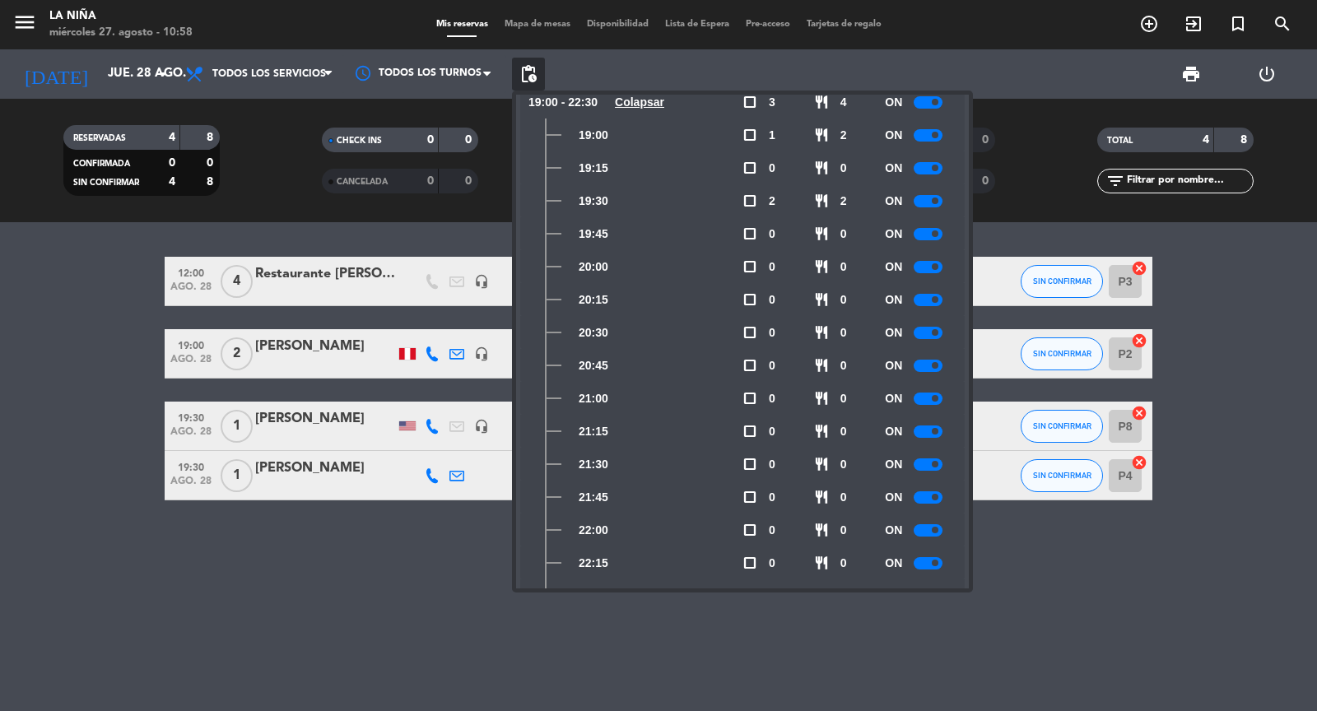
click at [929, 207] on div at bounding box center [927, 201] width 29 height 12
click at [932, 236] on div at bounding box center [927, 234] width 29 height 12
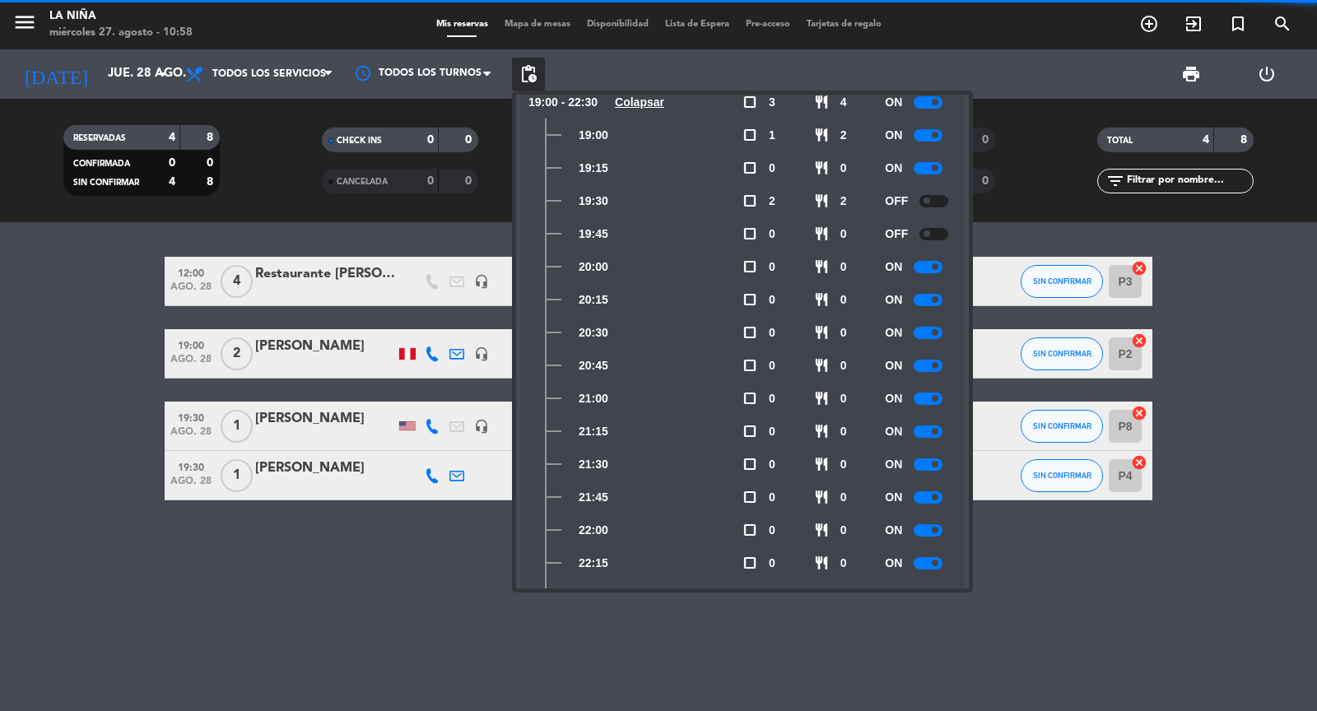
click at [932, 263] on div at bounding box center [927, 267] width 29 height 12
click at [932, 295] on div at bounding box center [927, 300] width 29 height 12
click at [932, 325] on div "ON" at bounding box center [921, 332] width 72 height 33
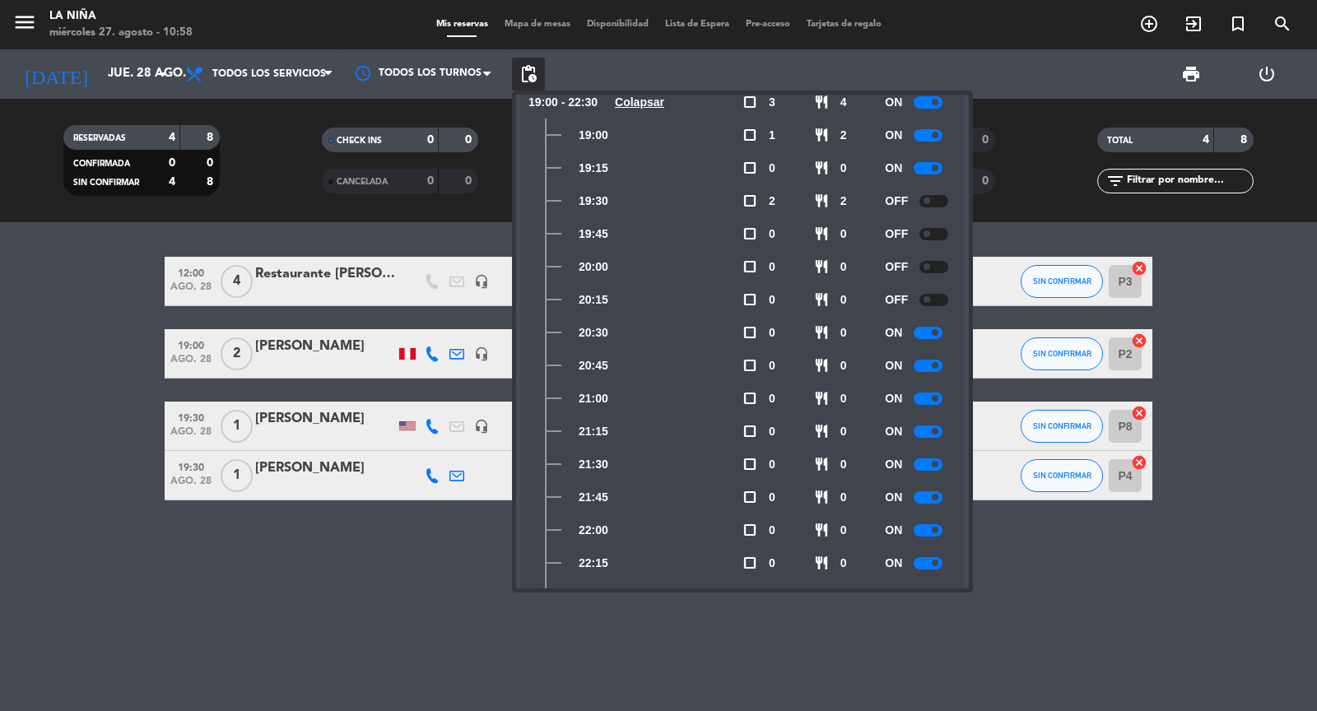
click at [932, 330] on div at bounding box center [927, 333] width 29 height 12
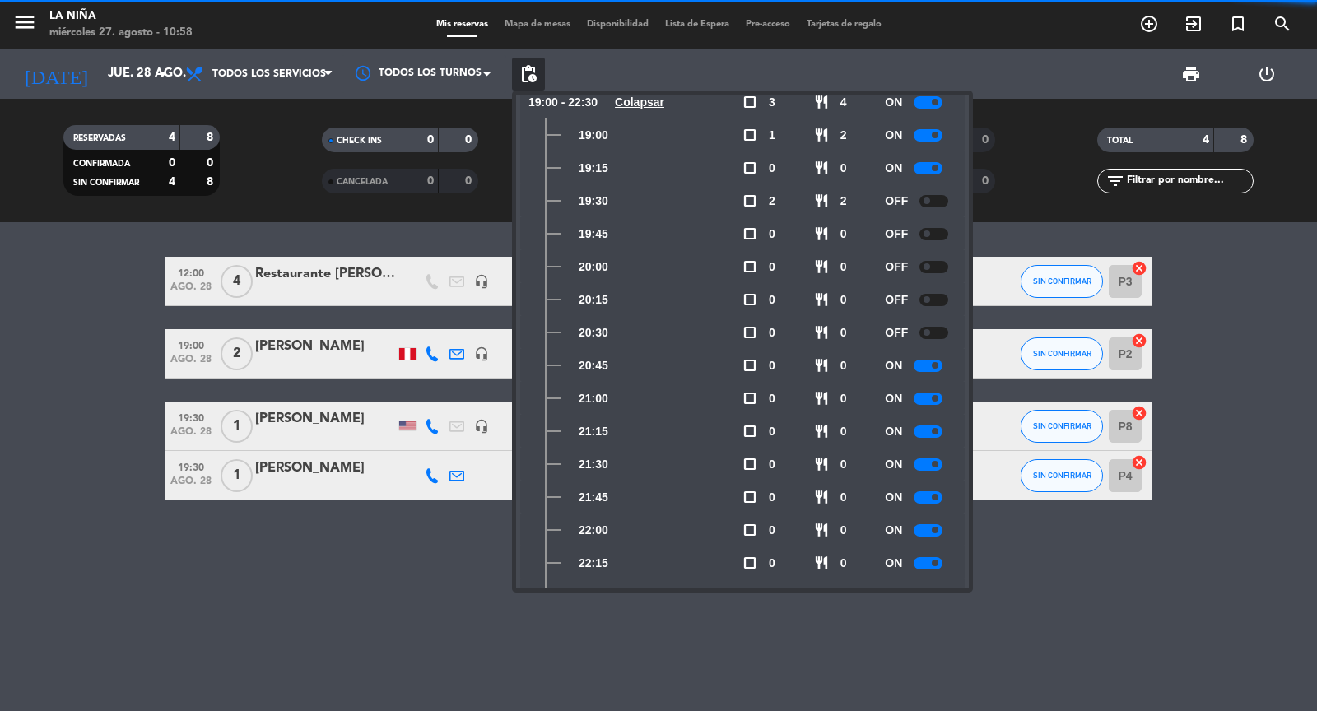
click at [931, 356] on div "ON" at bounding box center [921, 365] width 72 height 33
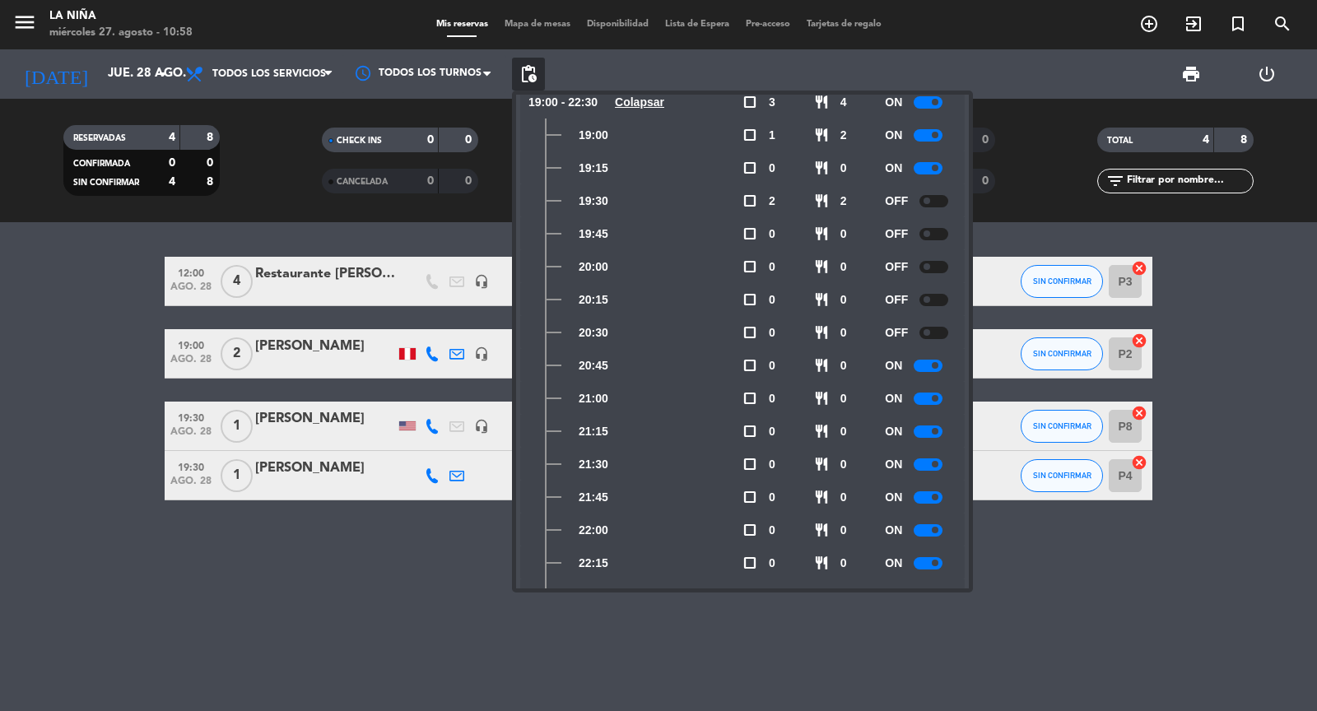
click at [931, 365] on div at bounding box center [927, 366] width 29 height 12
click at [930, 459] on div at bounding box center [927, 464] width 29 height 12
click at [930, 493] on div at bounding box center [927, 497] width 29 height 12
click at [929, 529] on div at bounding box center [927, 530] width 29 height 12
click at [928, 563] on div at bounding box center [927, 563] width 29 height 12
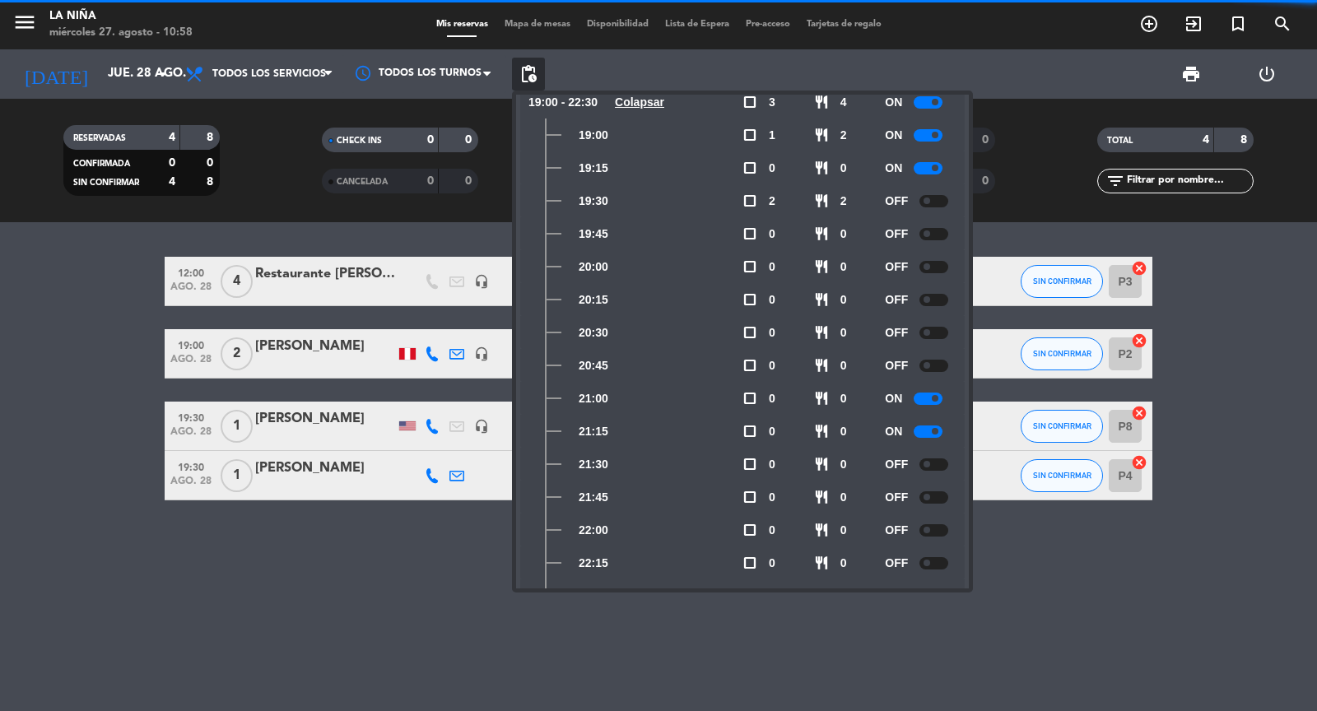
scroll to position [235, 0]
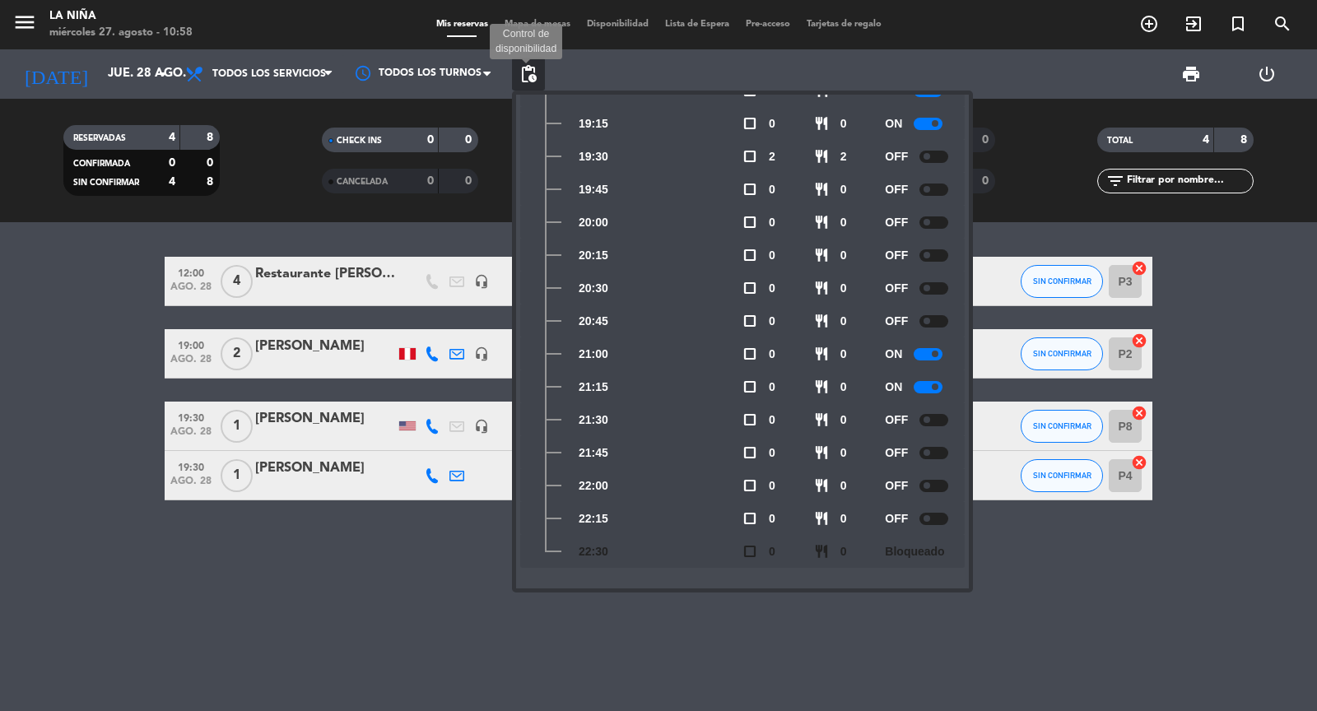
click at [528, 77] on span "pending_actions" at bounding box center [528, 74] width 20 height 20
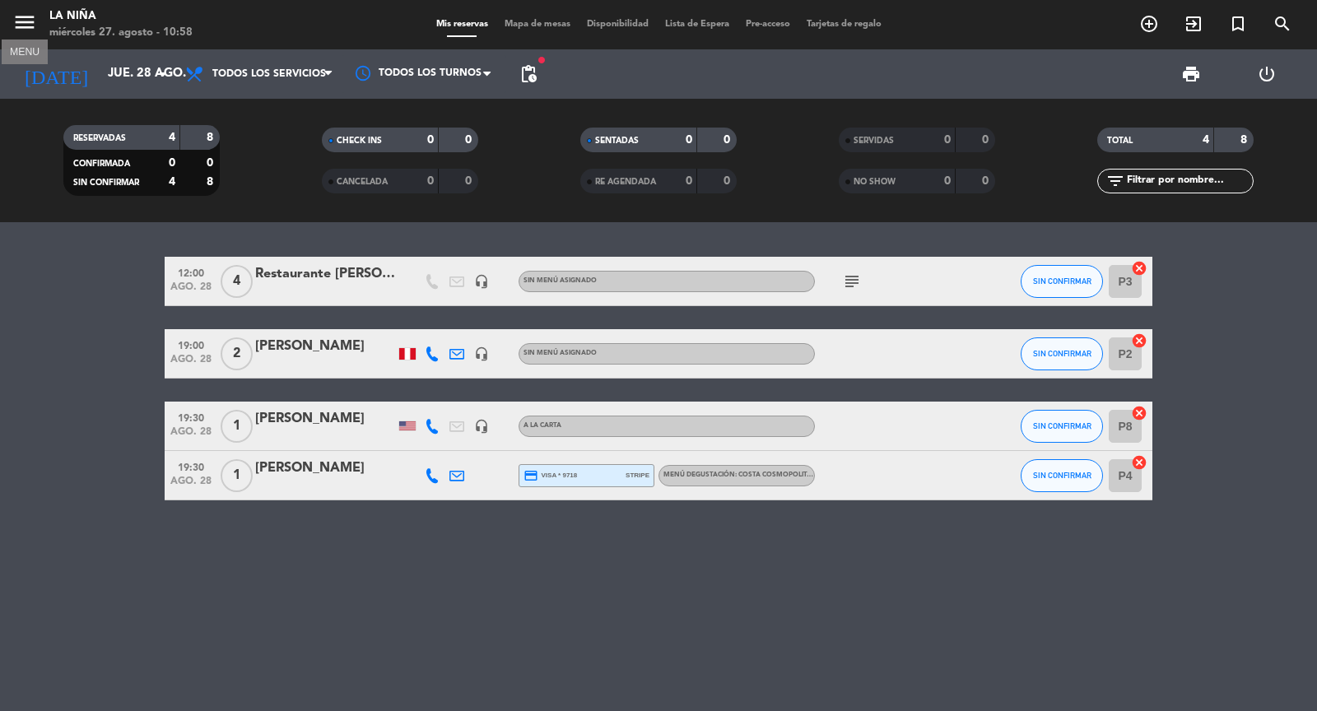
click at [29, 27] on icon "menu" at bounding box center [24, 22] width 25 height 25
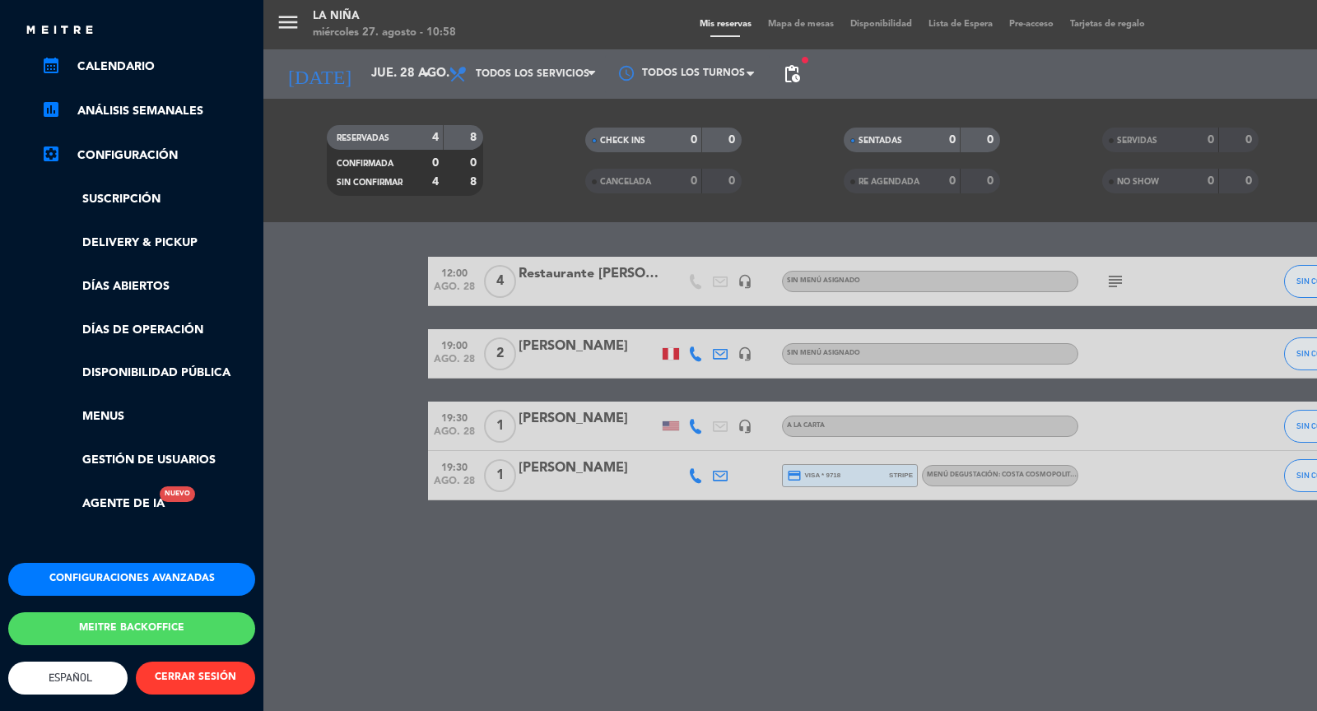
scroll to position [230, 0]
click at [107, 572] on button "Configuraciones avanzadas" at bounding box center [131, 579] width 247 height 33
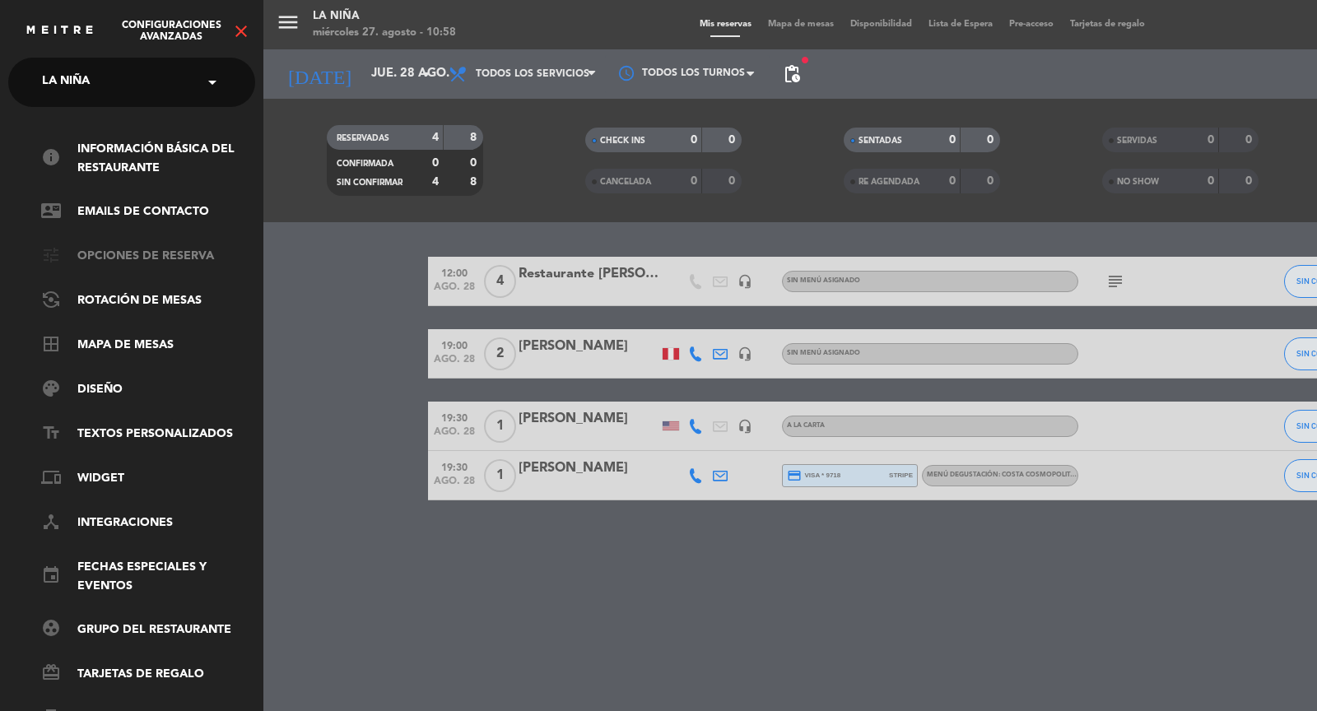
click at [147, 260] on link "tune Opciones de reserva" at bounding box center [148, 257] width 214 height 20
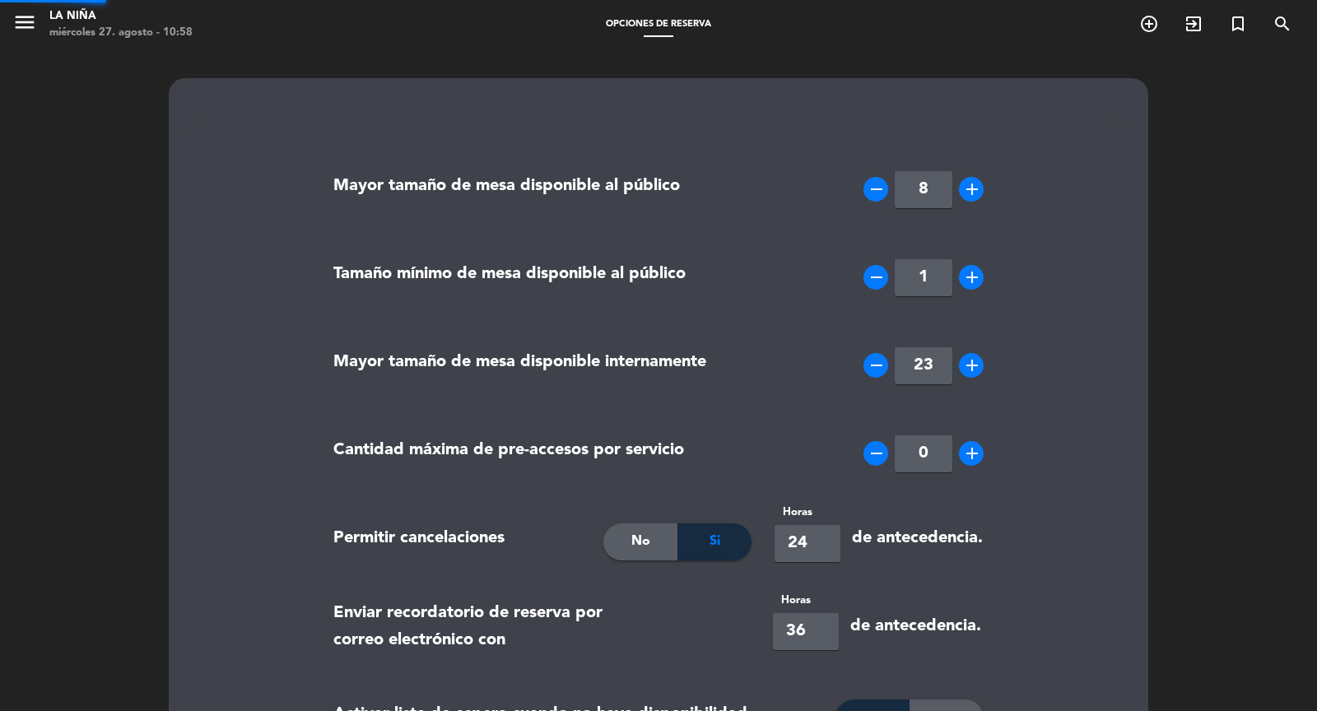
type input "[PHONE_NUMBER]"
click at [980, 275] on icon "add" at bounding box center [972, 277] width 20 height 20
type input "2"
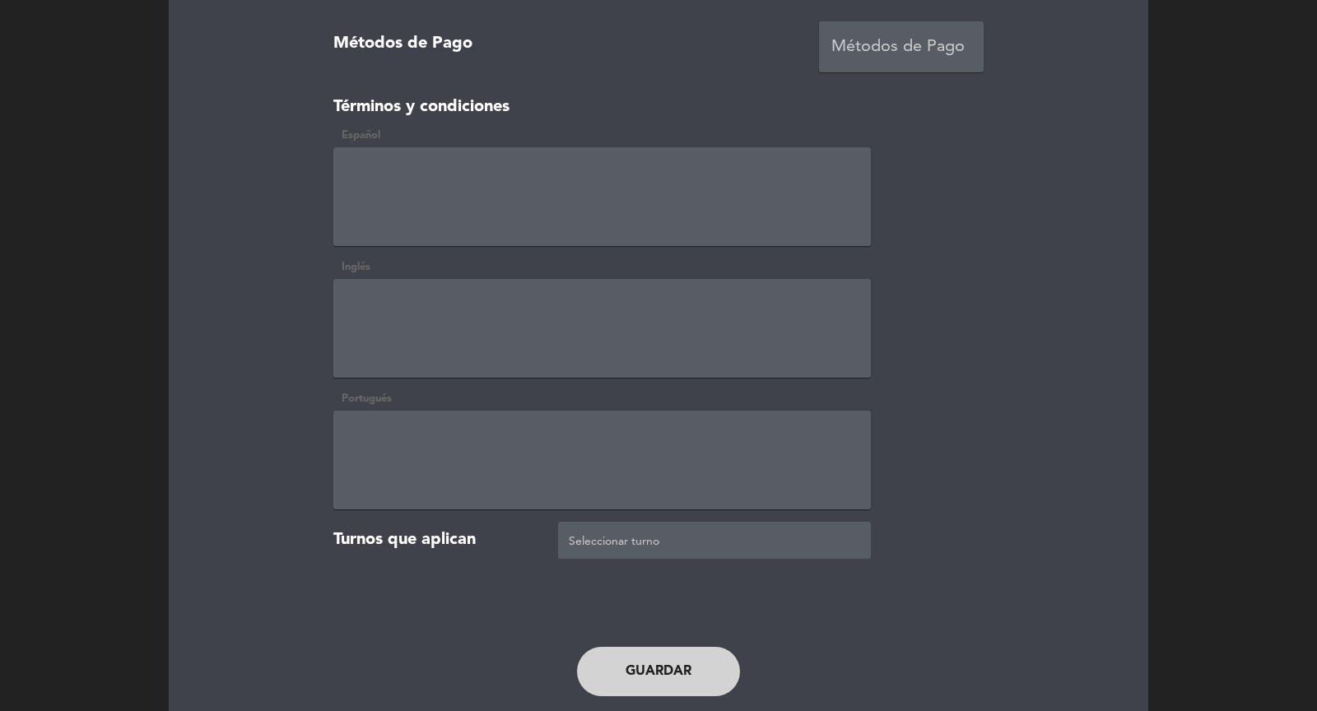
scroll to position [3414, 0]
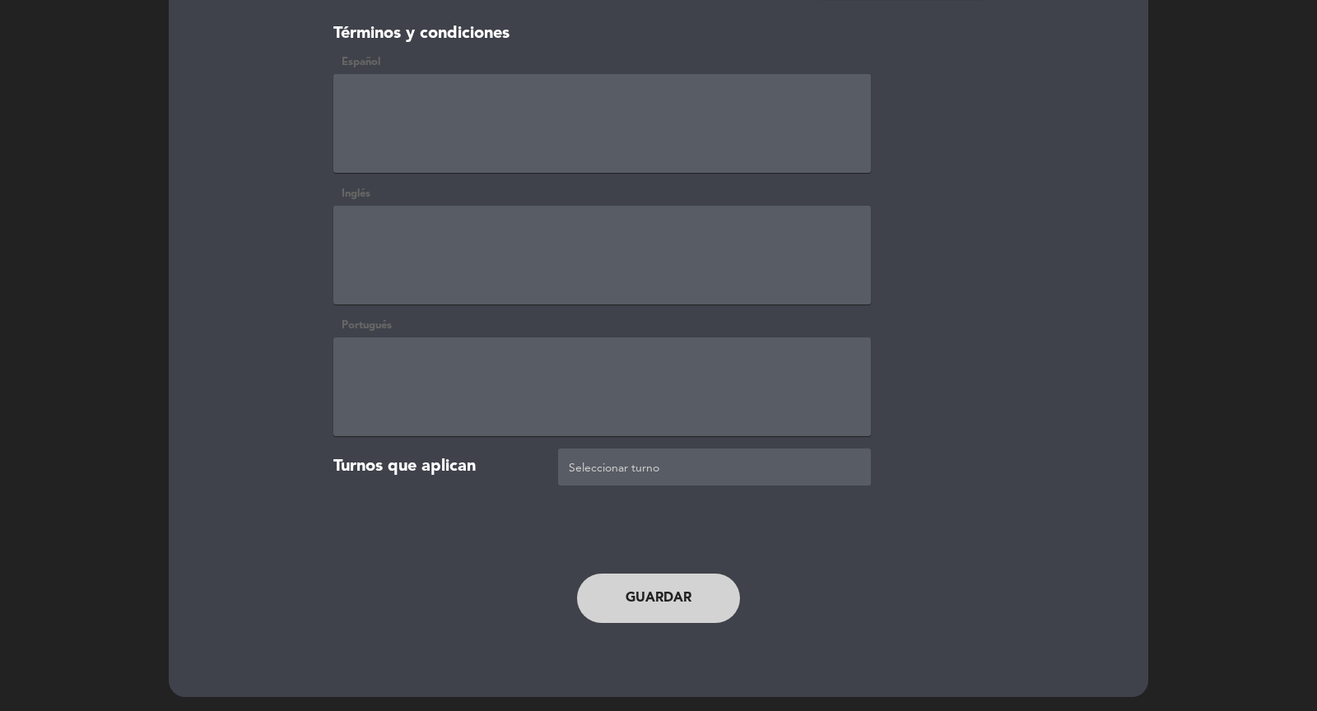
click at [660, 602] on button "Guardar" at bounding box center [658, 598] width 163 height 49
